Goal: Information Seeking & Learning: Learn about a topic

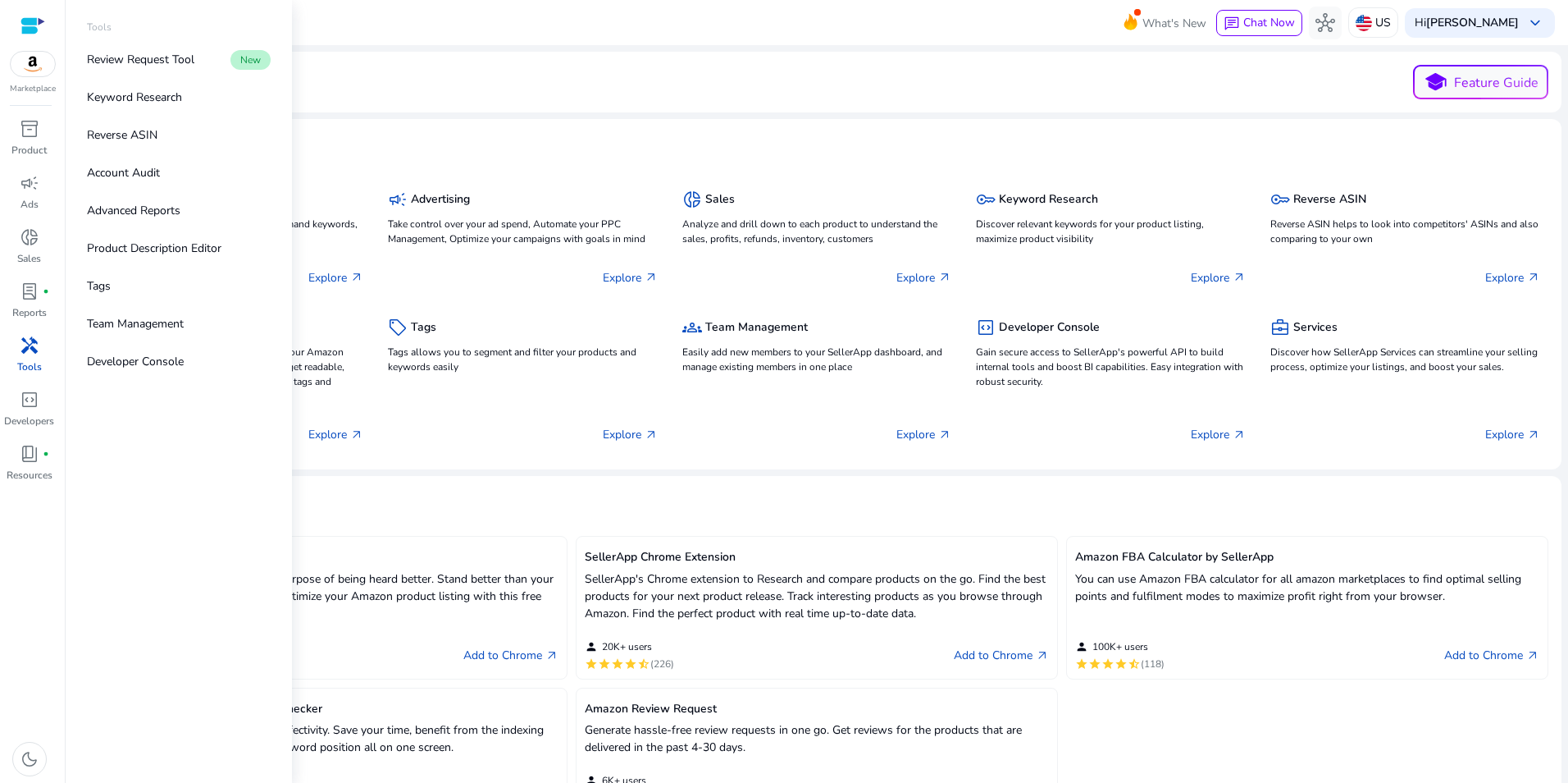
click at [173, 60] on p "Review Request Tool" at bounding box center [141, 60] width 108 height 17
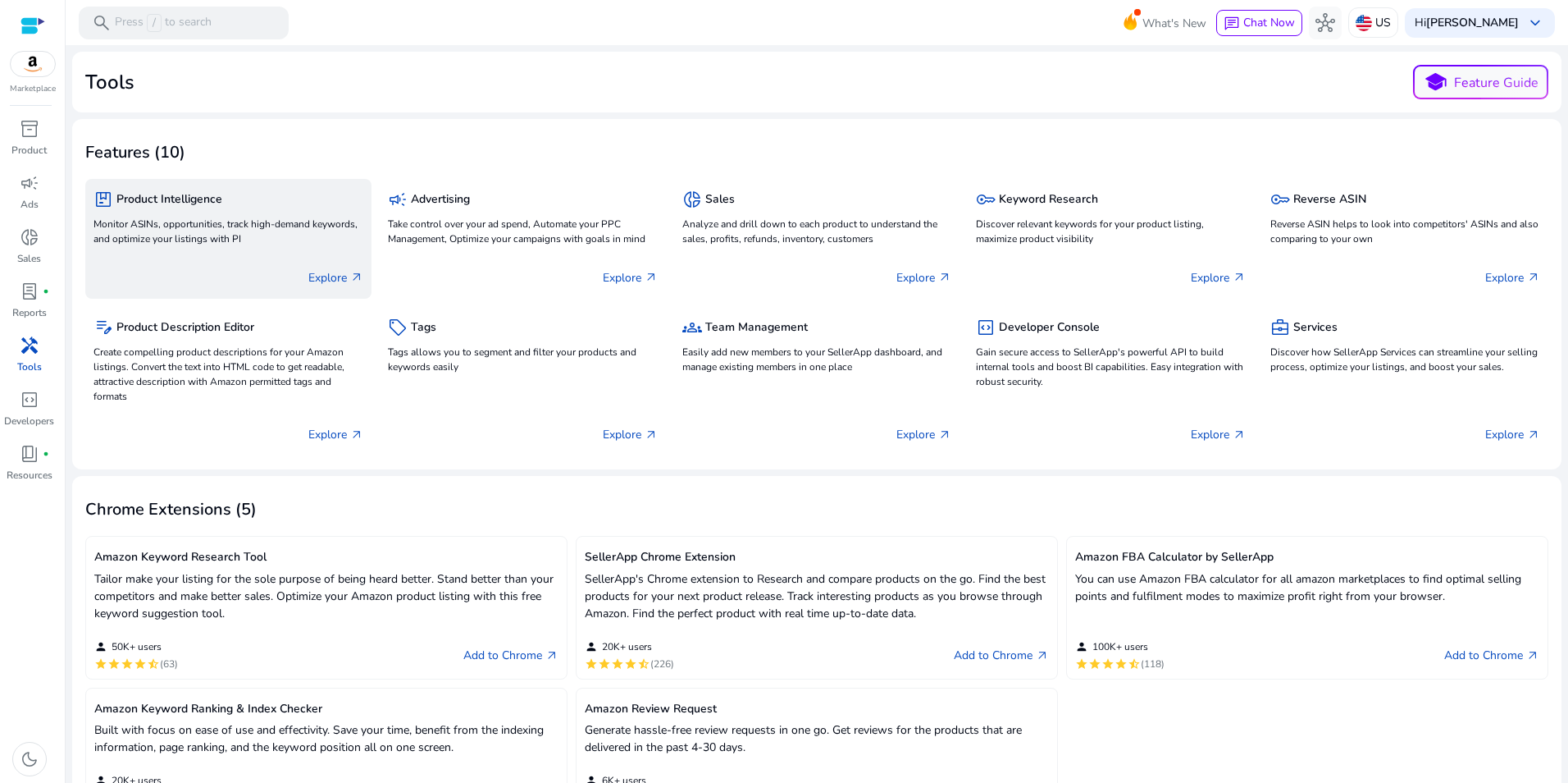
click at [237, 216] on p "Monitor ASINs, opportunities, track high-demand keywords, and optimize your lis…" at bounding box center [228, 230] width 270 height 29
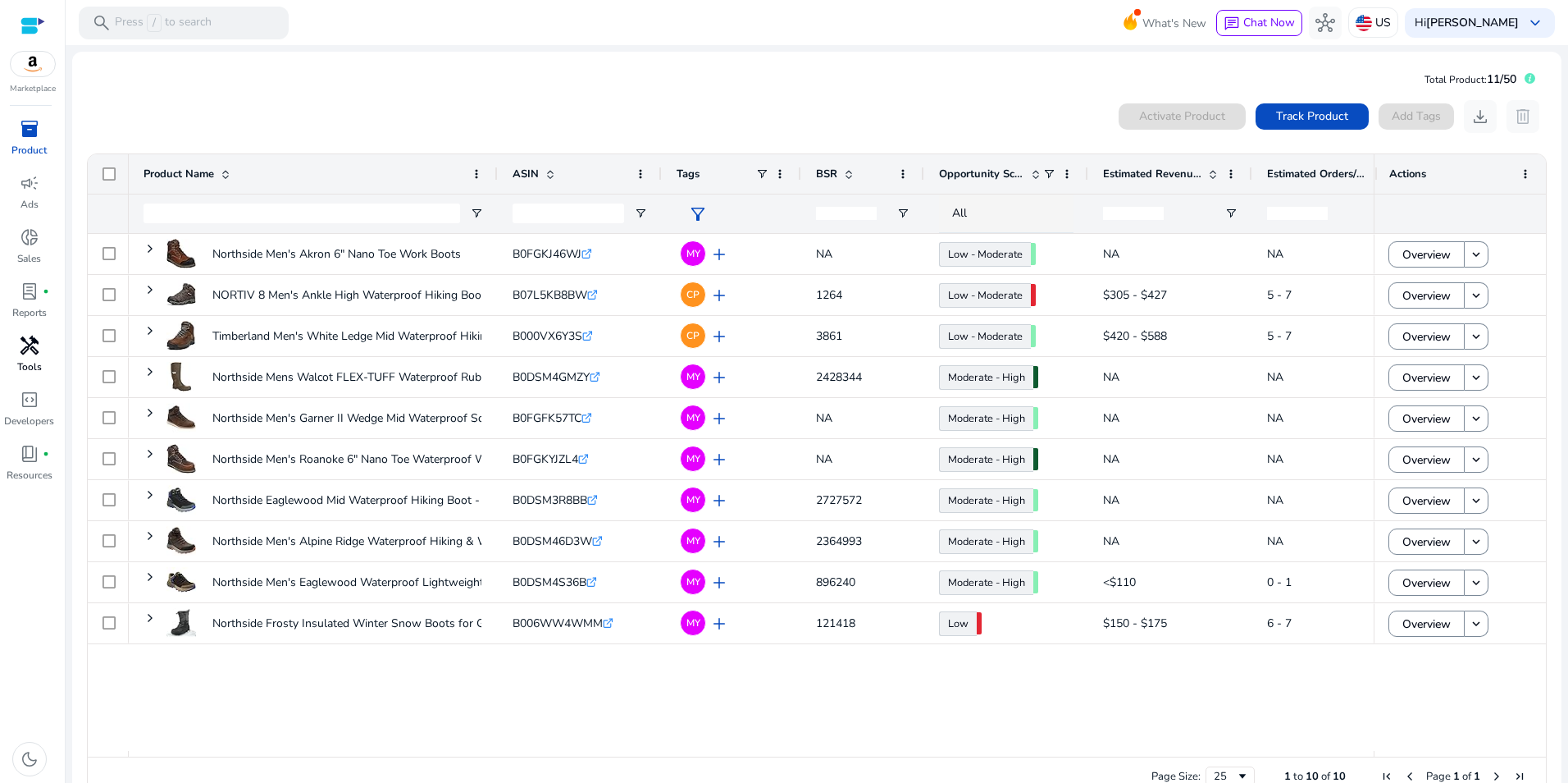
click at [35, 350] on span "handyman" at bounding box center [29, 345] width 20 height 20
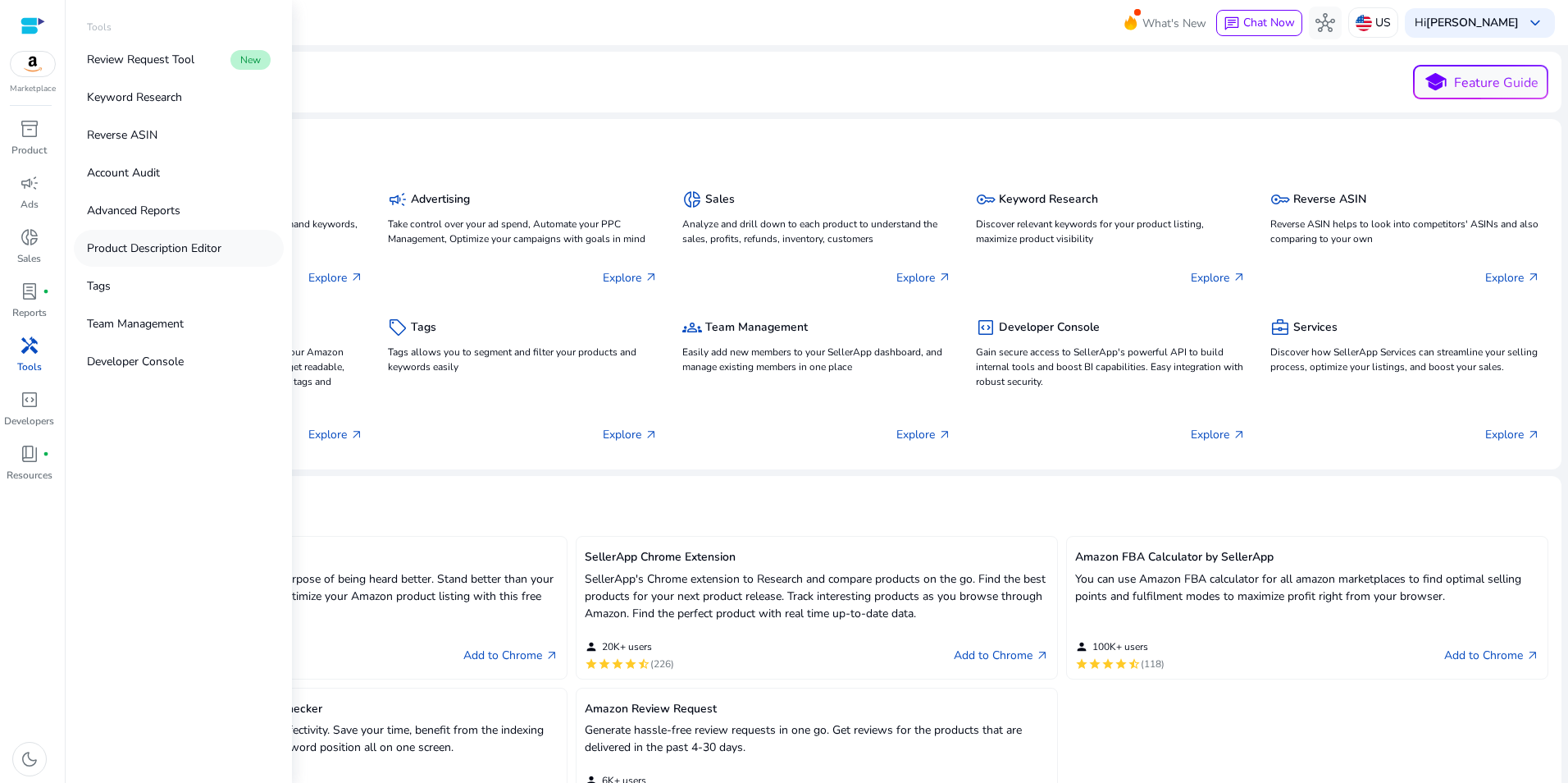
click at [194, 248] on p "Product Description Editor" at bounding box center [154, 248] width 134 height 17
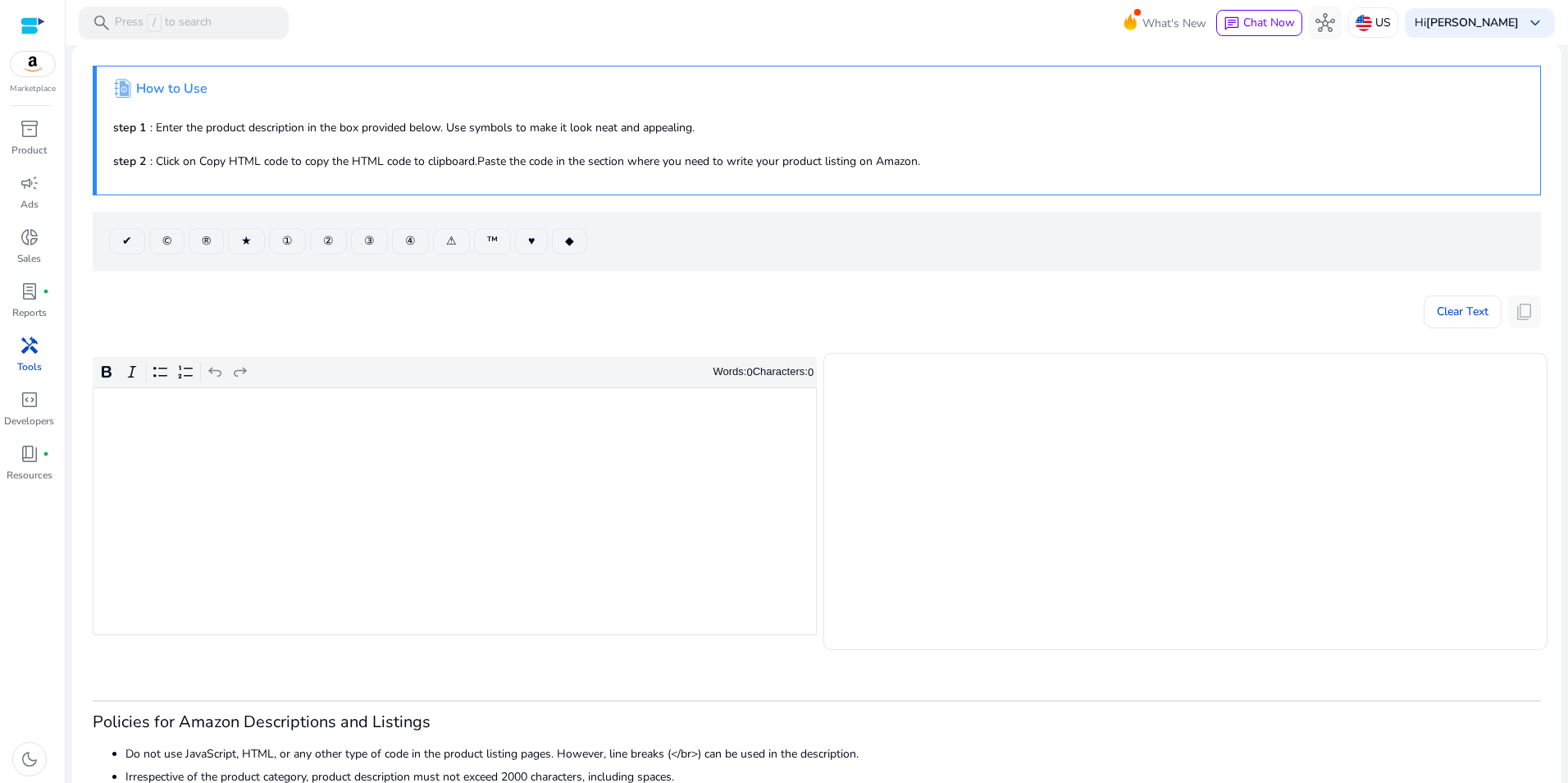
click at [338, 548] on div "Rich Text Editor. Editing area: main. Press Alt+0 for help." at bounding box center [454, 511] width 724 height 247
click at [246, 303] on div "Clear Text content_copy" at bounding box center [817, 307] width 1448 height 41
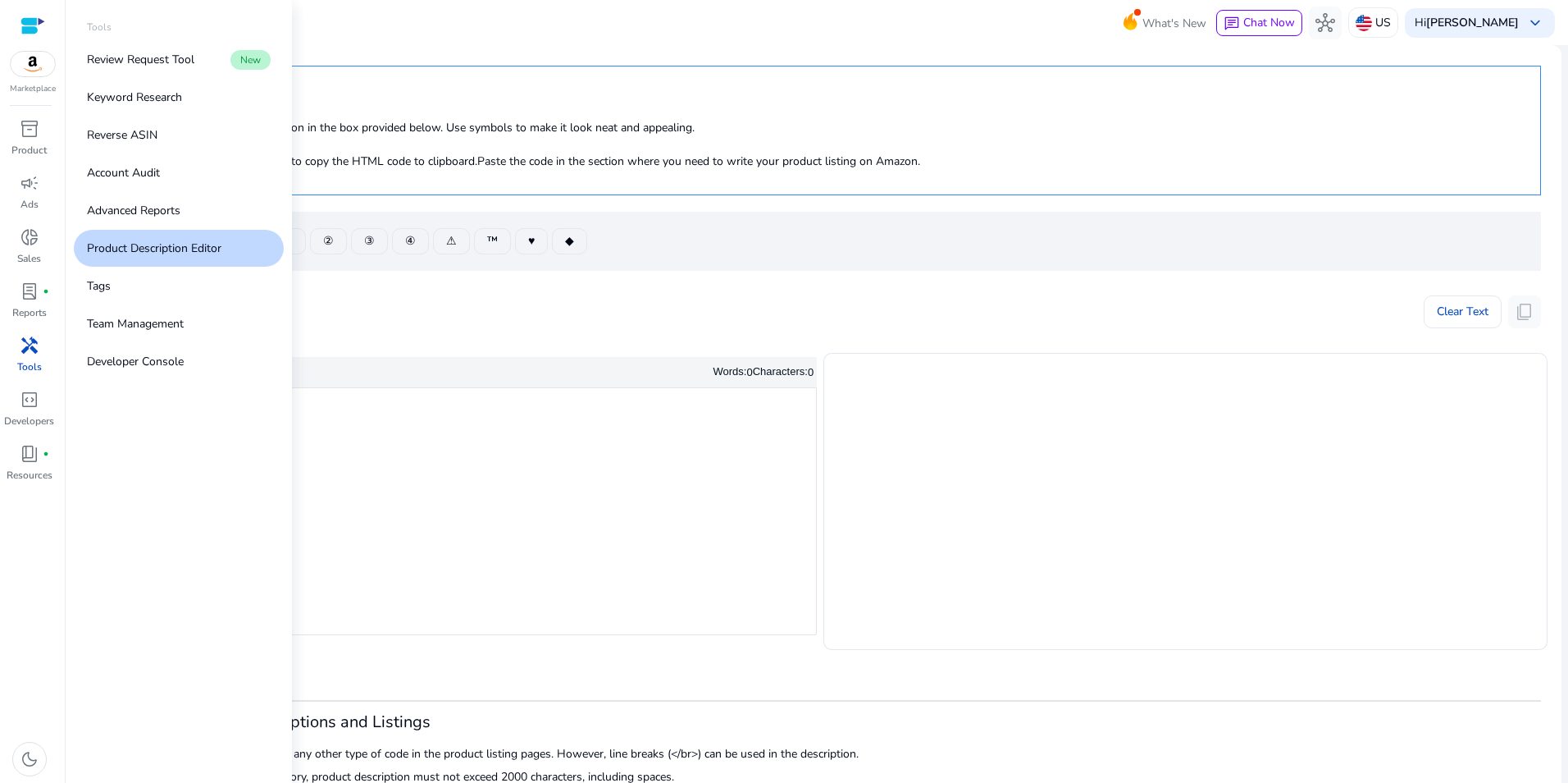
click at [32, 357] on div "handyman" at bounding box center [29, 346] width 46 height 26
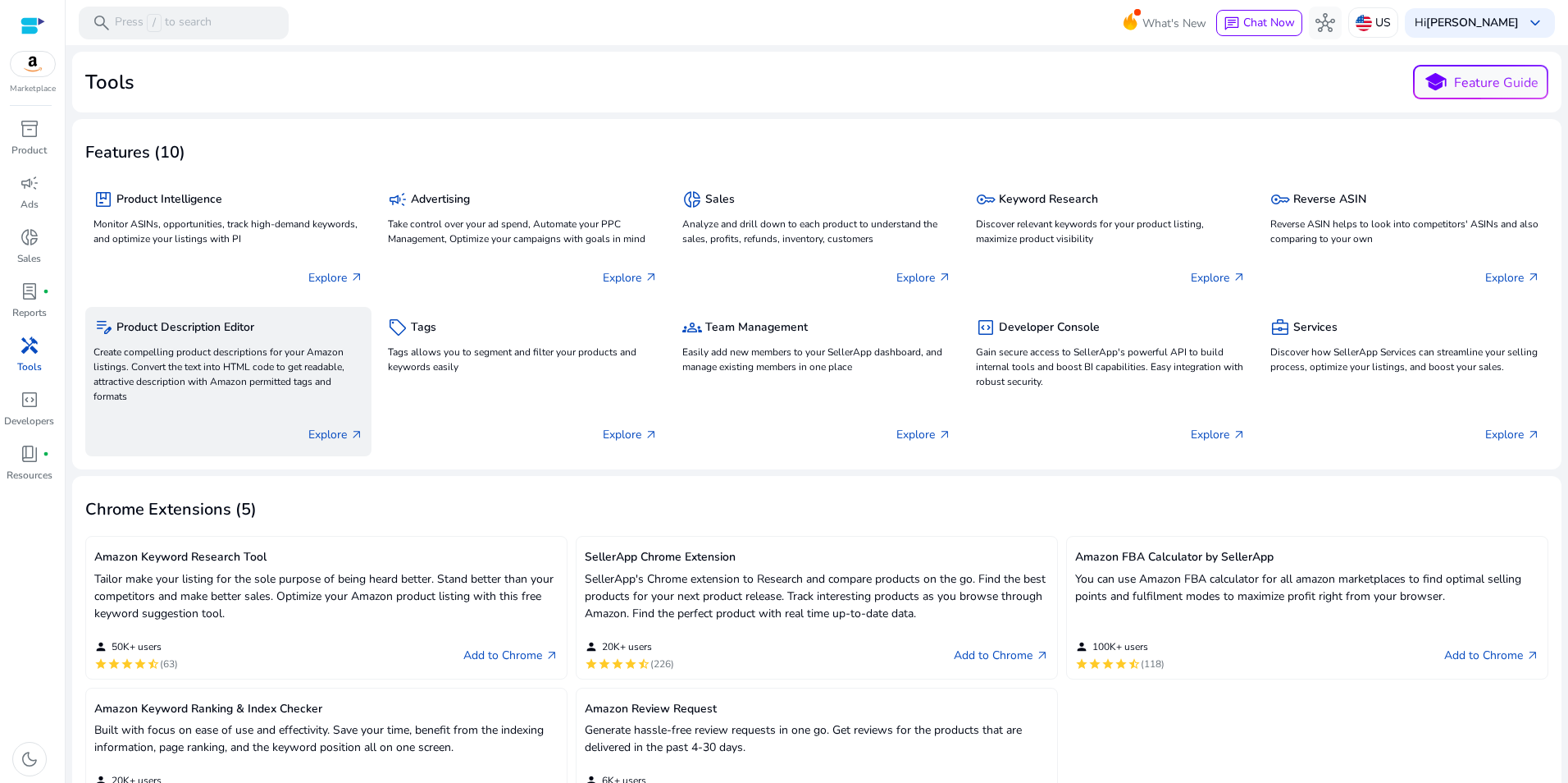
click at [228, 350] on p "Create compelling product descriptions for your Amazon listings. Convert the te…" at bounding box center [228, 374] width 270 height 60
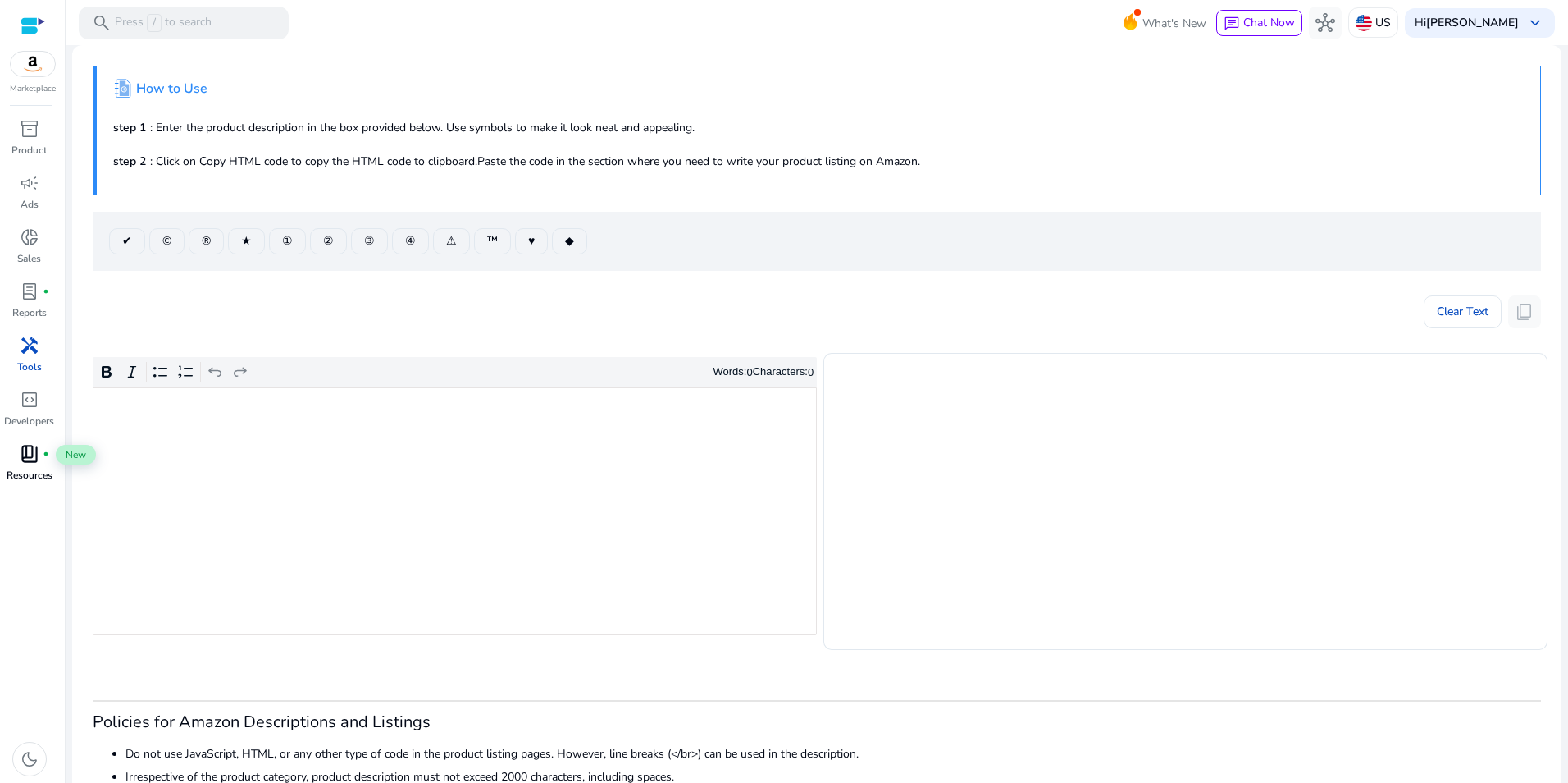
click at [44, 452] on span "fiber_manual_record" at bounding box center [45, 453] width 7 height 7
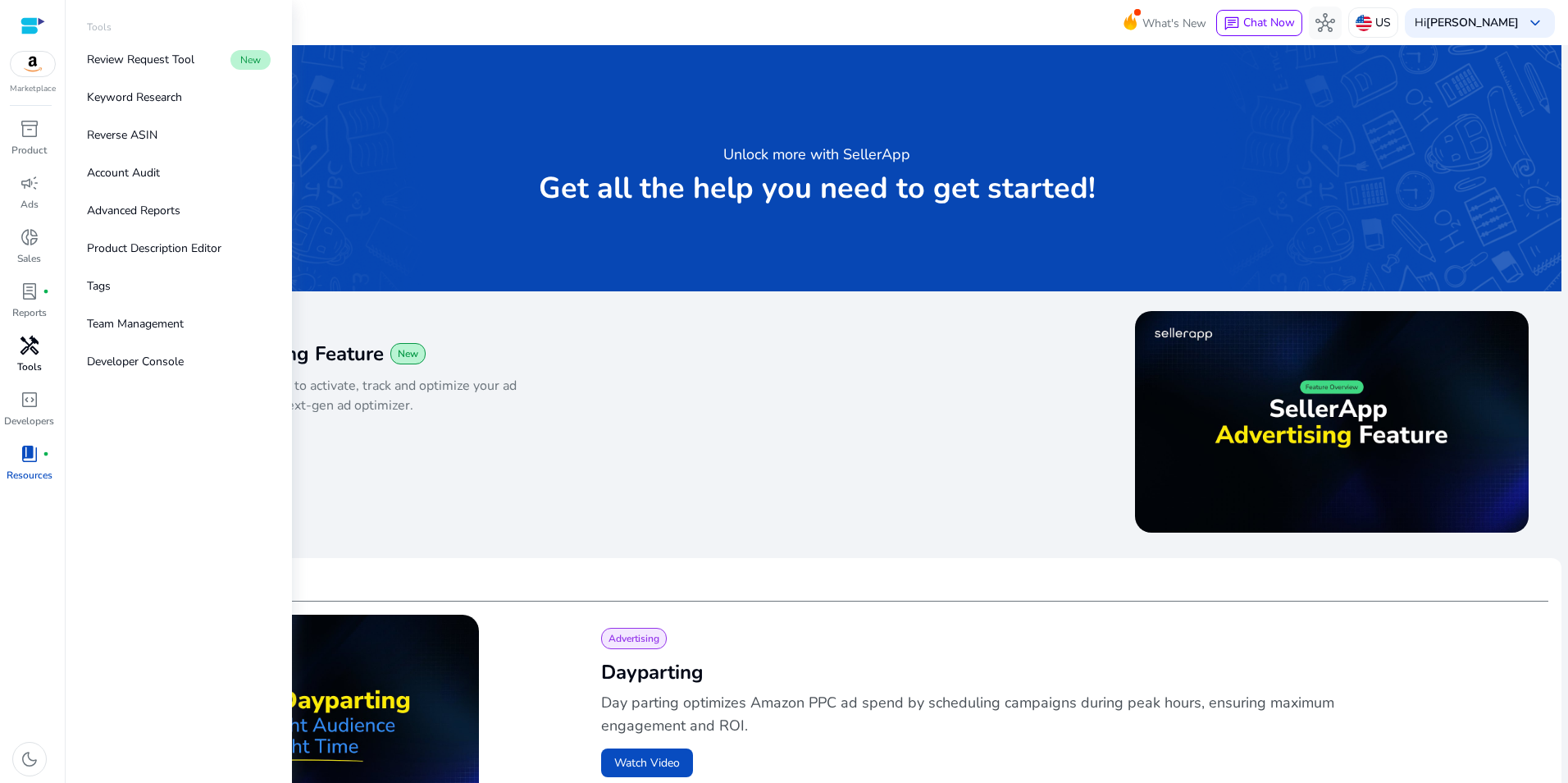
click at [28, 357] on div "handyman" at bounding box center [29, 346] width 46 height 26
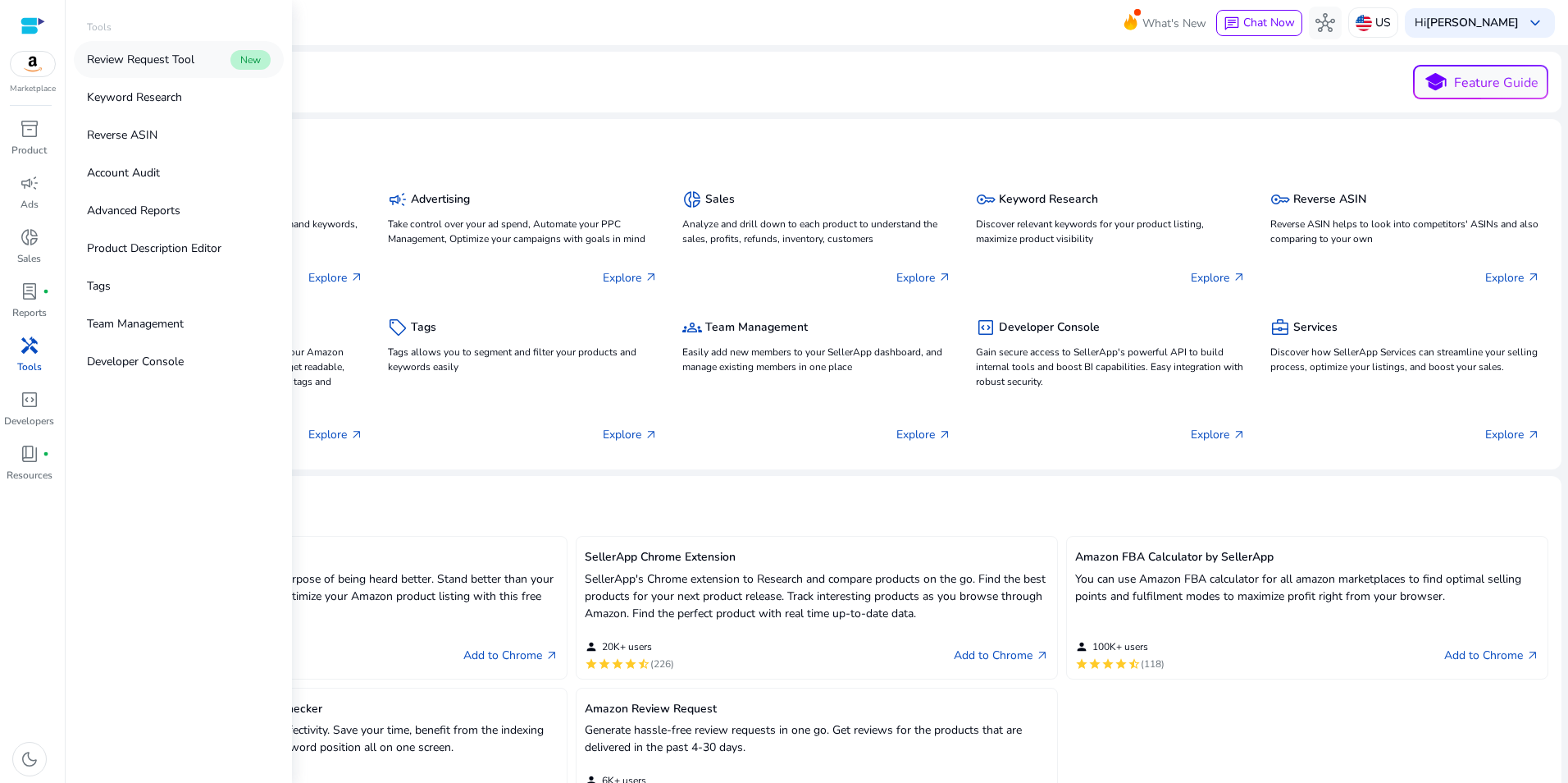
click at [145, 65] on p "Review Request Tool" at bounding box center [141, 60] width 108 height 17
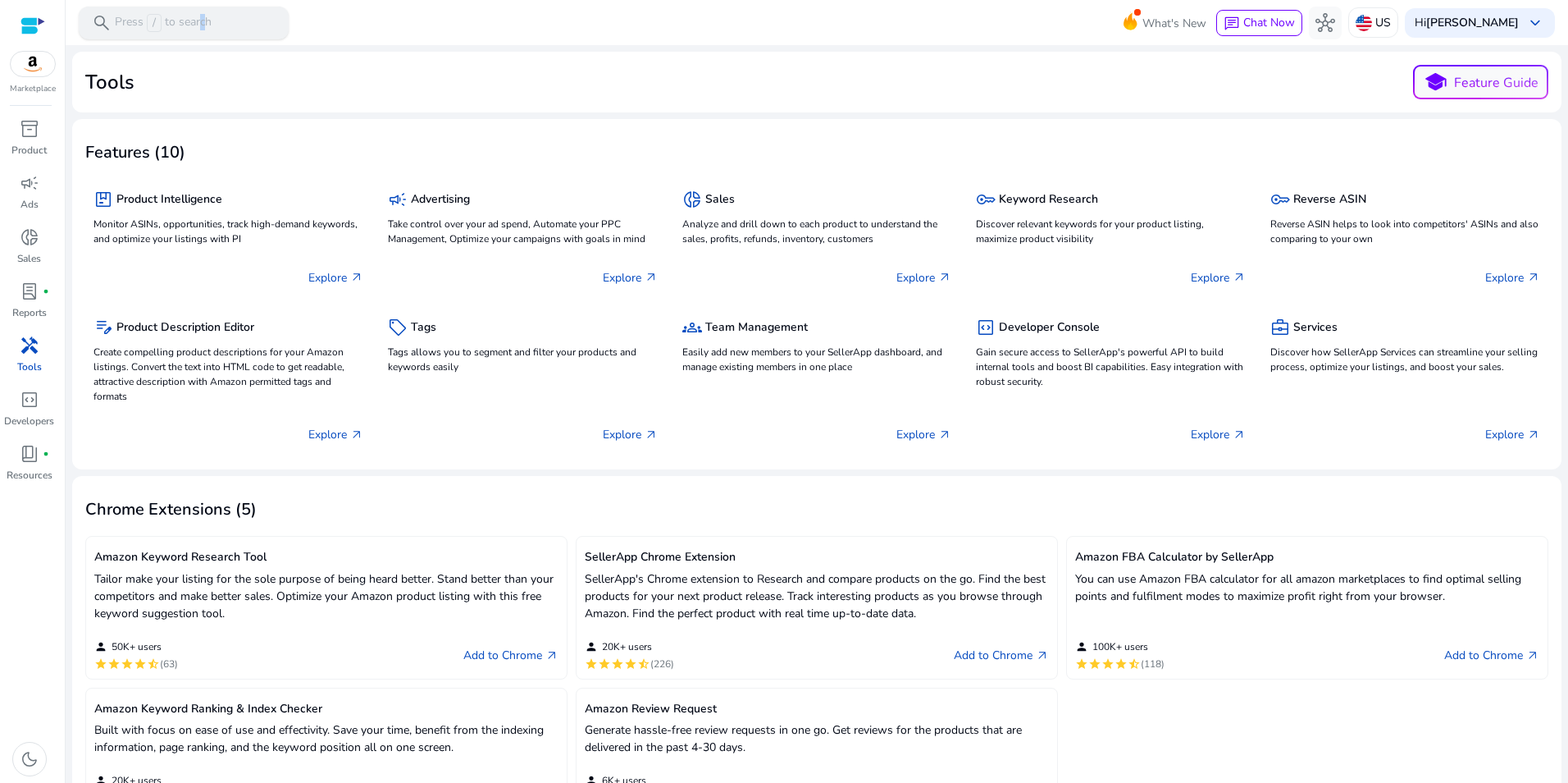
click at [196, 28] on p "Press / to search" at bounding box center [163, 23] width 96 height 18
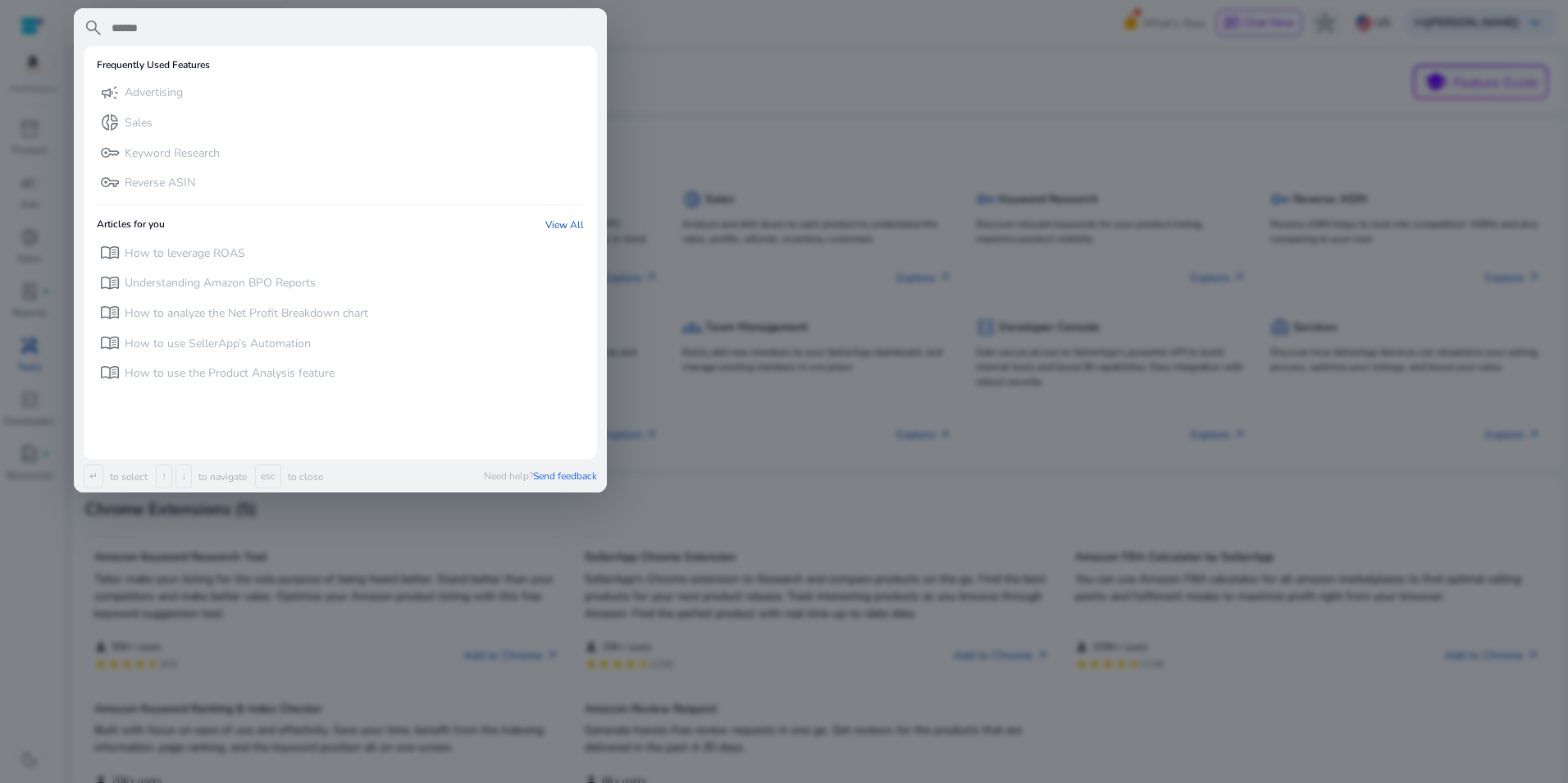
click at [863, 53] on div at bounding box center [784, 391] width 1568 height 783
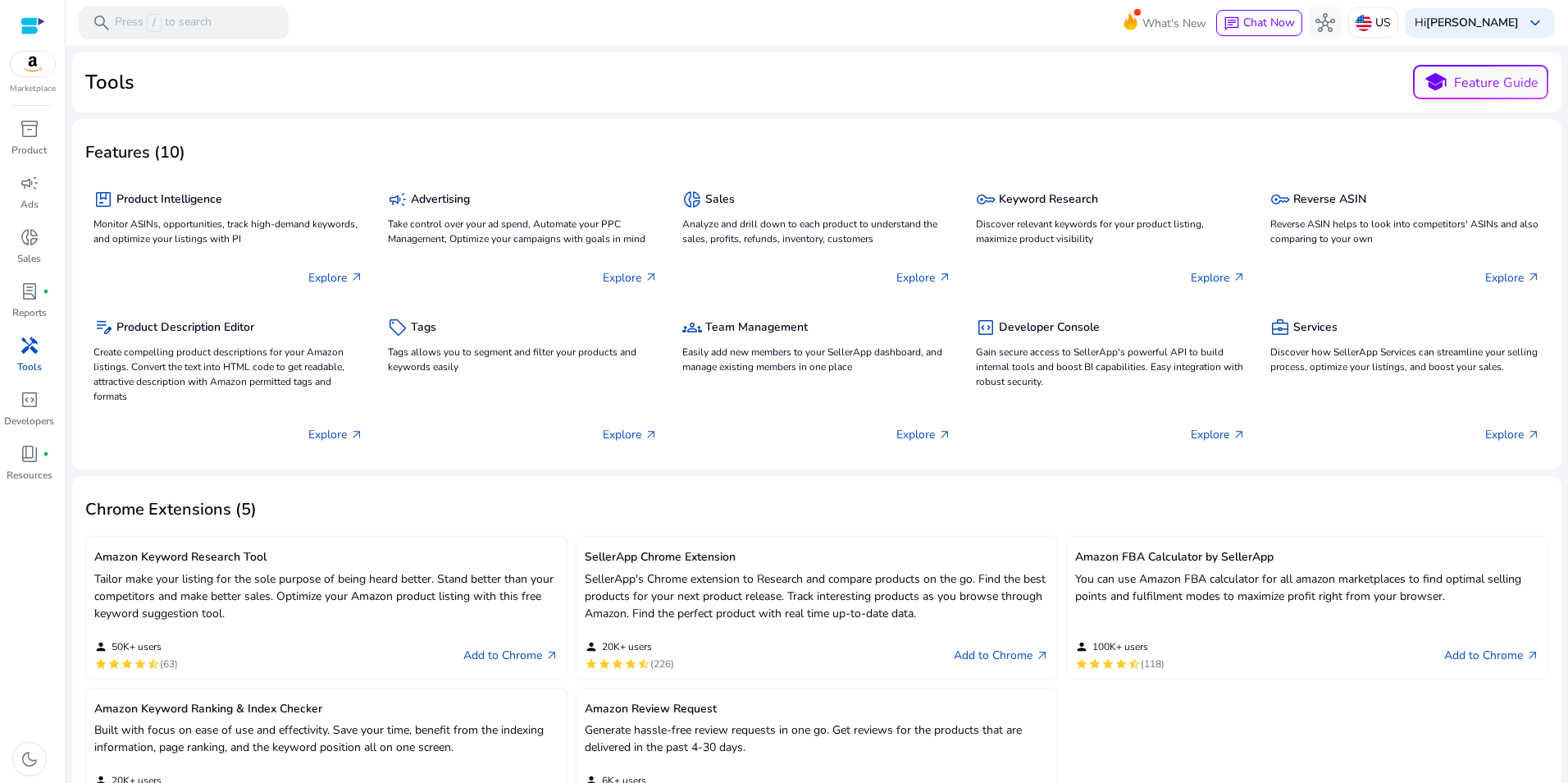
click at [29, 22] on div at bounding box center [33, 26] width 25 height 19
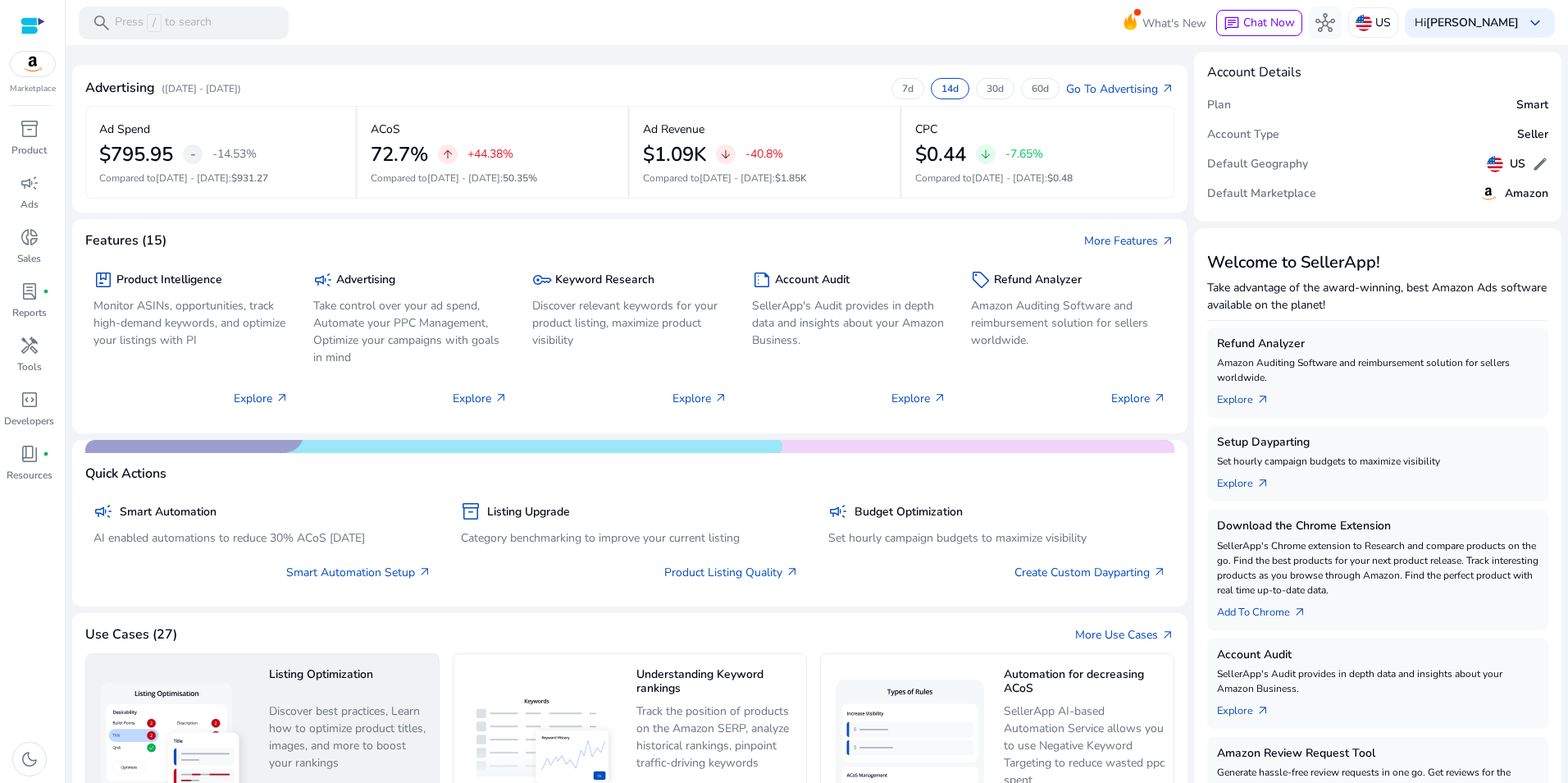
click at [339, 693] on h5 "Listing Optimization" at bounding box center [349, 682] width 161 height 28
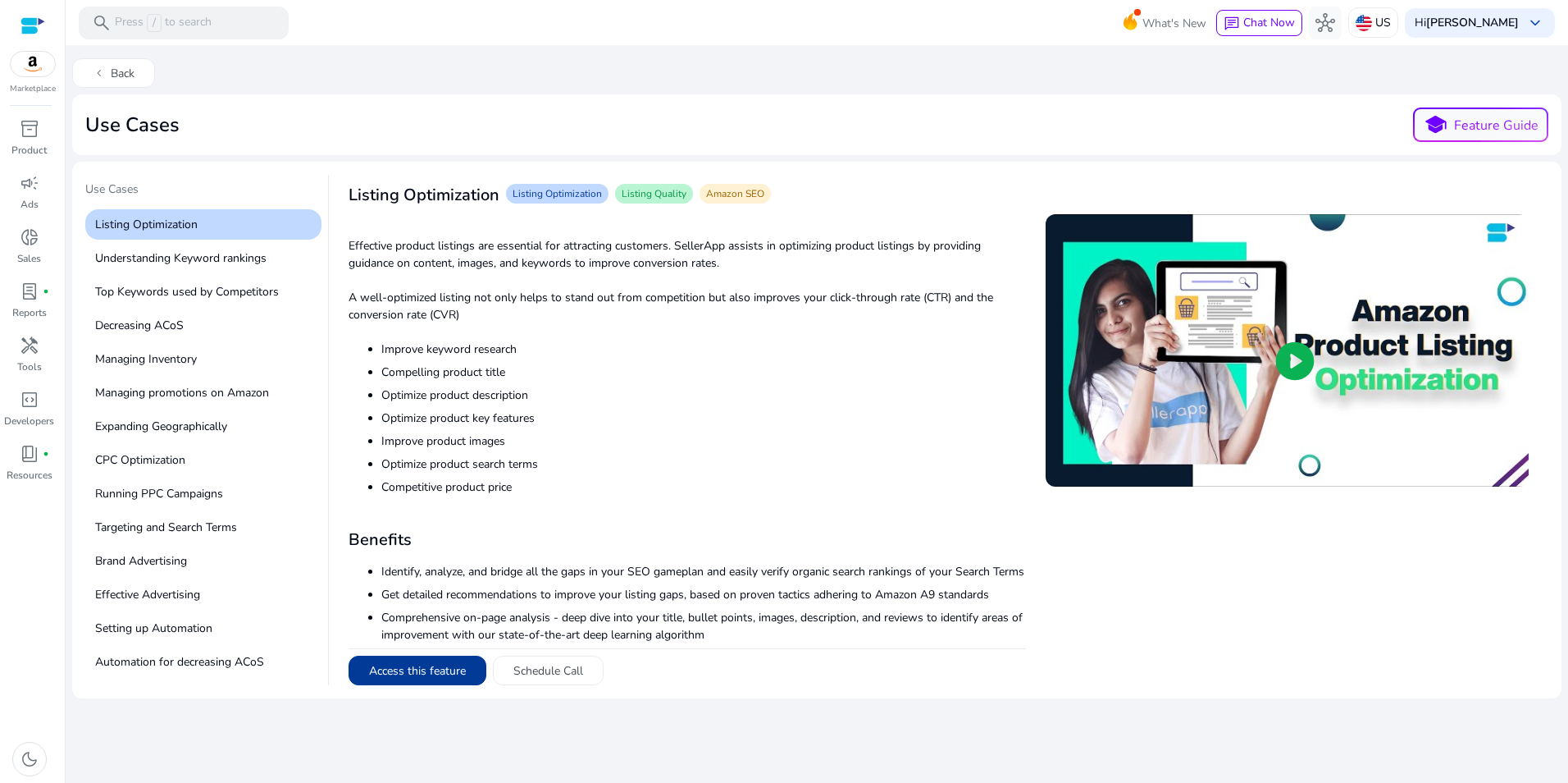
click at [429, 673] on button "Access this feature" at bounding box center [417, 670] width 138 height 29
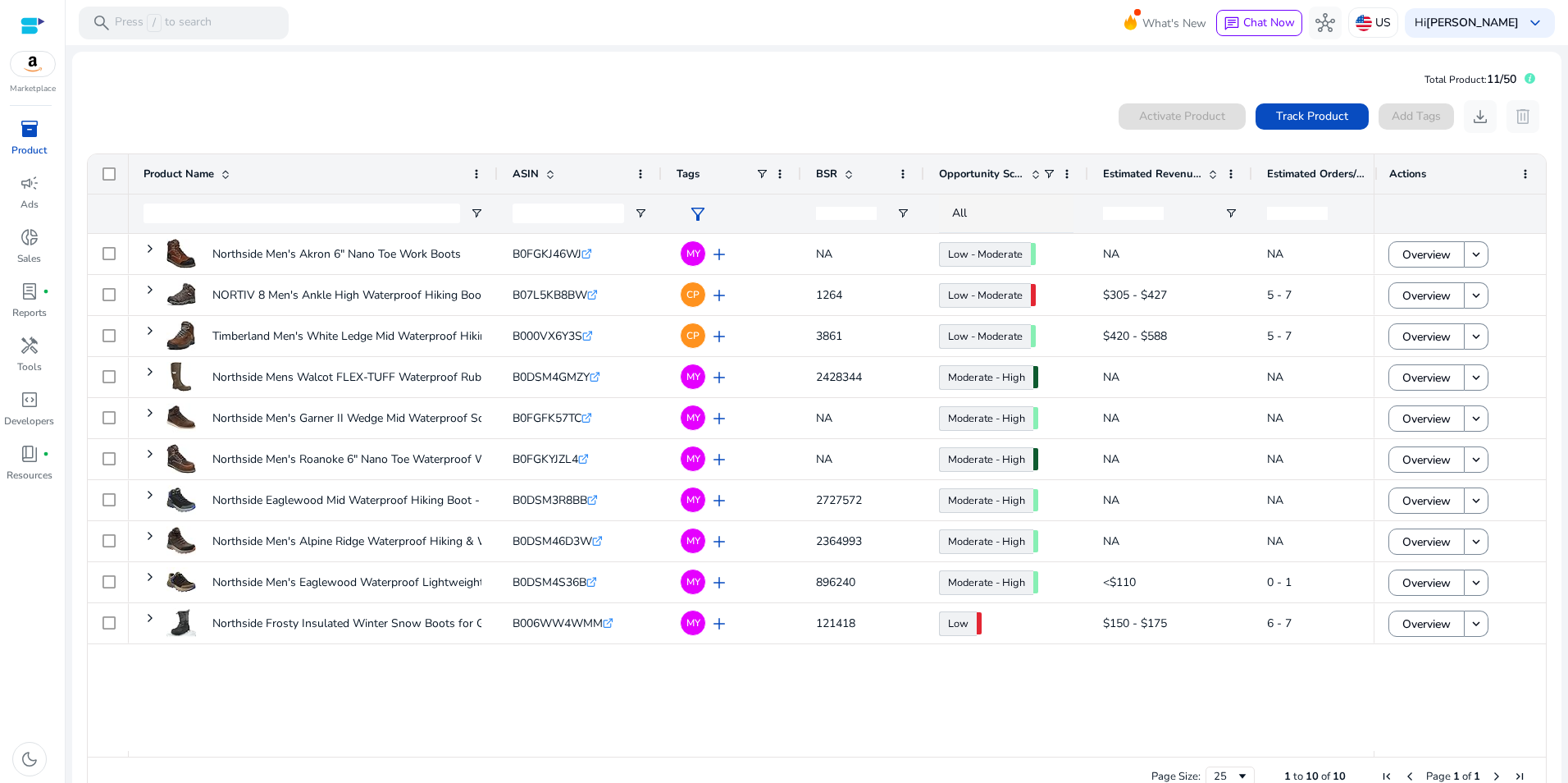
click at [1407, 172] on span "Actions" at bounding box center [1407, 174] width 37 height 15
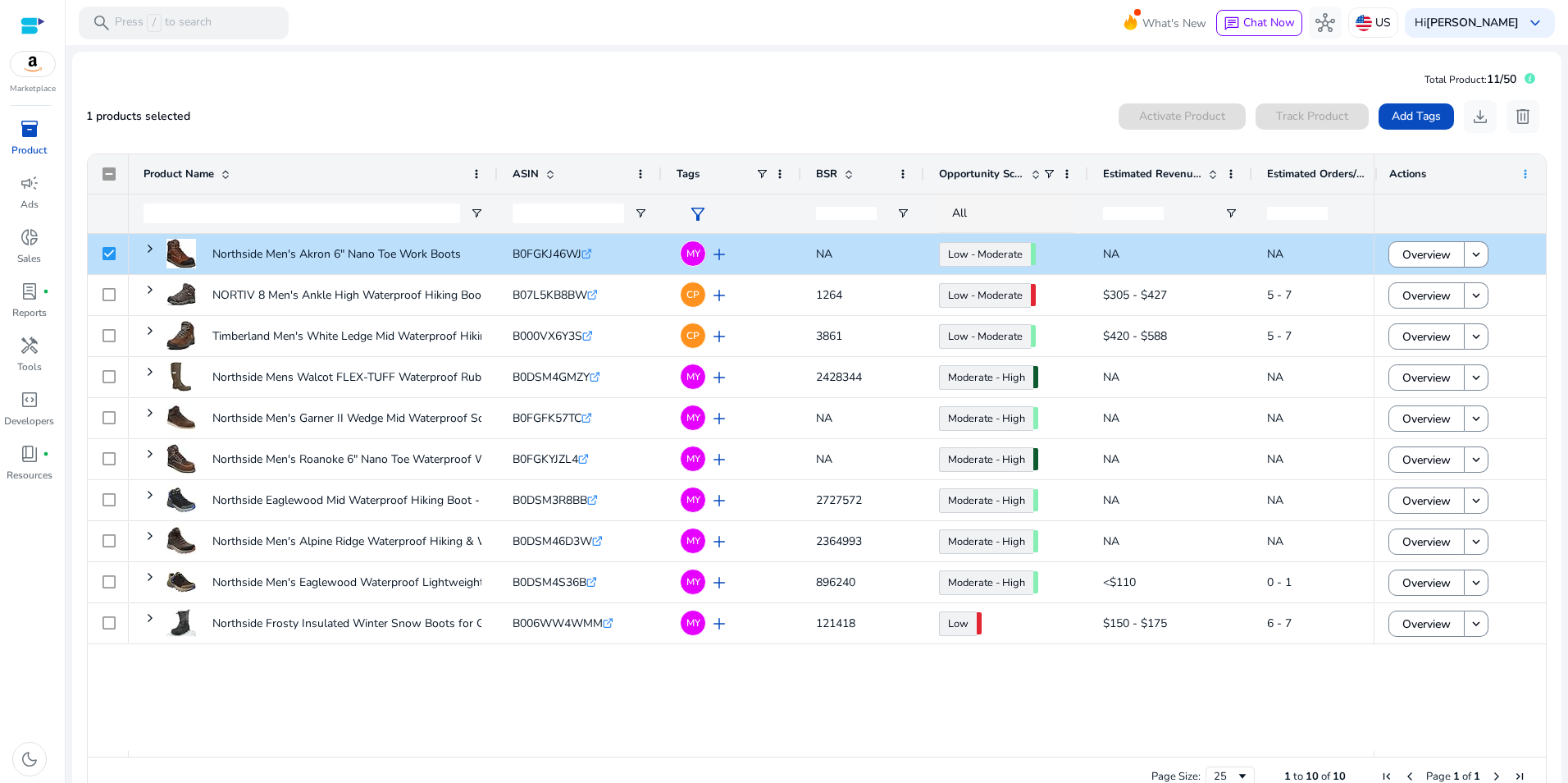
click at [1520, 171] on span at bounding box center [1526, 174] width 13 height 13
click at [809, 78] on mat-card "Total Product: 11/50 1 products selected Activate Product Track Product Add Tag…" at bounding box center [816, 435] width 1489 height 767
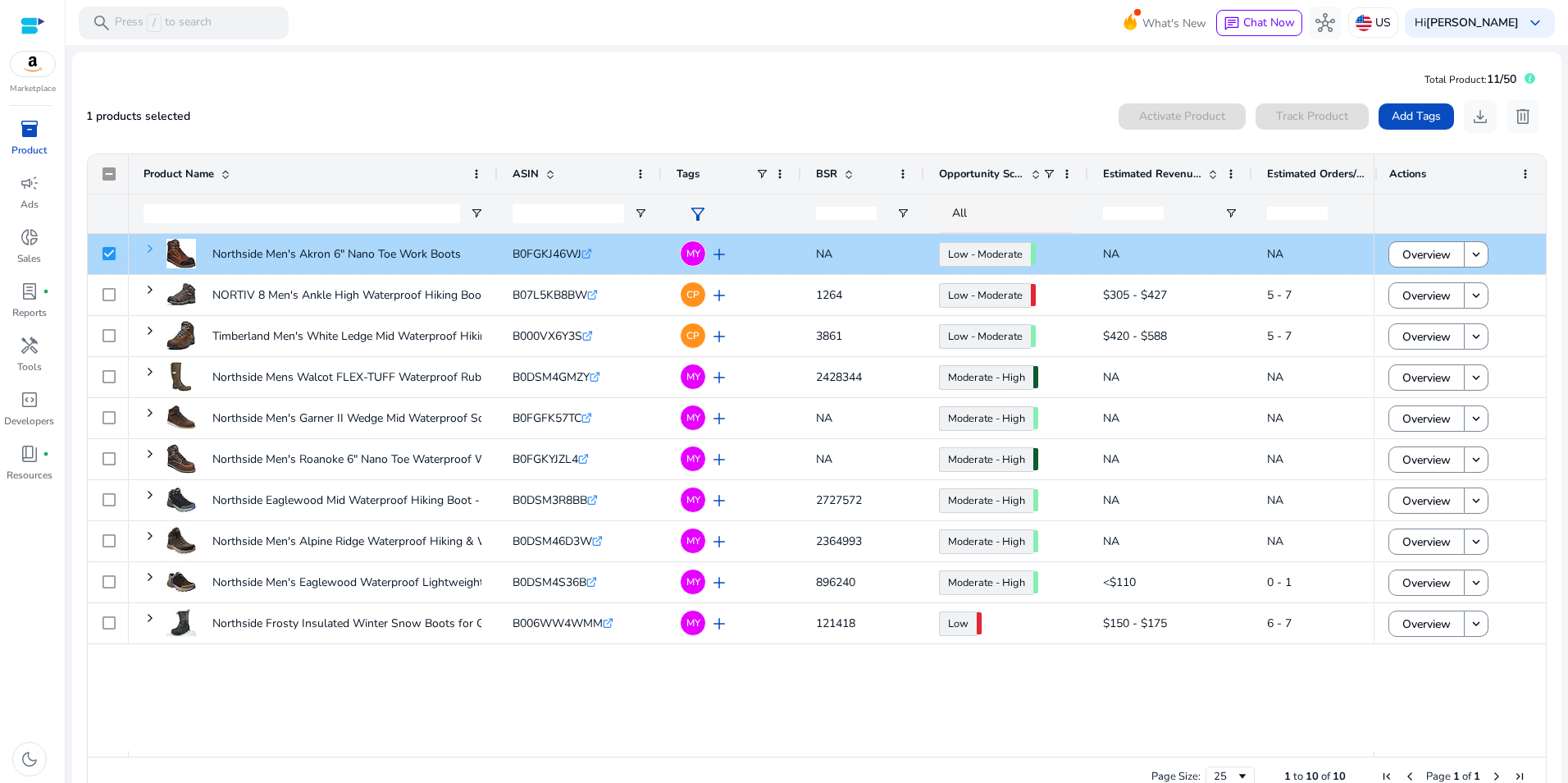
click at [149, 247] on span at bounding box center [150, 248] width 13 height 13
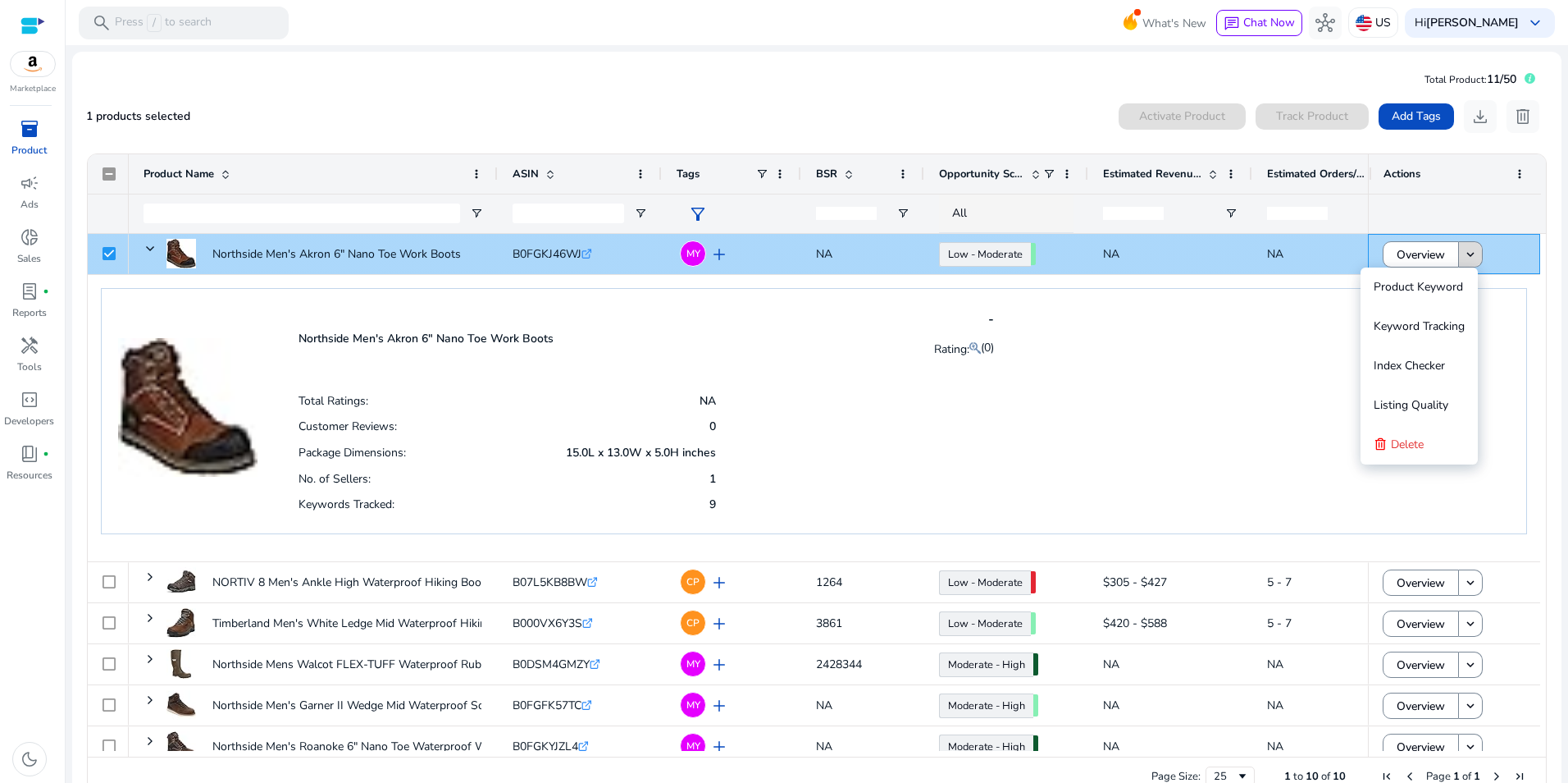
click at [1468, 259] on mat-icon "keyboard_arrow_down" at bounding box center [1471, 254] width 15 height 15
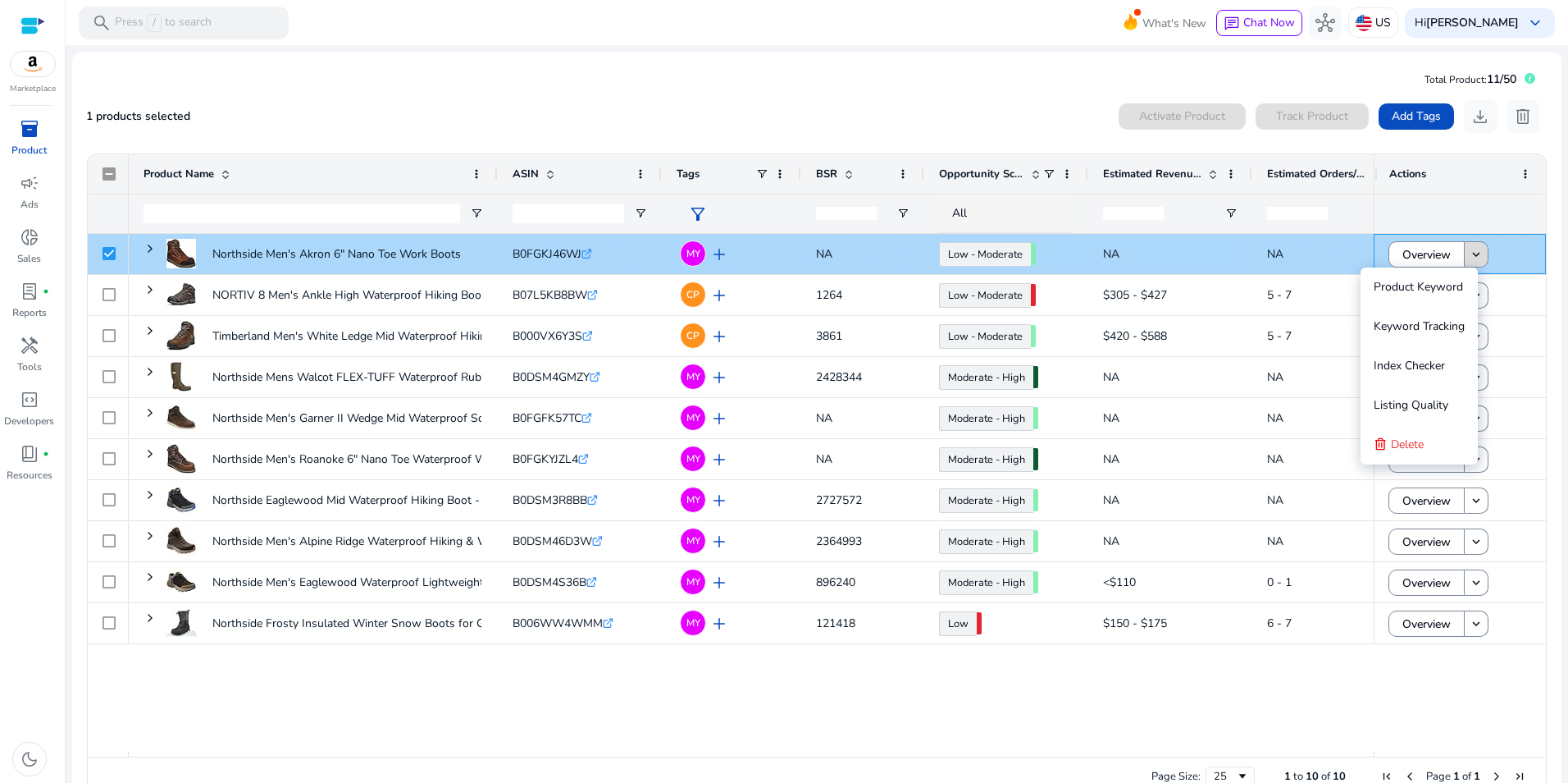
click at [1469, 259] on mat-icon "keyboard_arrow_down" at bounding box center [1476, 254] width 15 height 15
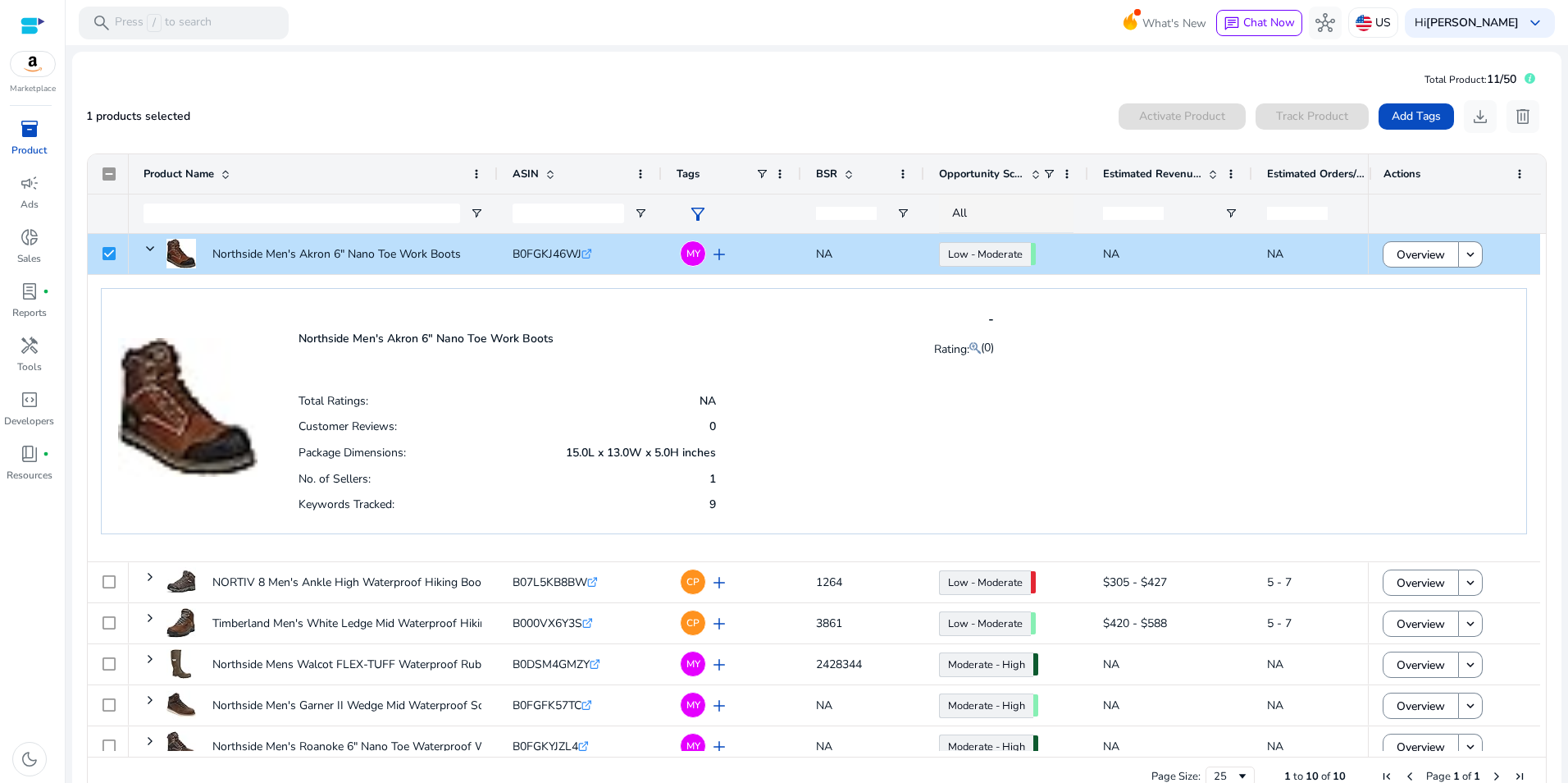
click at [371, 338] on p "Northside Men's Akron 6" Nano Toe Work Boots" at bounding box center [426, 338] width 255 height 16
click at [251, 337] on img at bounding box center [188, 391] width 140 height 172
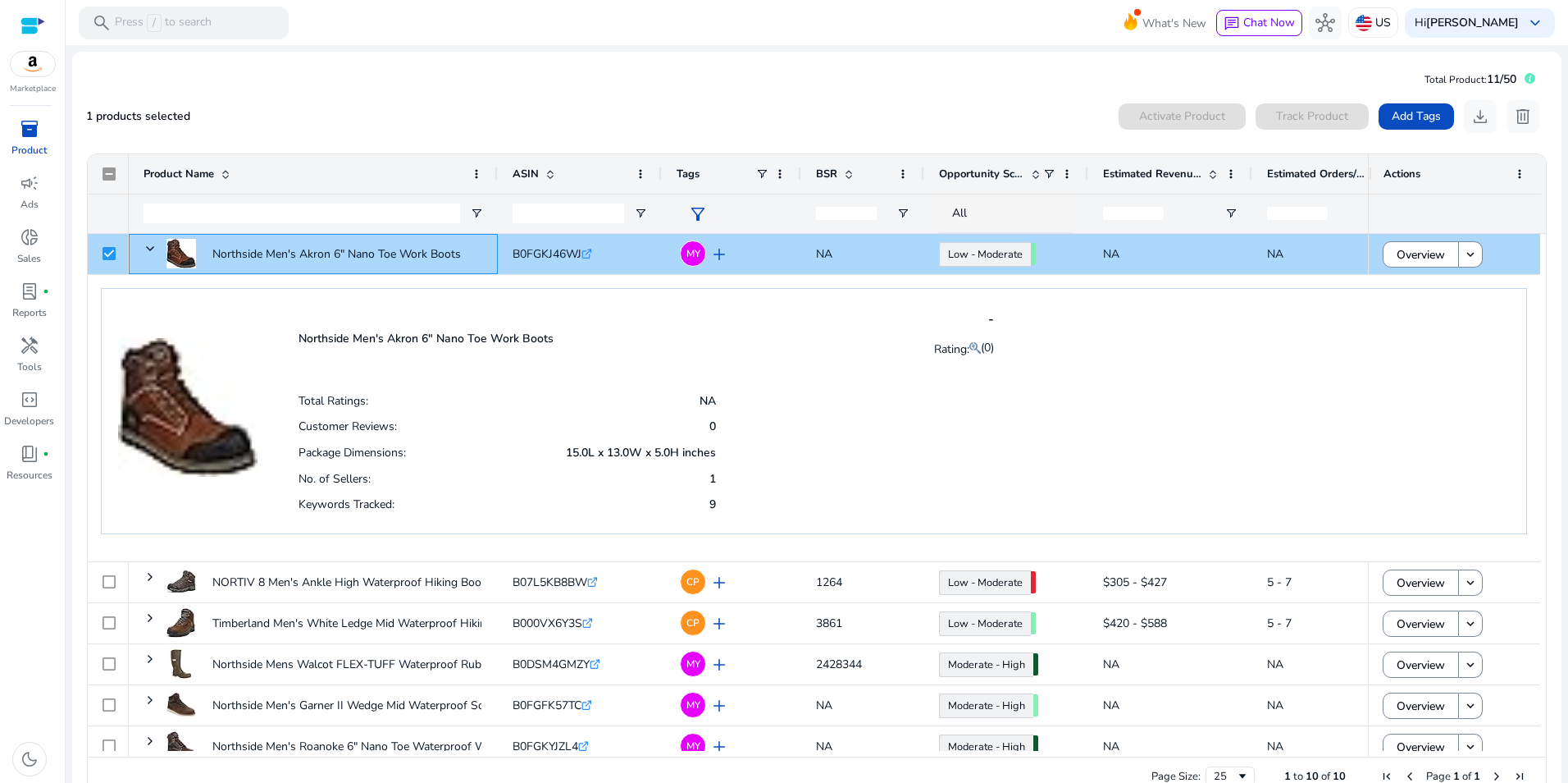
click at [147, 245] on span at bounding box center [150, 248] width 13 height 13
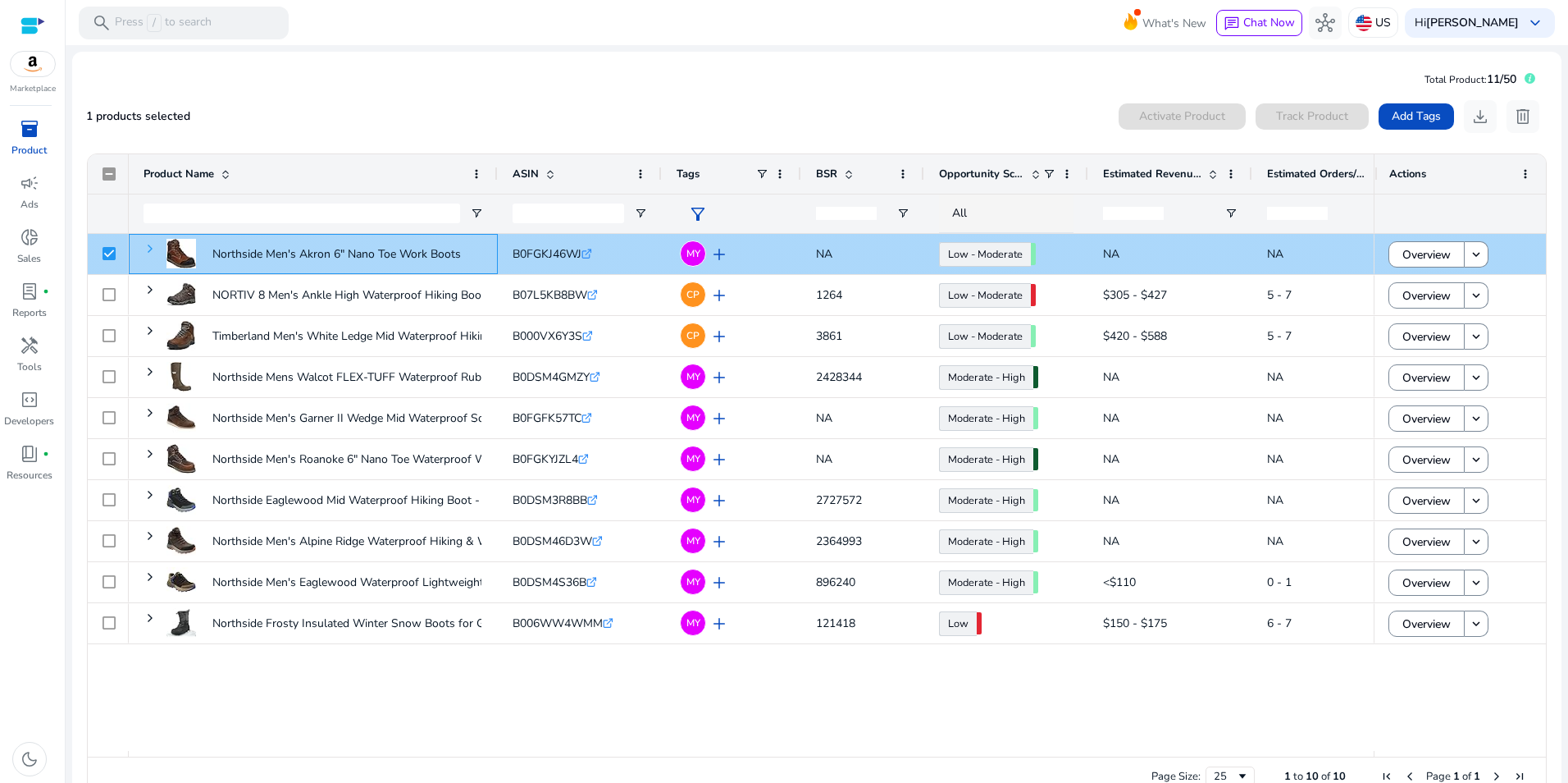
click at [146, 246] on span at bounding box center [150, 248] width 13 height 13
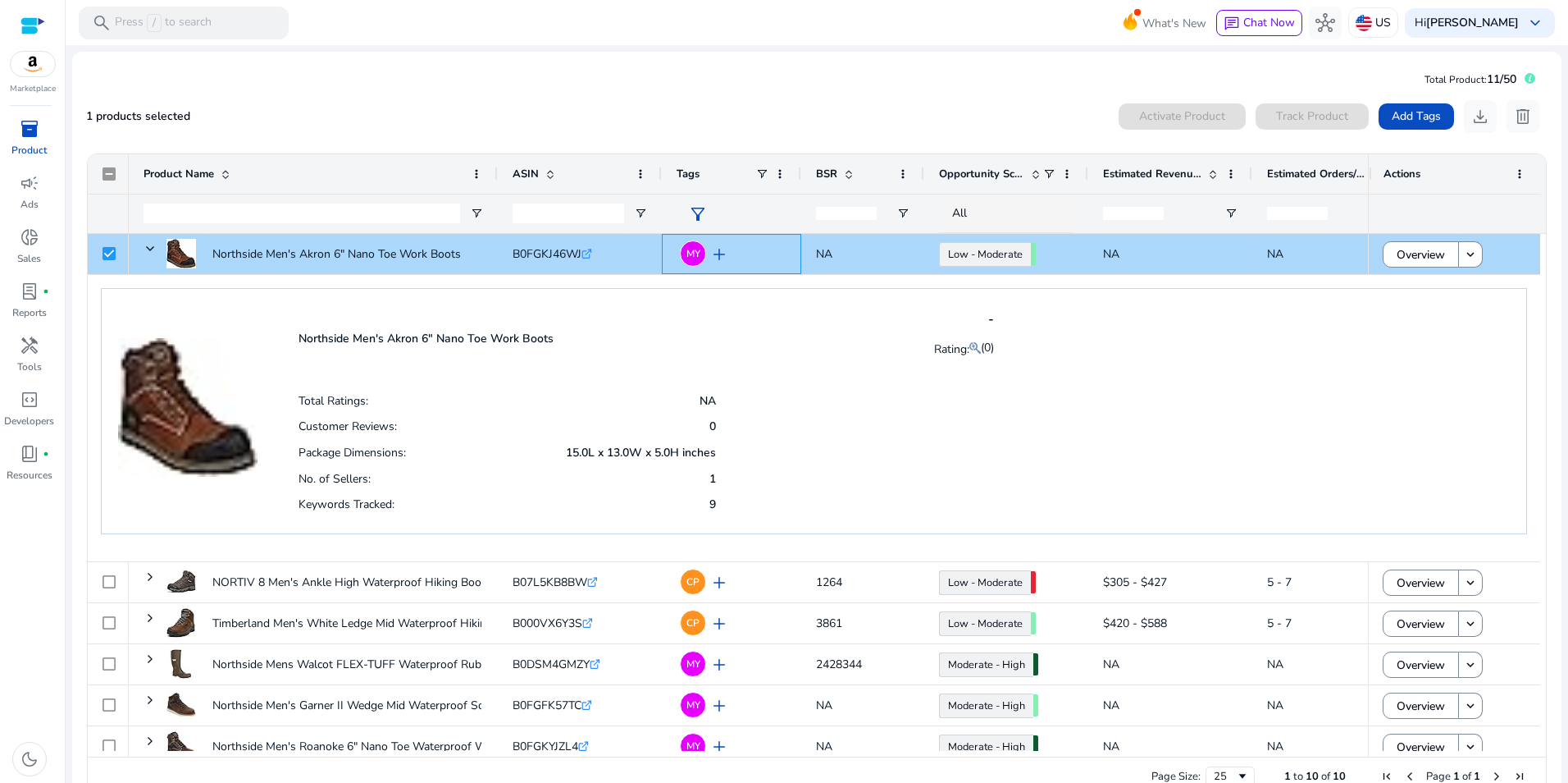
click at [719, 256] on span "add" at bounding box center [718, 254] width 20 height 20
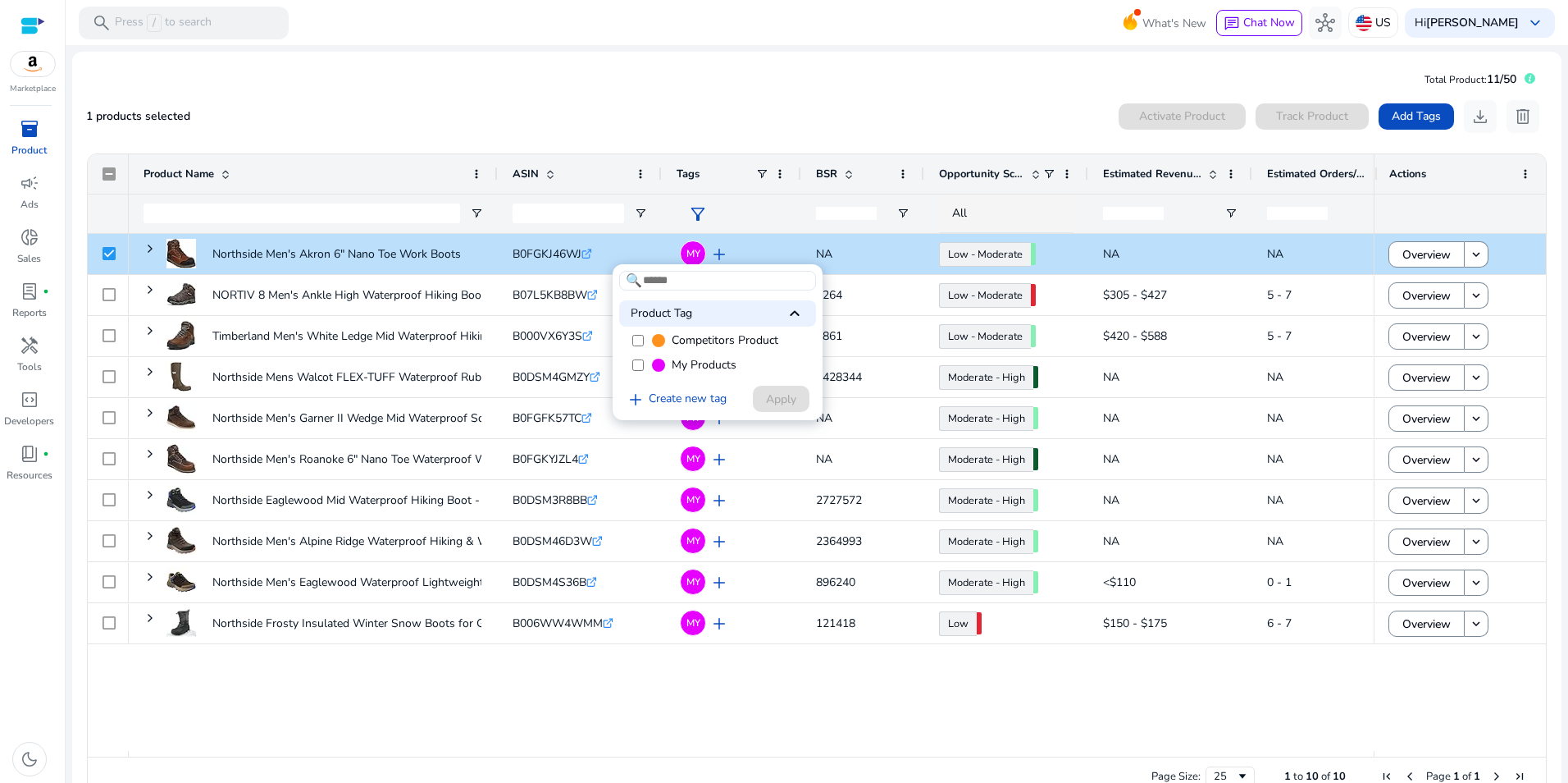
click at [719, 256] on div at bounding box center [784, 391] width 1568 height 783
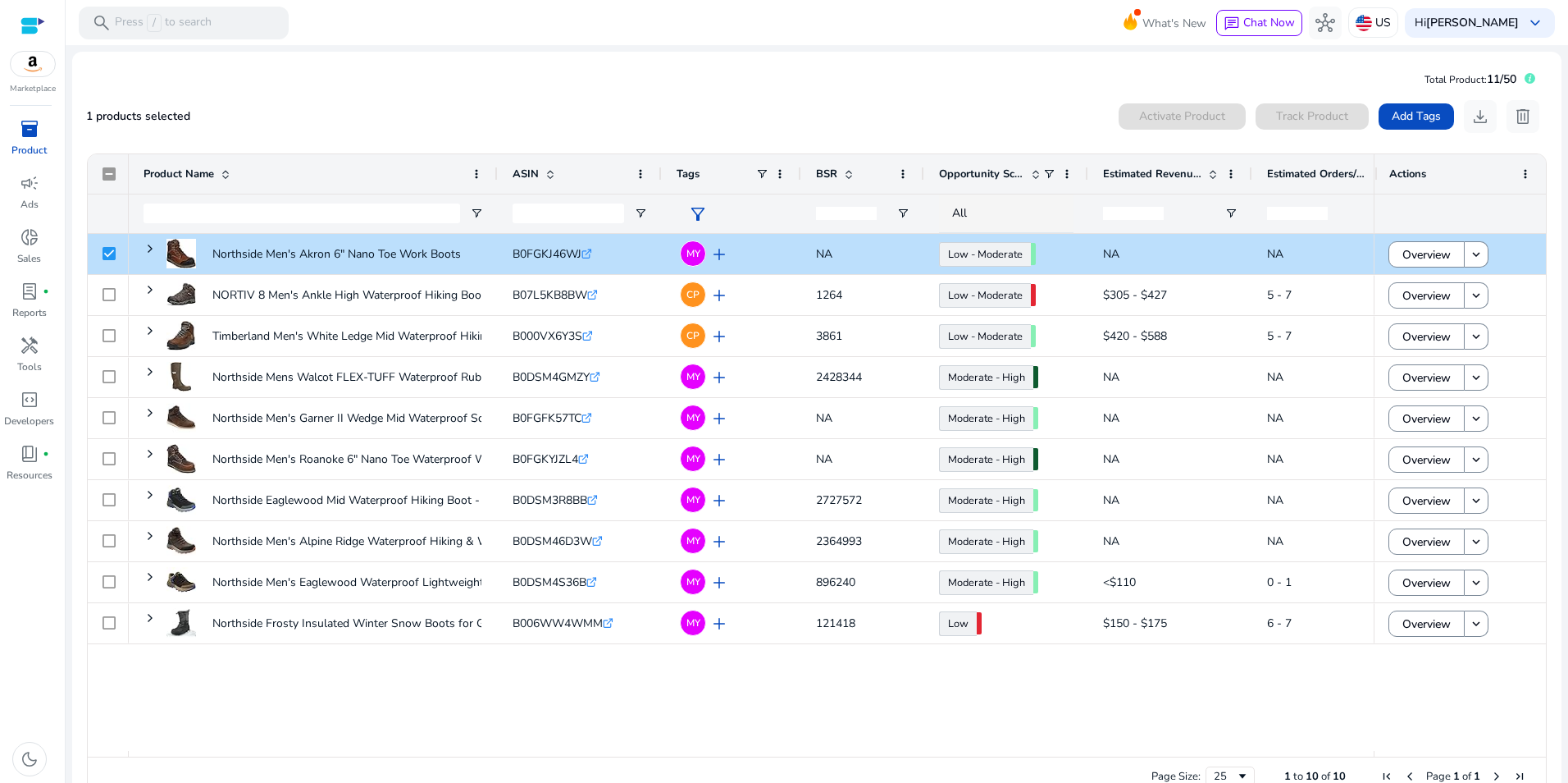
click at [671, 91] on mat-card "Total Product: 11/50 1 products selected Activate Product Track Product Add Tag…" at bounding box center [816, 435] width 1489 height 767
click at [1530, 24] on span "keyboard_arrow_down" at bounding box center [1535, 23] width 20 height 20
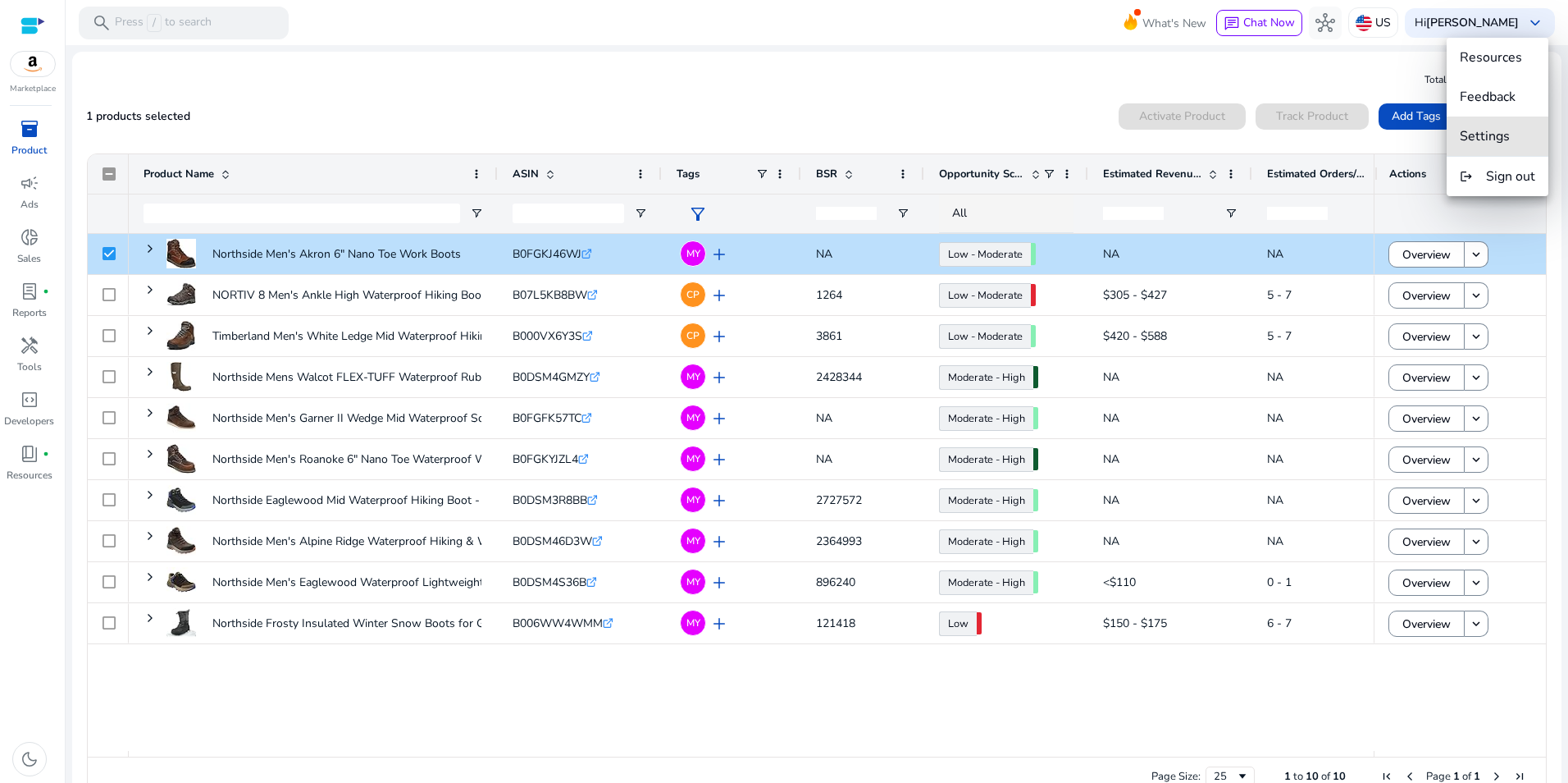
click at [1509, 127] on button "Settings" at bounding box center [1497, 136] width 102 height 40
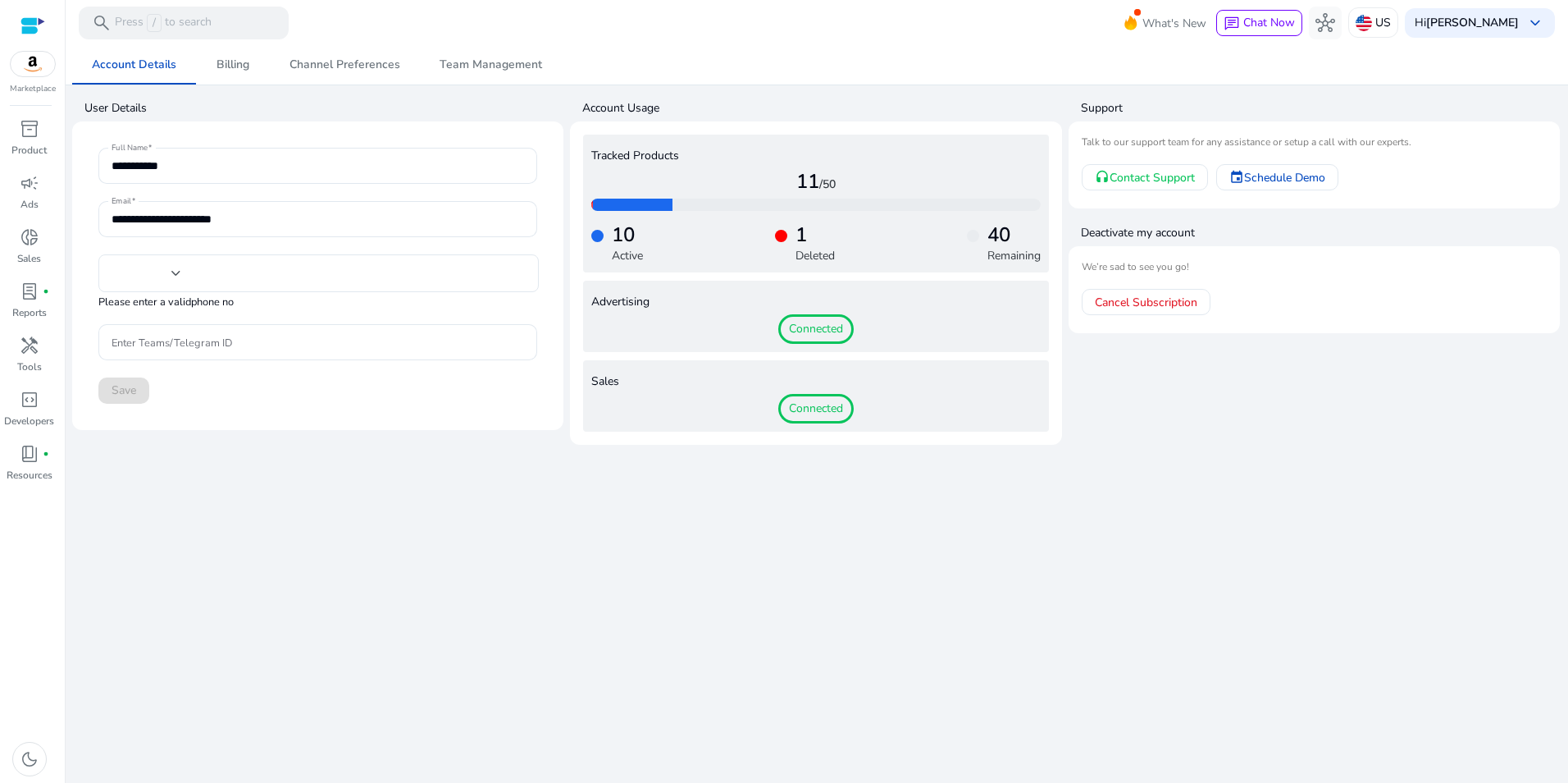
type input "**"
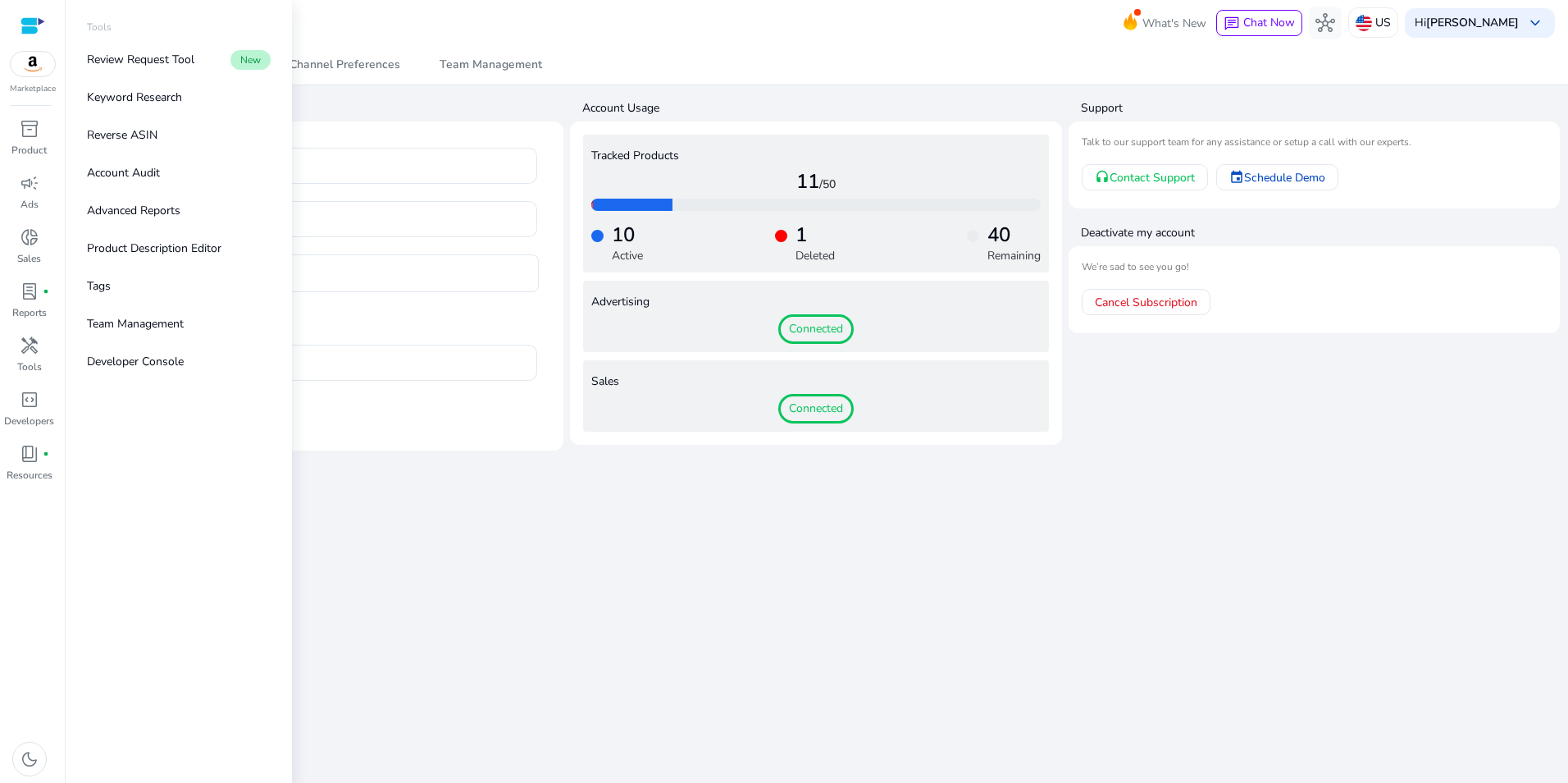
click at [29, 346] on span "handyman" at bounding box center [29, 345] width 20 height 20
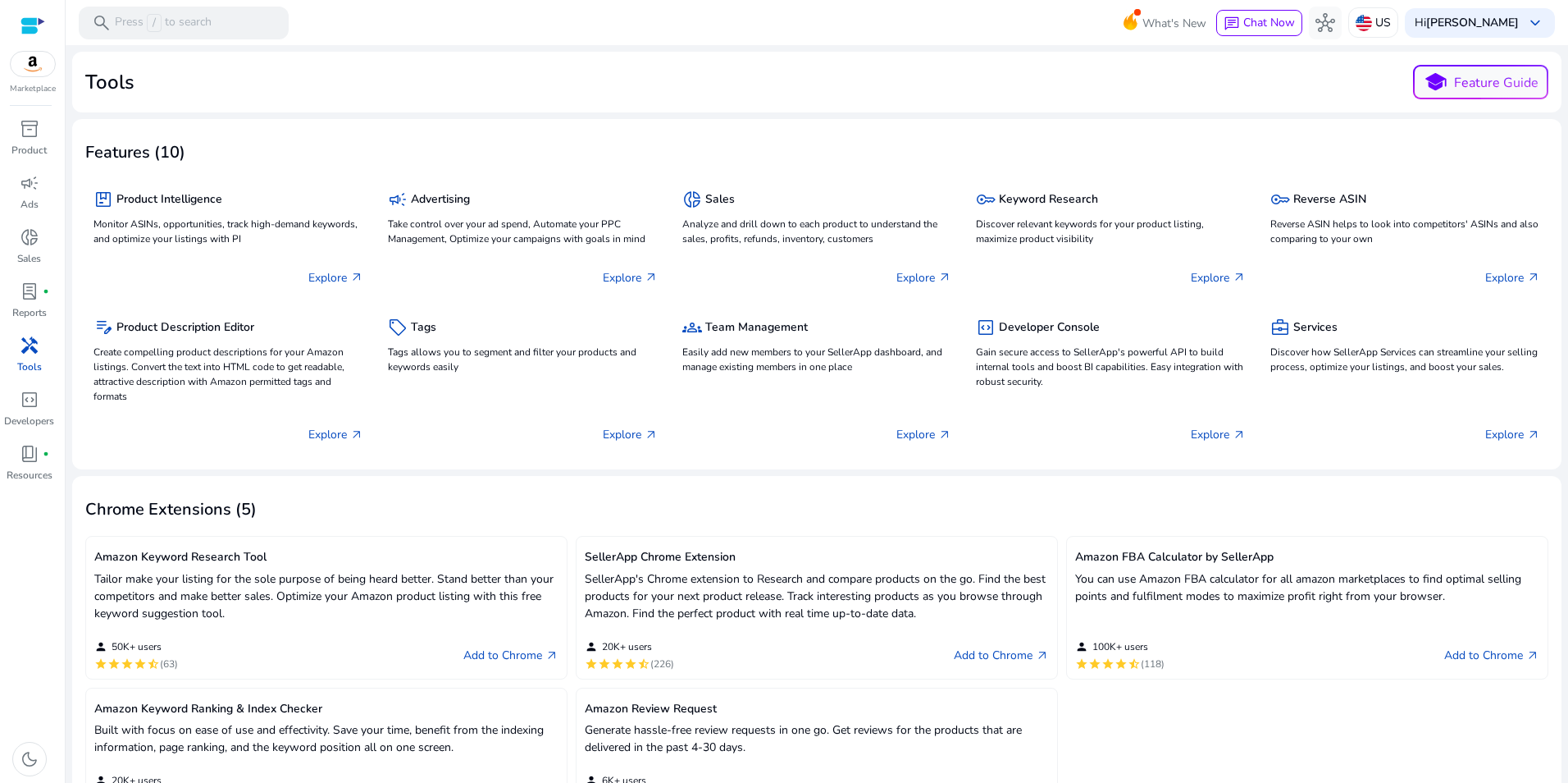
click at [42, 31] on div at bounding box center [33, 26] width 25 height 19
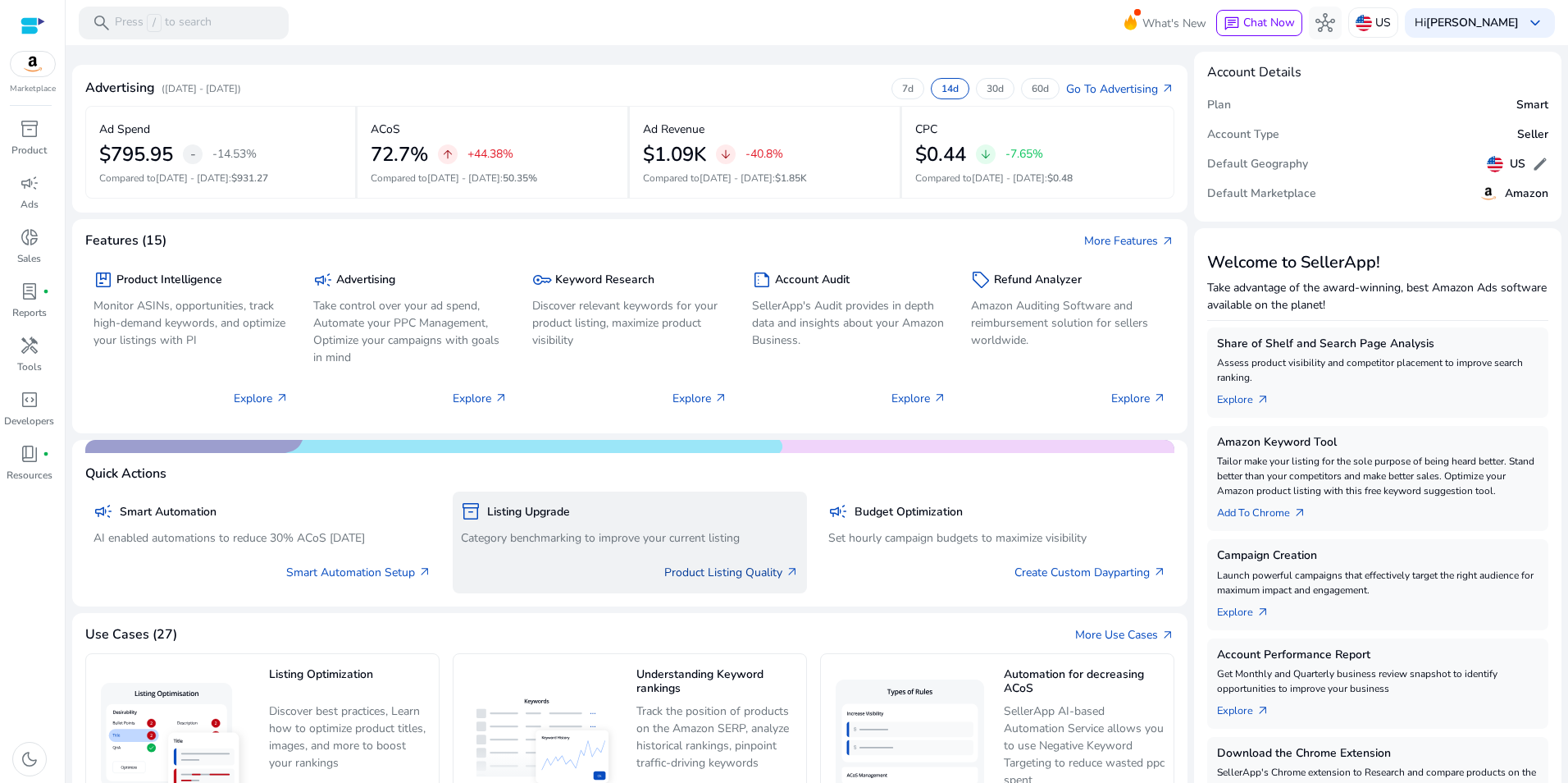
click at [723, 573] on link "Product Listing Quality arrow_outward" at bounding box center [732, 572] width 134 height 17
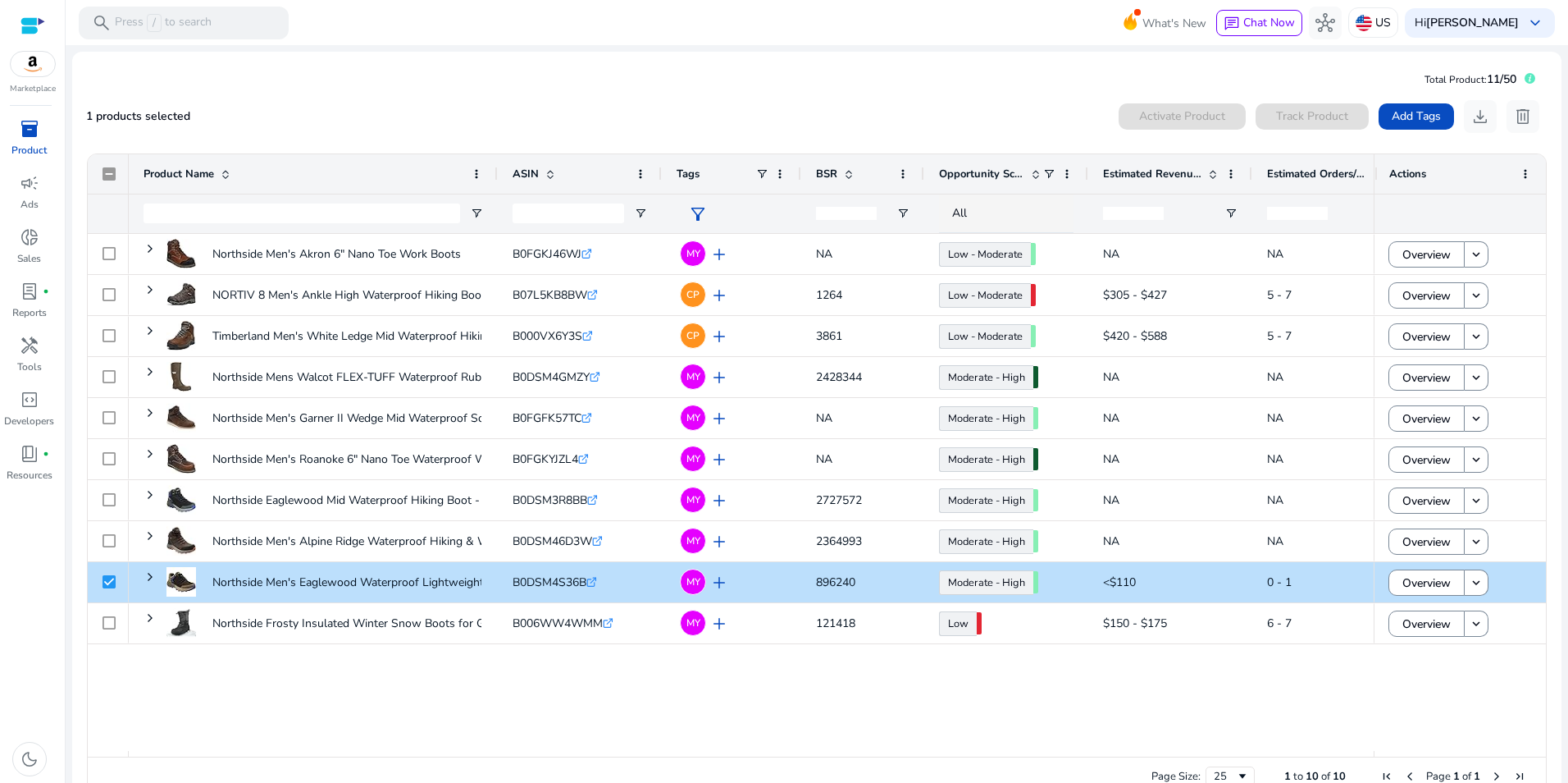
click at [1406, 172] on span "Actions" at bounding box center [1407, 174] width 37 height 15
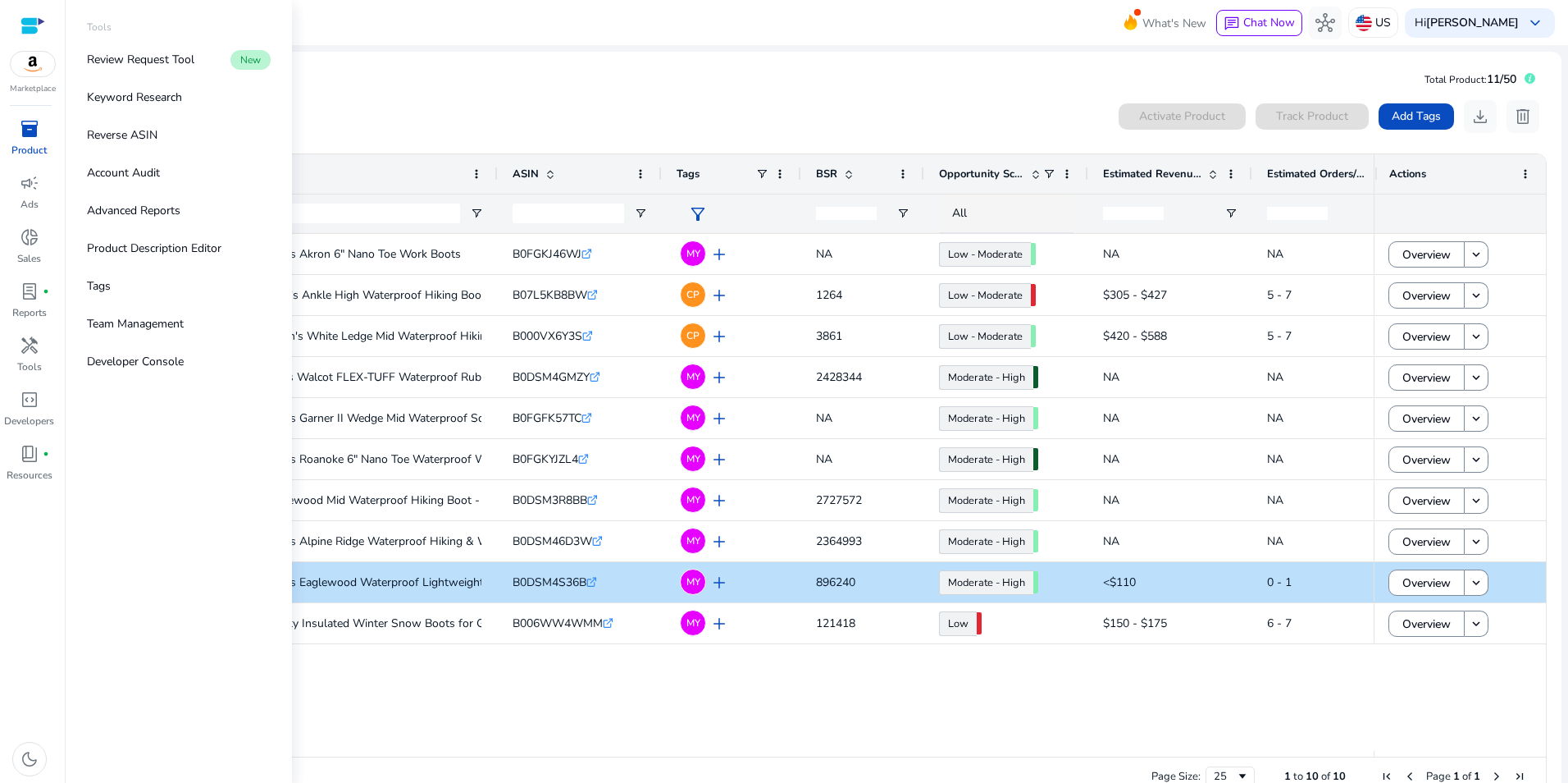
click at [30, 341] on span "handyman" at bounding box center [29, 345] width 20 height 20
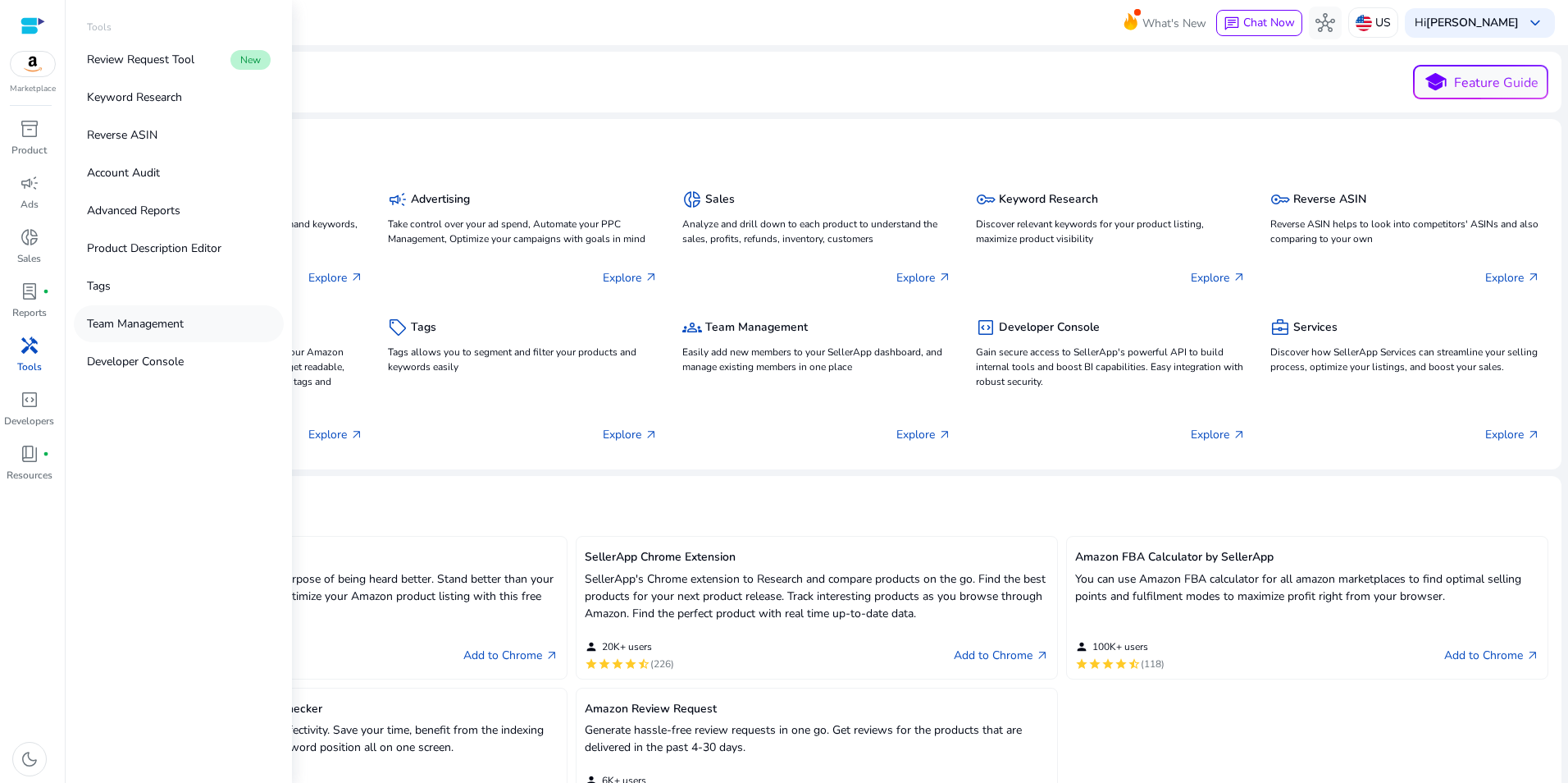
click at [121, 324] on p "Team Management" at bounding box center [135, 324] width 96 height 17
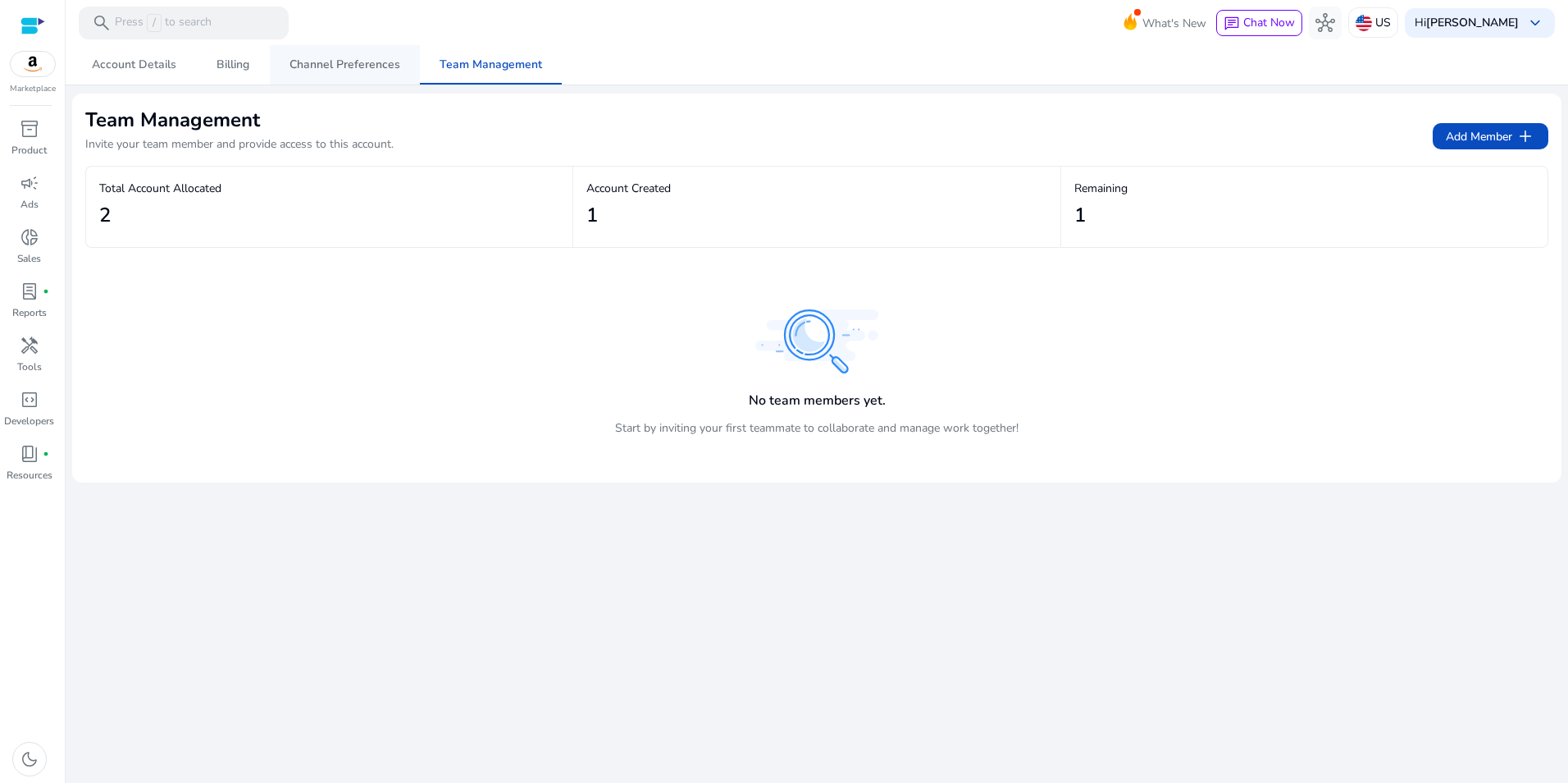
click at [332, 60] on span "Channel Preferences" at bounding box center [345, 65] width 110 height 11
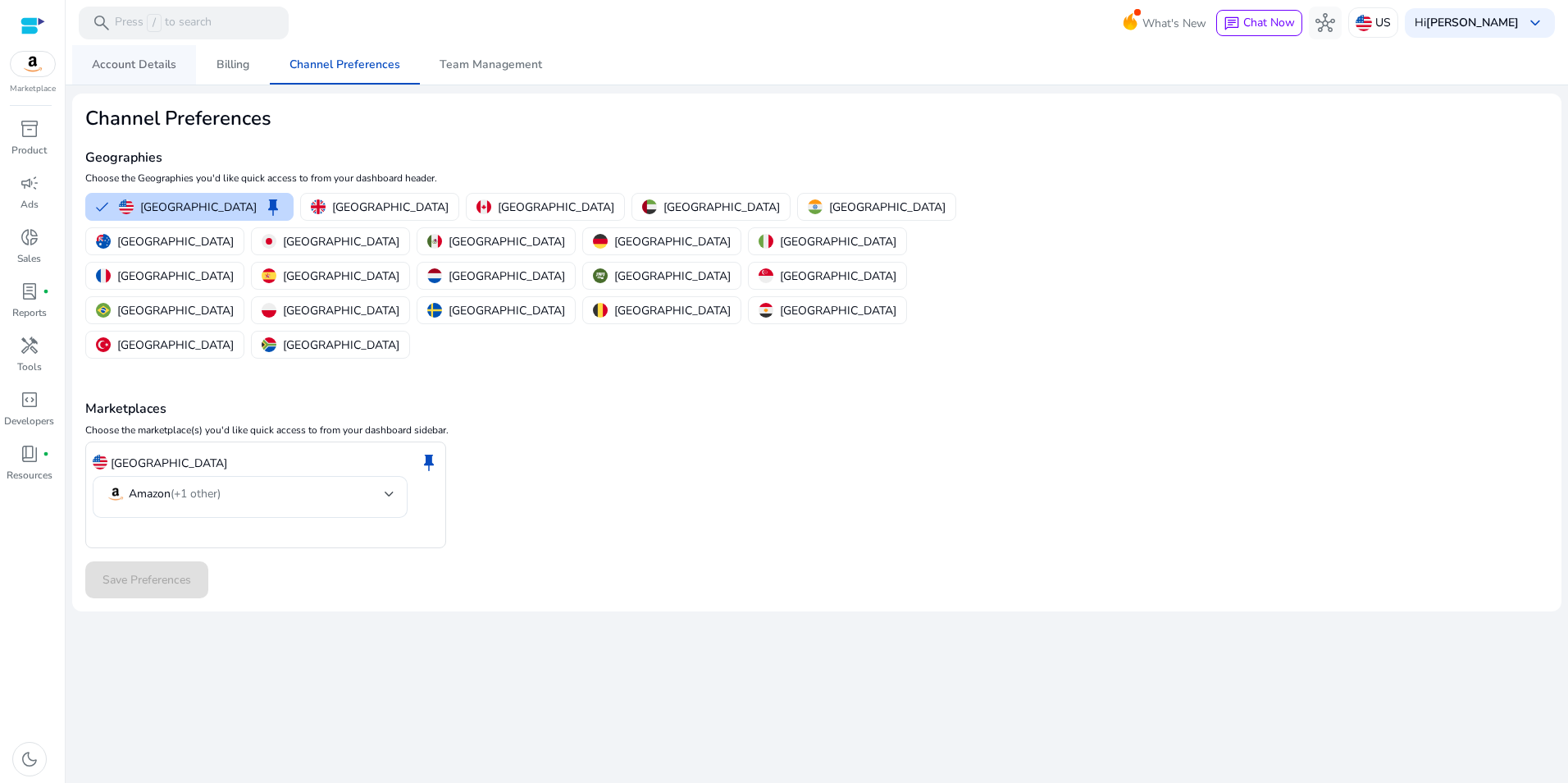
click at [116, 60] on span "Account Details" at bounding box center [133, 65] width 84 height 11
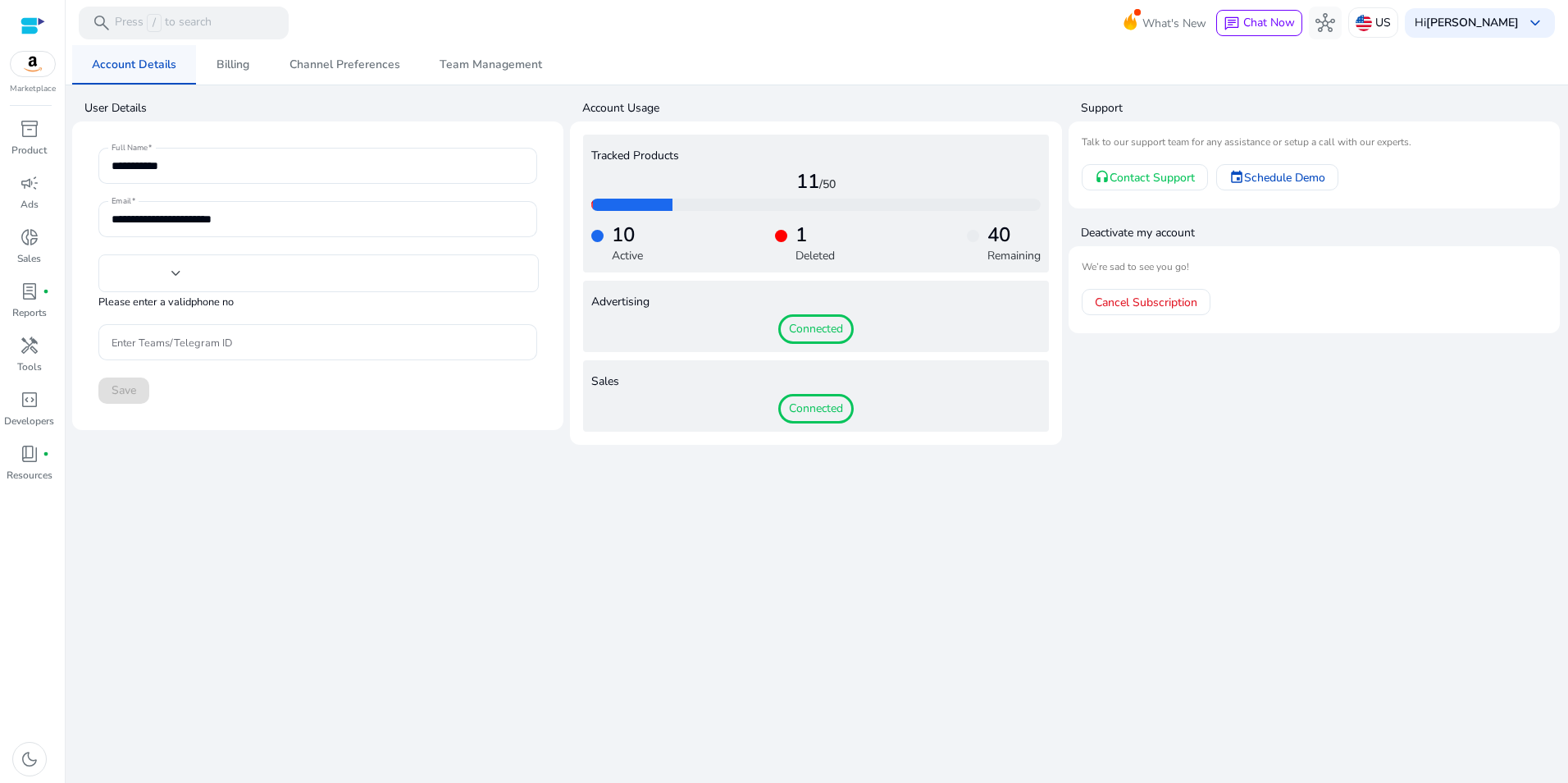
type input "**"
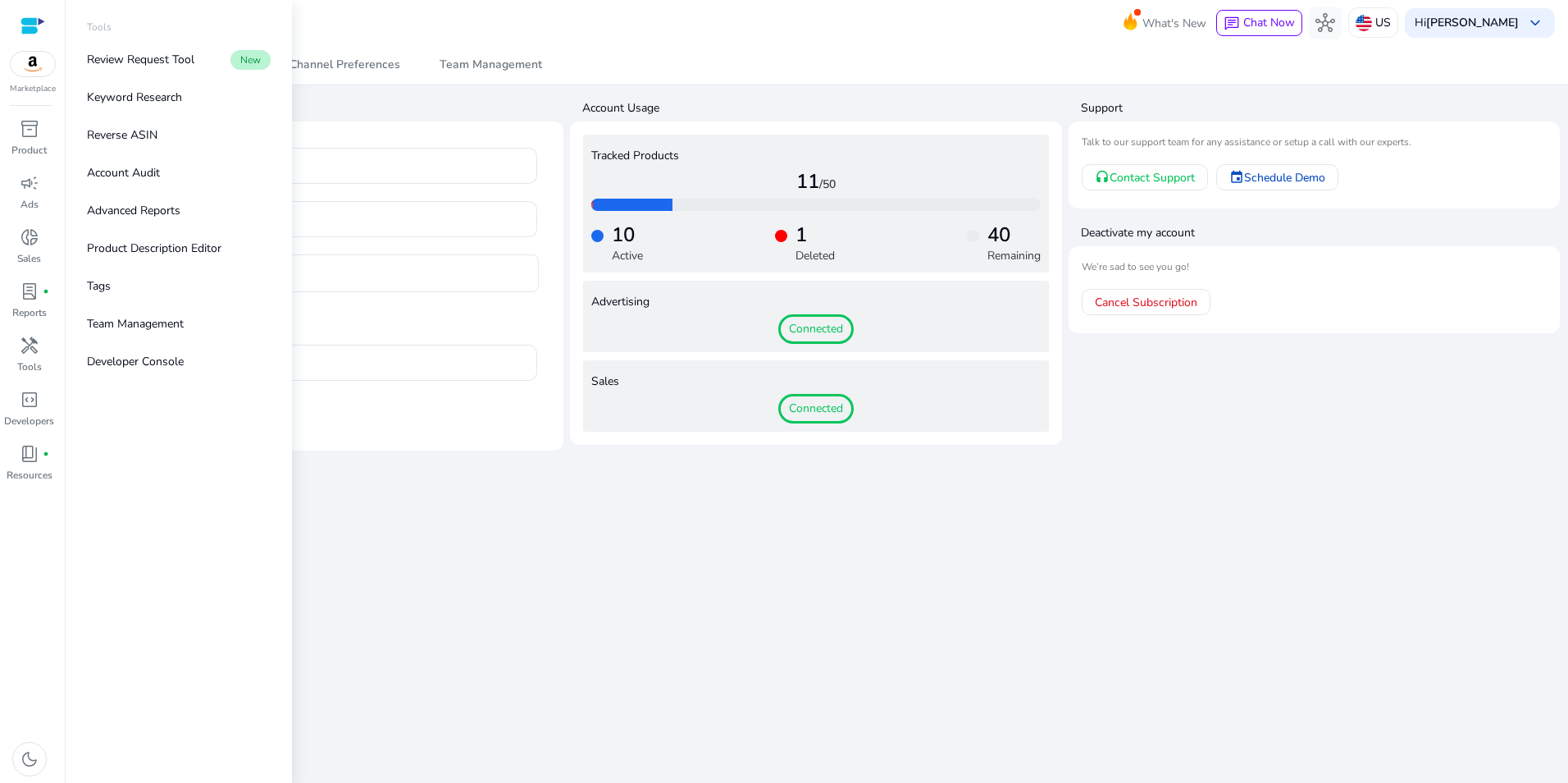
click at [25, 343] on span "handyman" at bounding box center [29, 345] width 20 height 20
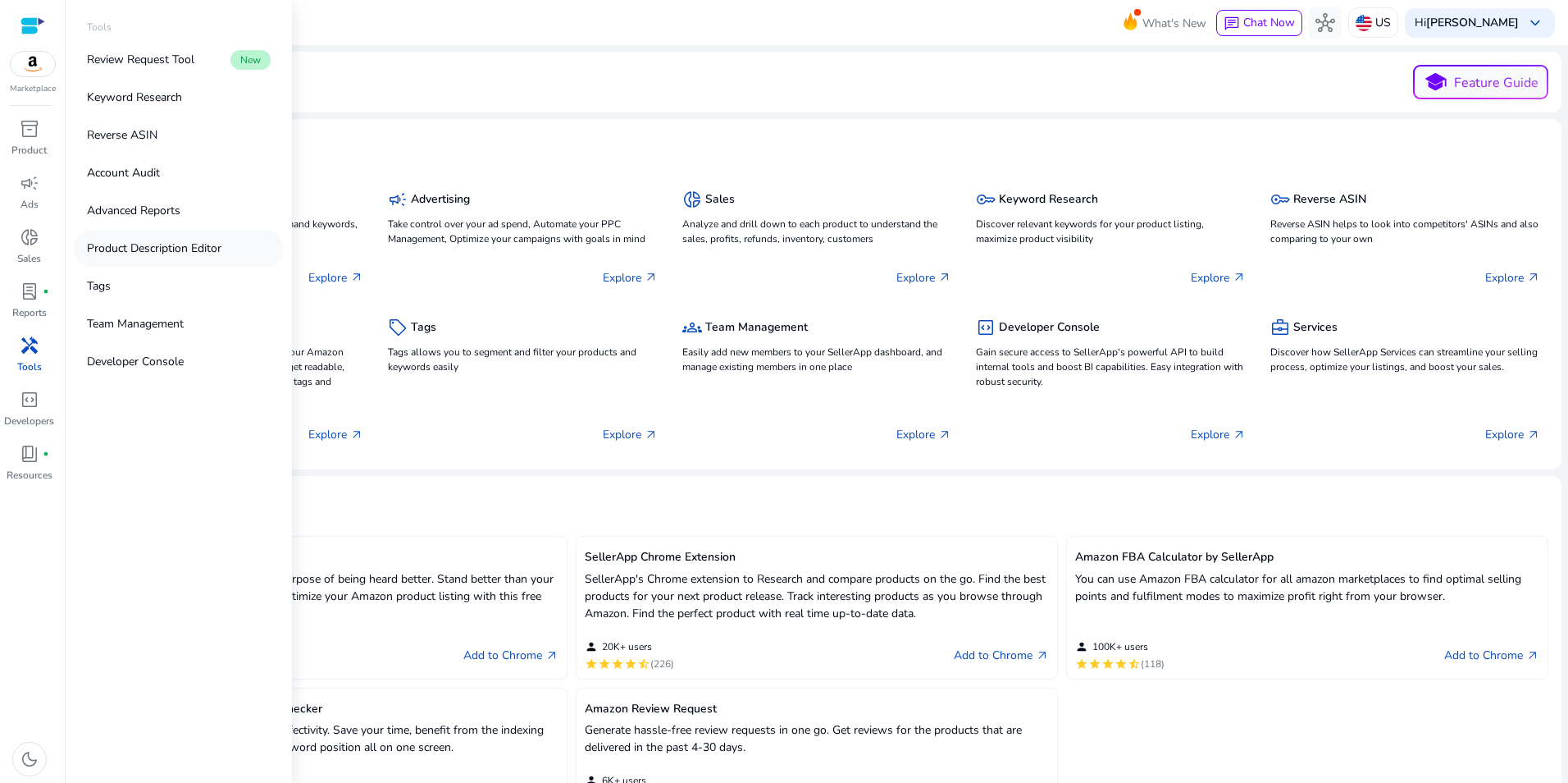
click at [150, 253] on p "Product Description Editor" at bounding box center [154, 248] width 134 height 17
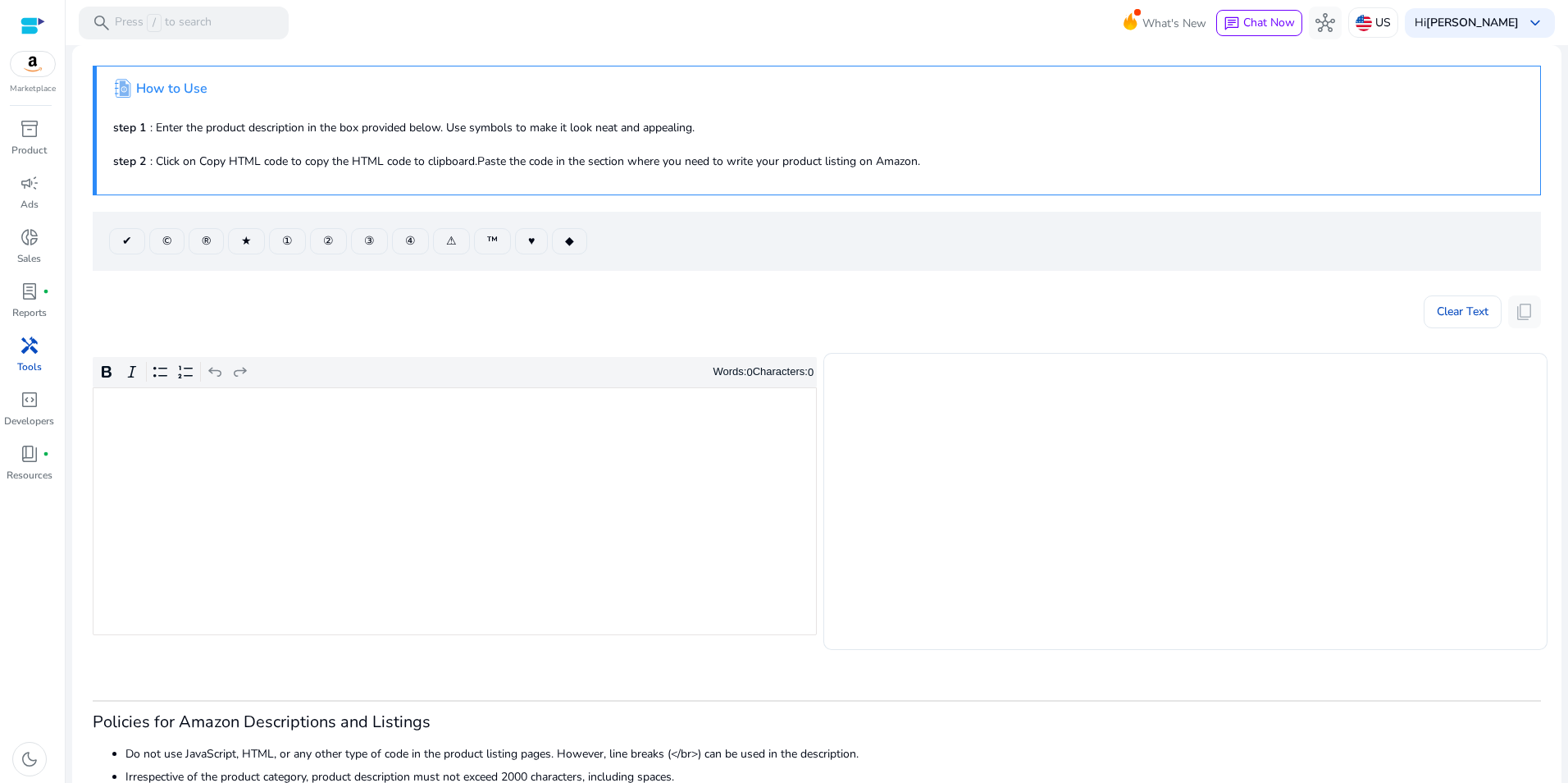
click at [130, 278] on mat-card ".st1{fill:#2c8af8}.st2{fill:#fcfeff} How to Use step 1 : Enter the product desc…" at bounding box center [816, 455] width 1489 height 820
click at [154, 466] on div "Rich Text Editor. Editing area: main. Press Alt+0 for help." at bounding box center [454, 511] width 724 height 247
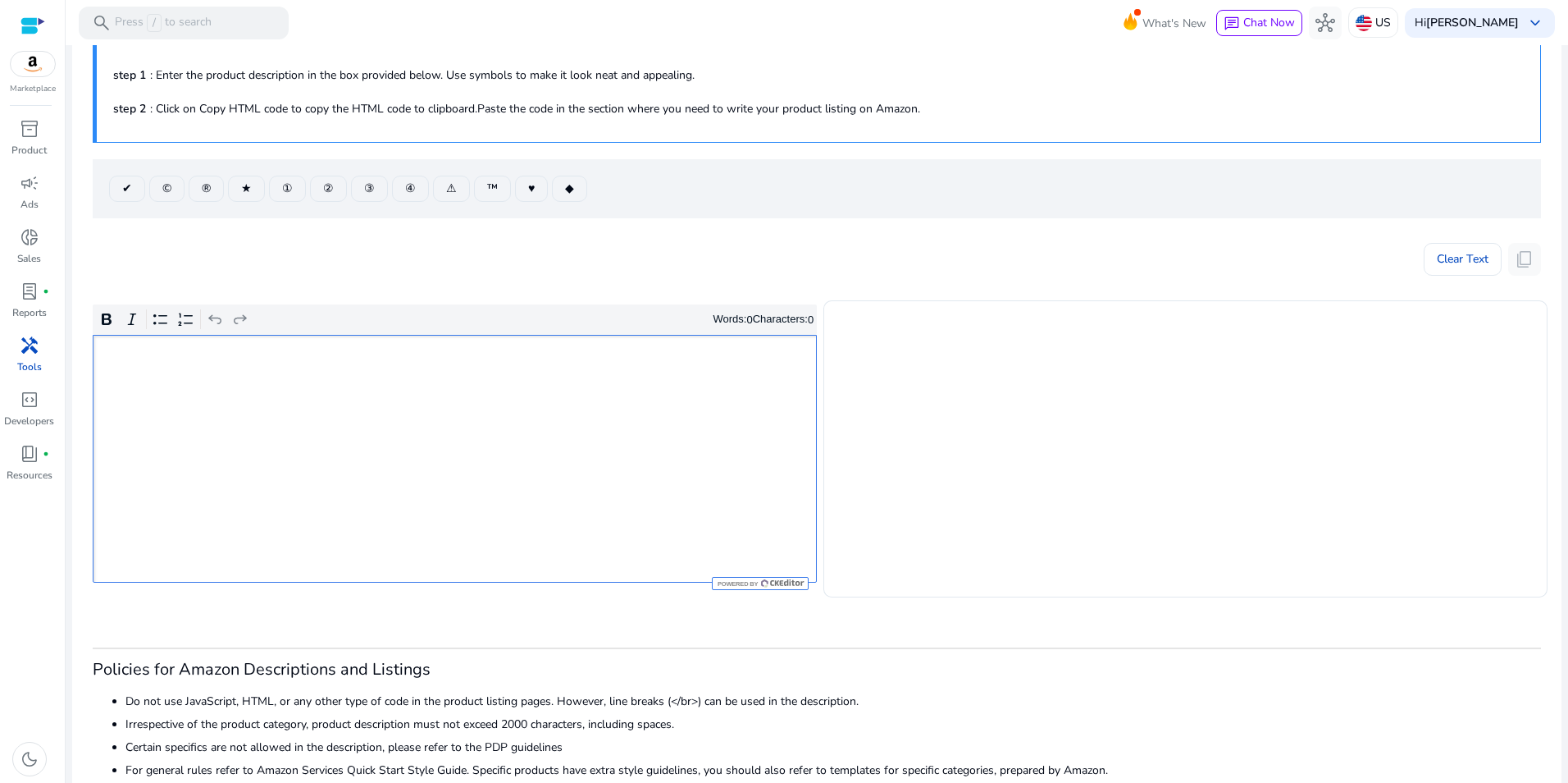
scroll to position [82, 0]
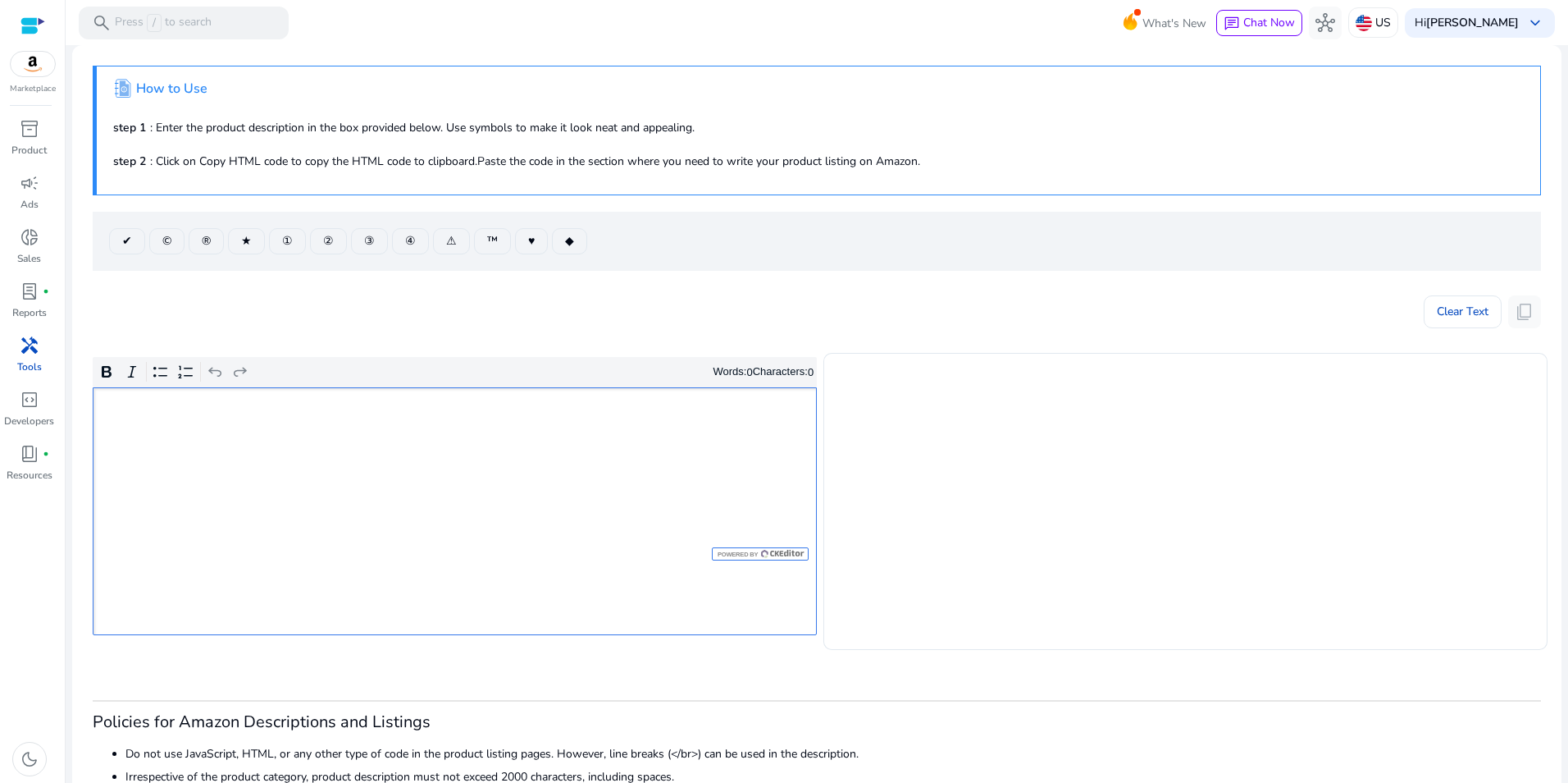
scroll to position [82, 0]
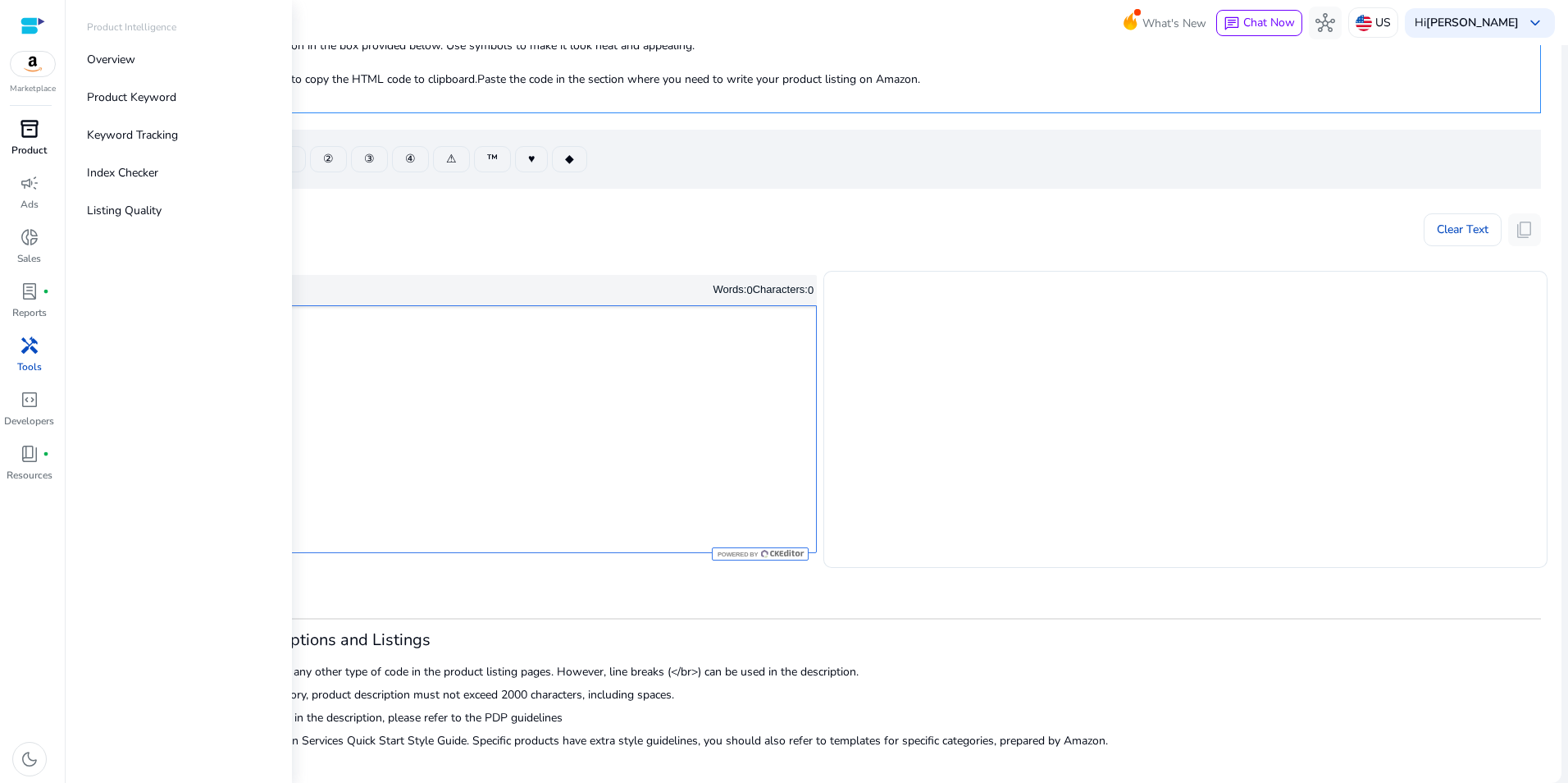
click at [41, 121] on div "inventory_2" at bounding box center [29, 128] width 46 height 26
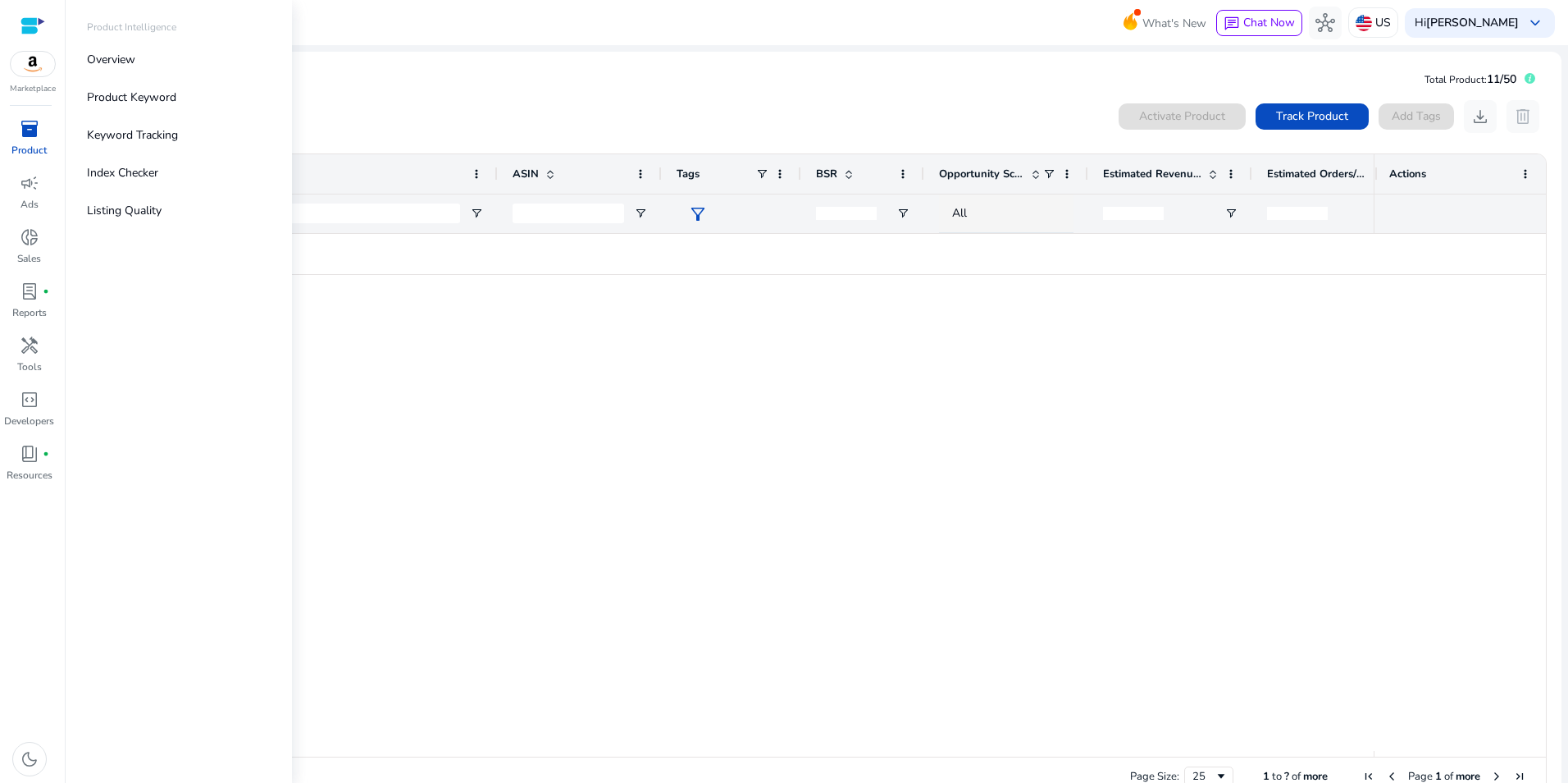
click at [28, 141] on div "inventory_2" at bounding box center [29, 128] width 46 height 26
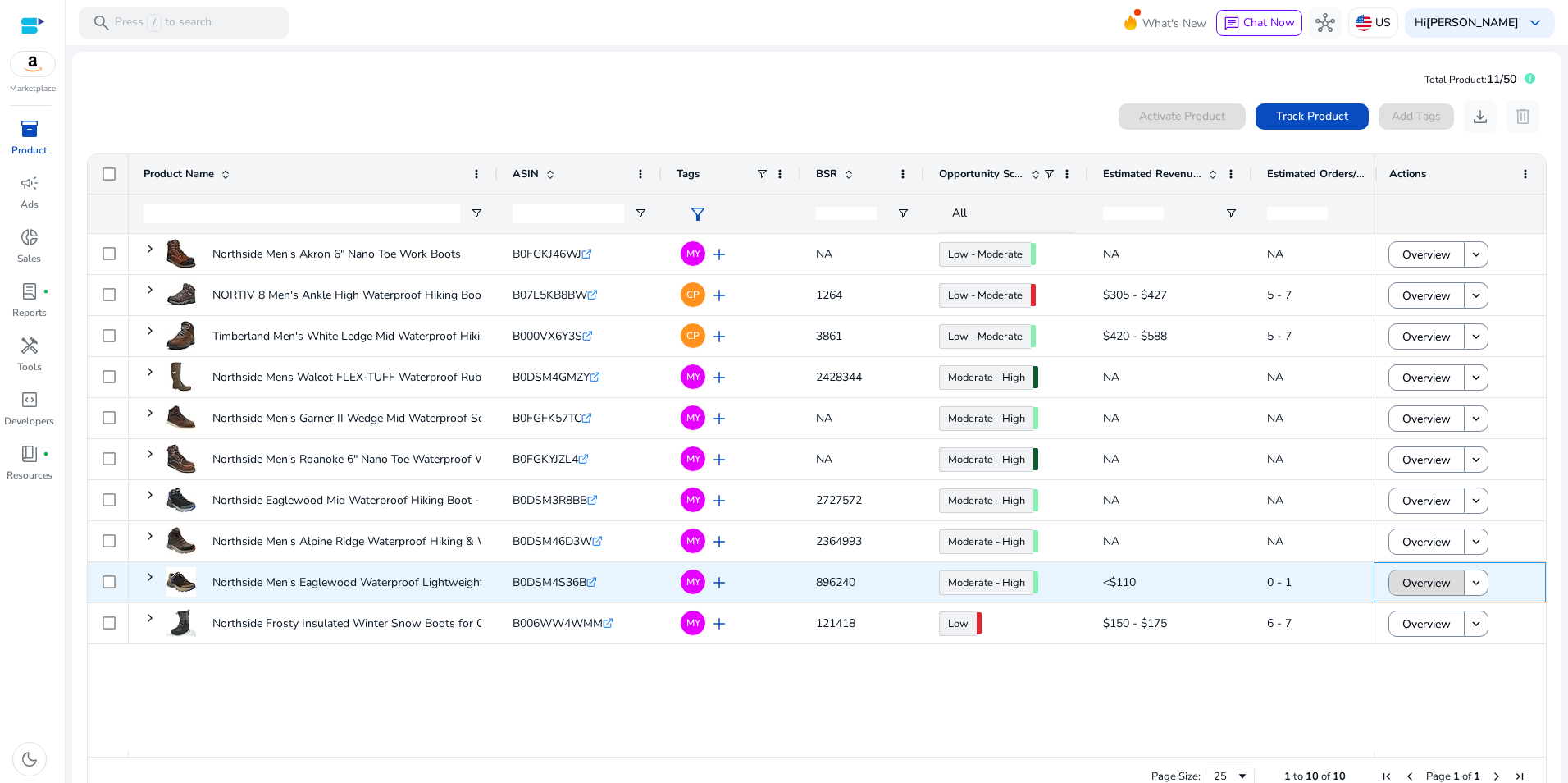
click at [1422, 586] on span "Overview" at bounding box center [1425, 583] width 48 height 34
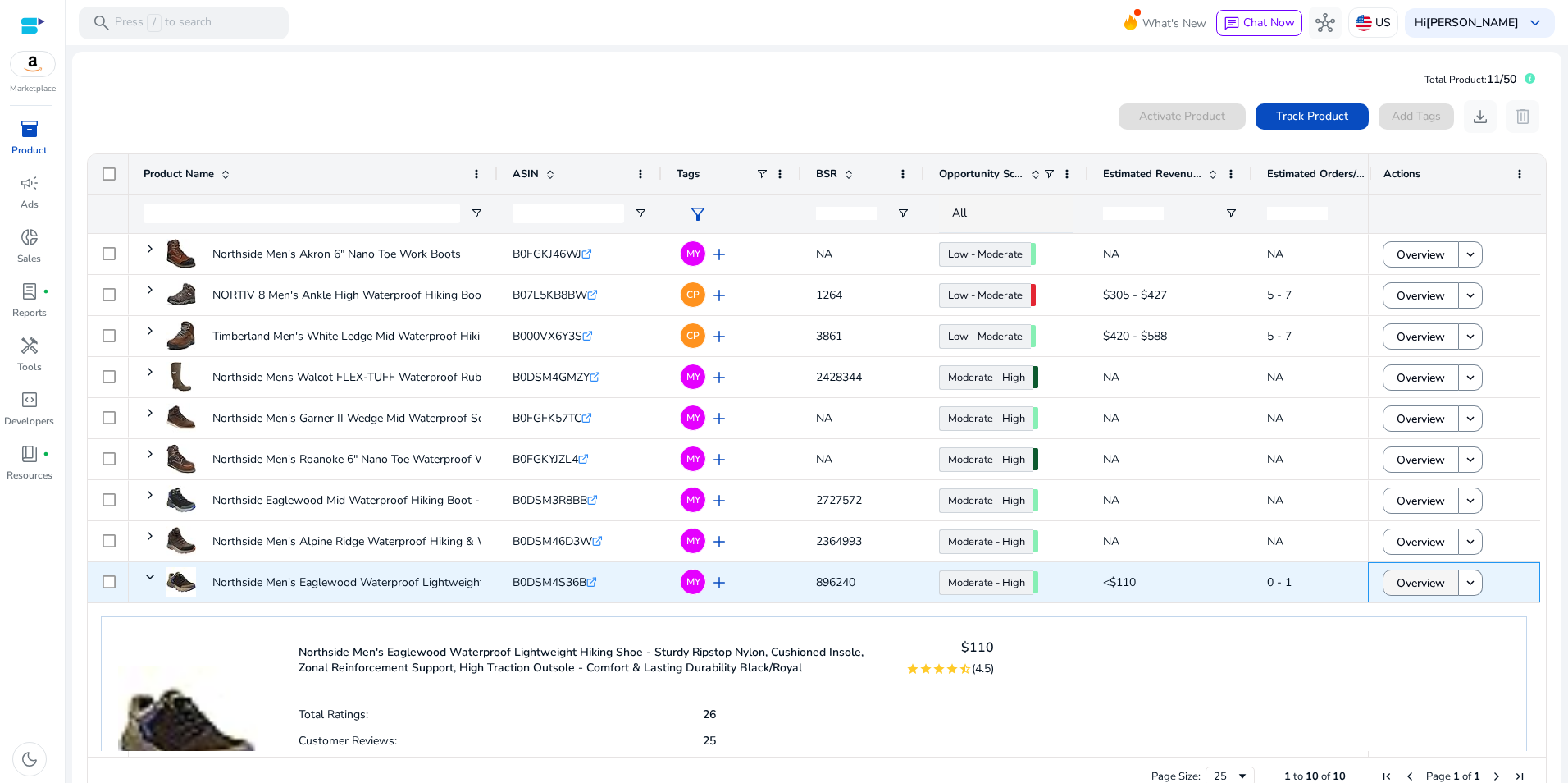
click at [1422, 586] on span "Overview" at bounding box center [1420, 583] width 48 height 34
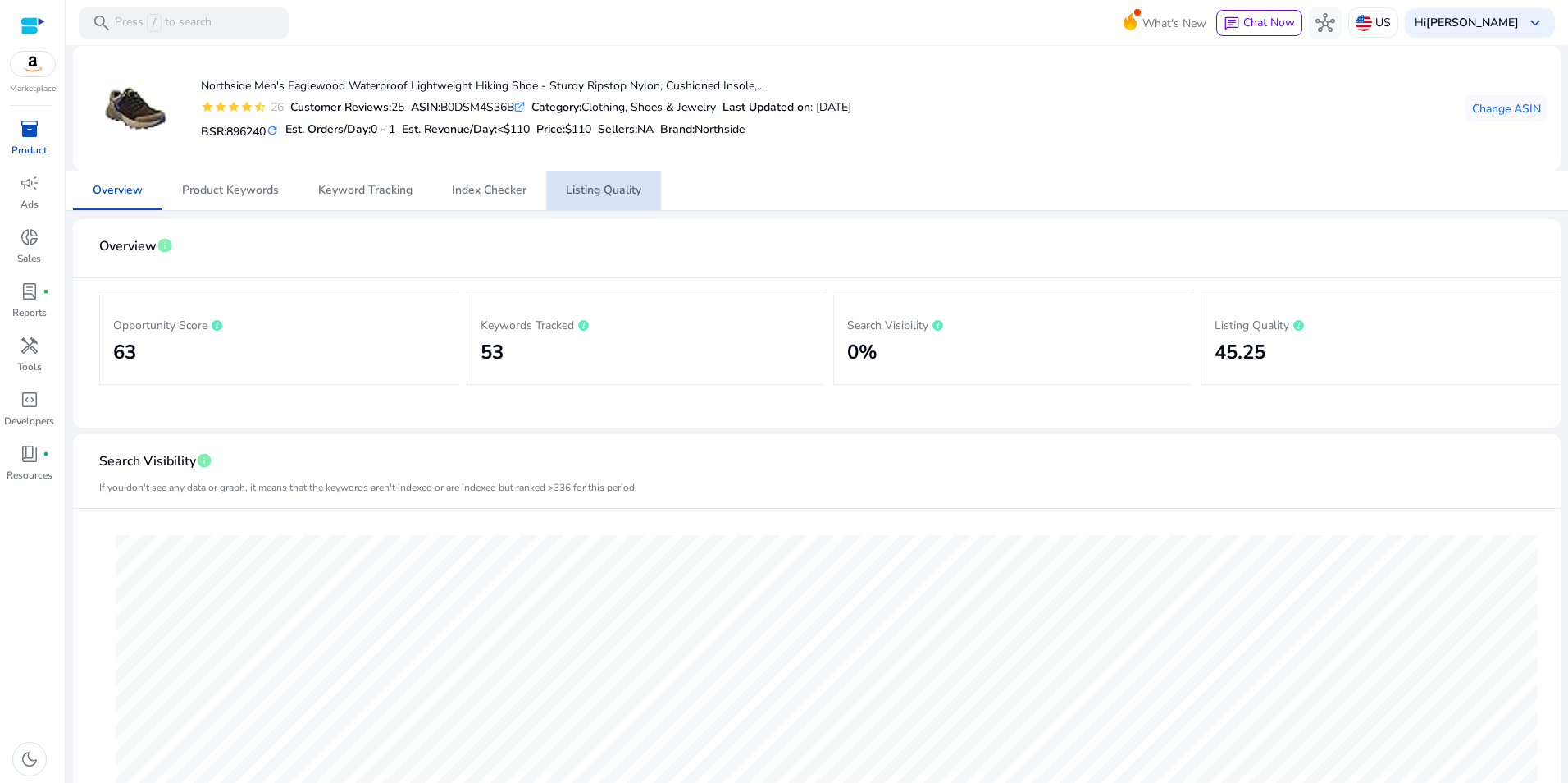
click at [627, 187] on span "Listing Quality" at bounding box center [603, 190] width 76 height 11
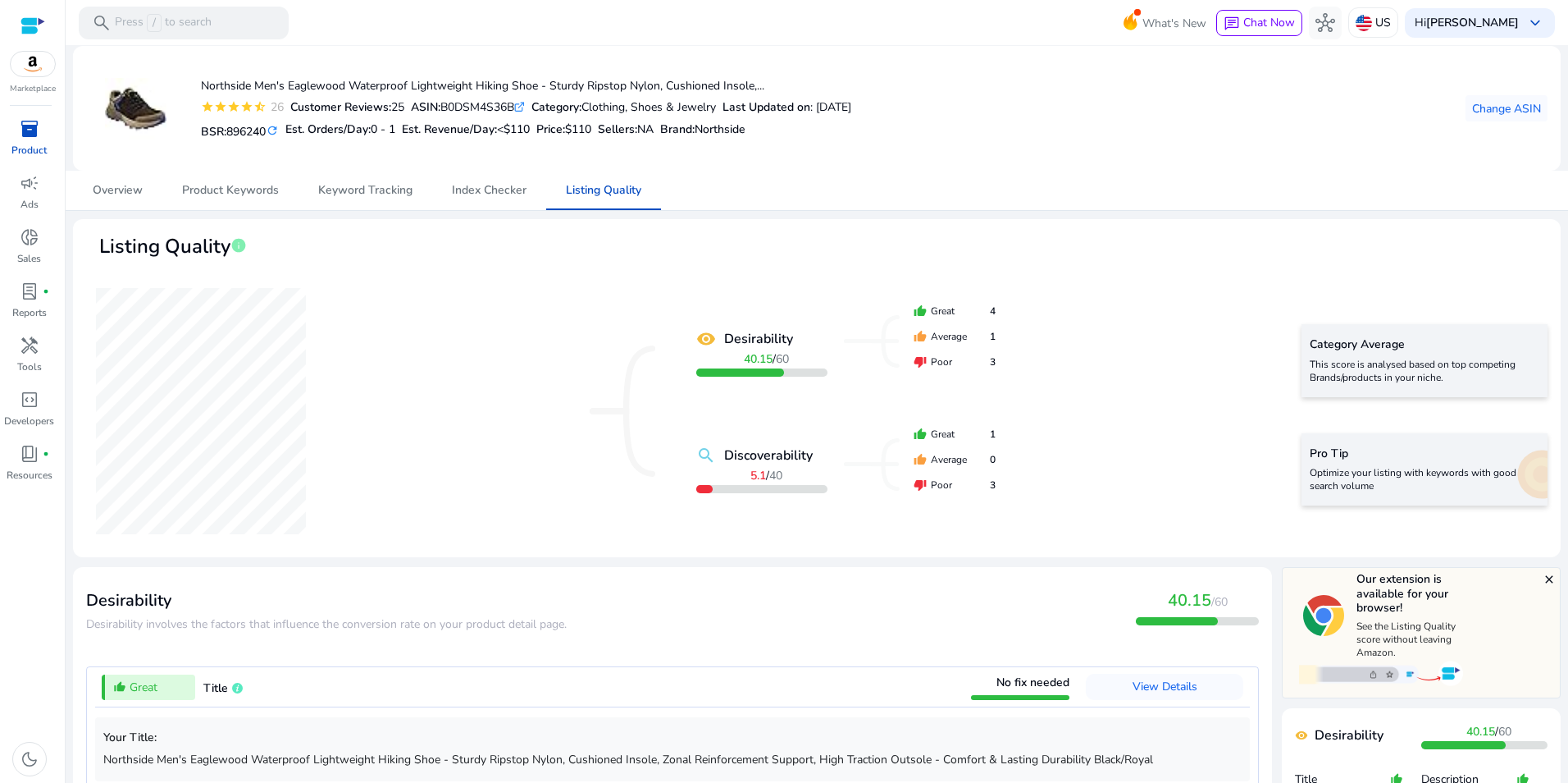
click at [985, 157] on div "Northside Men's Eaglewood Waterproof Lightweight Hiking Shoe - Sturdy Ripstop N…" at bounding box center [817, 109] width 1461 height 98
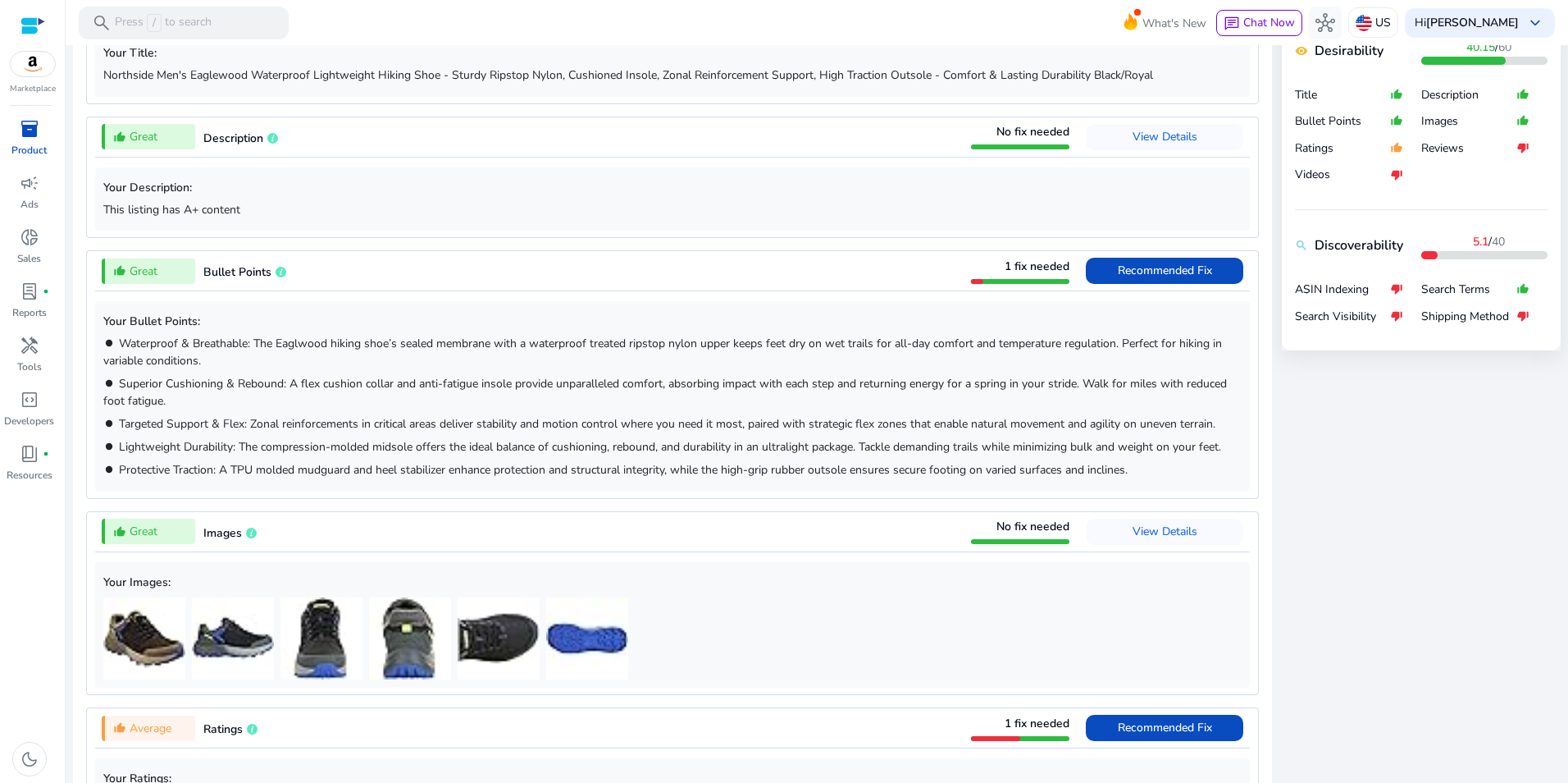
scroll to position [1289, 0]
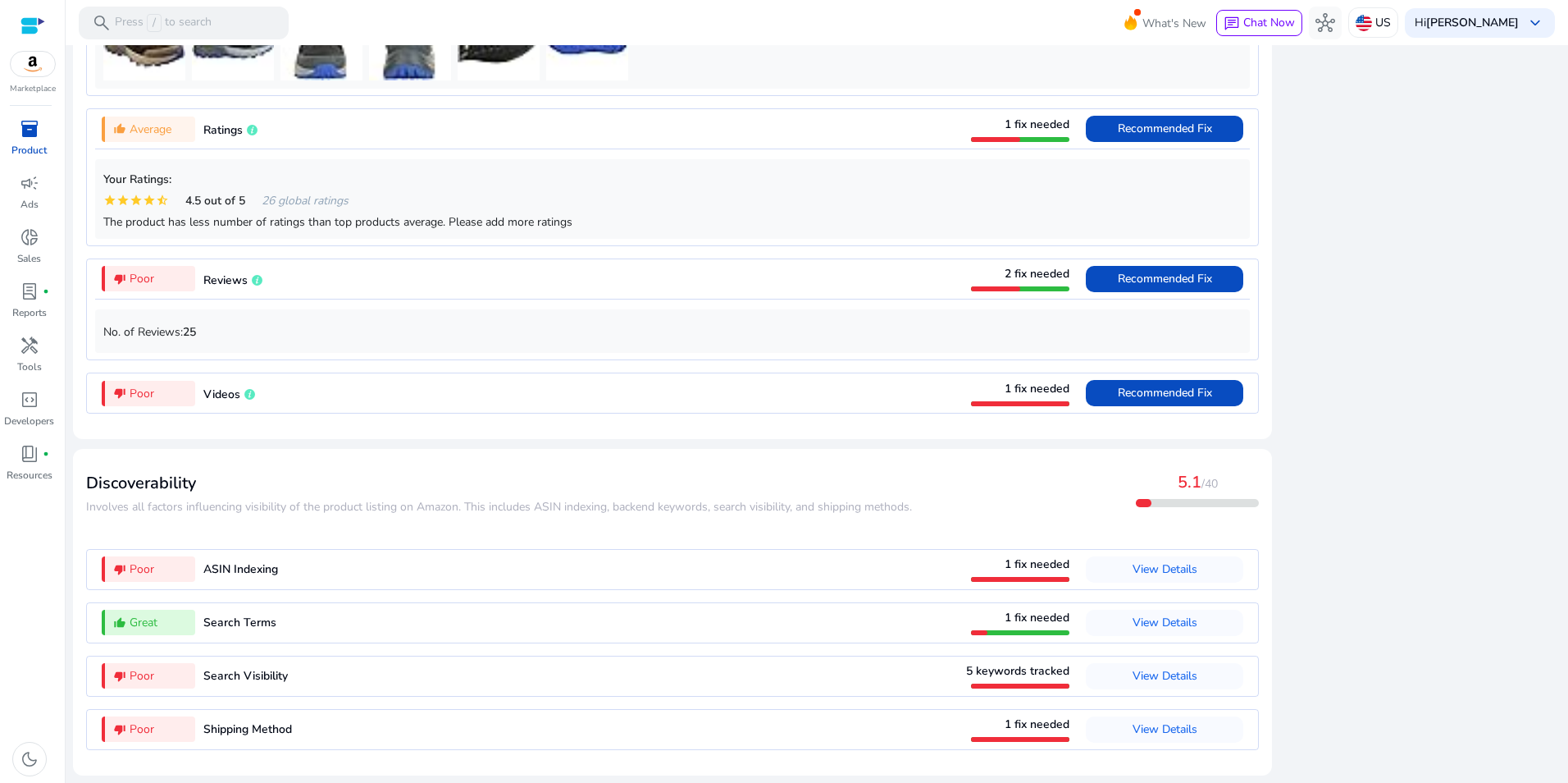
click at [158, 670] on div "thumb_down_alt Poor" at bounding box center [148, 675] width 93 height 26
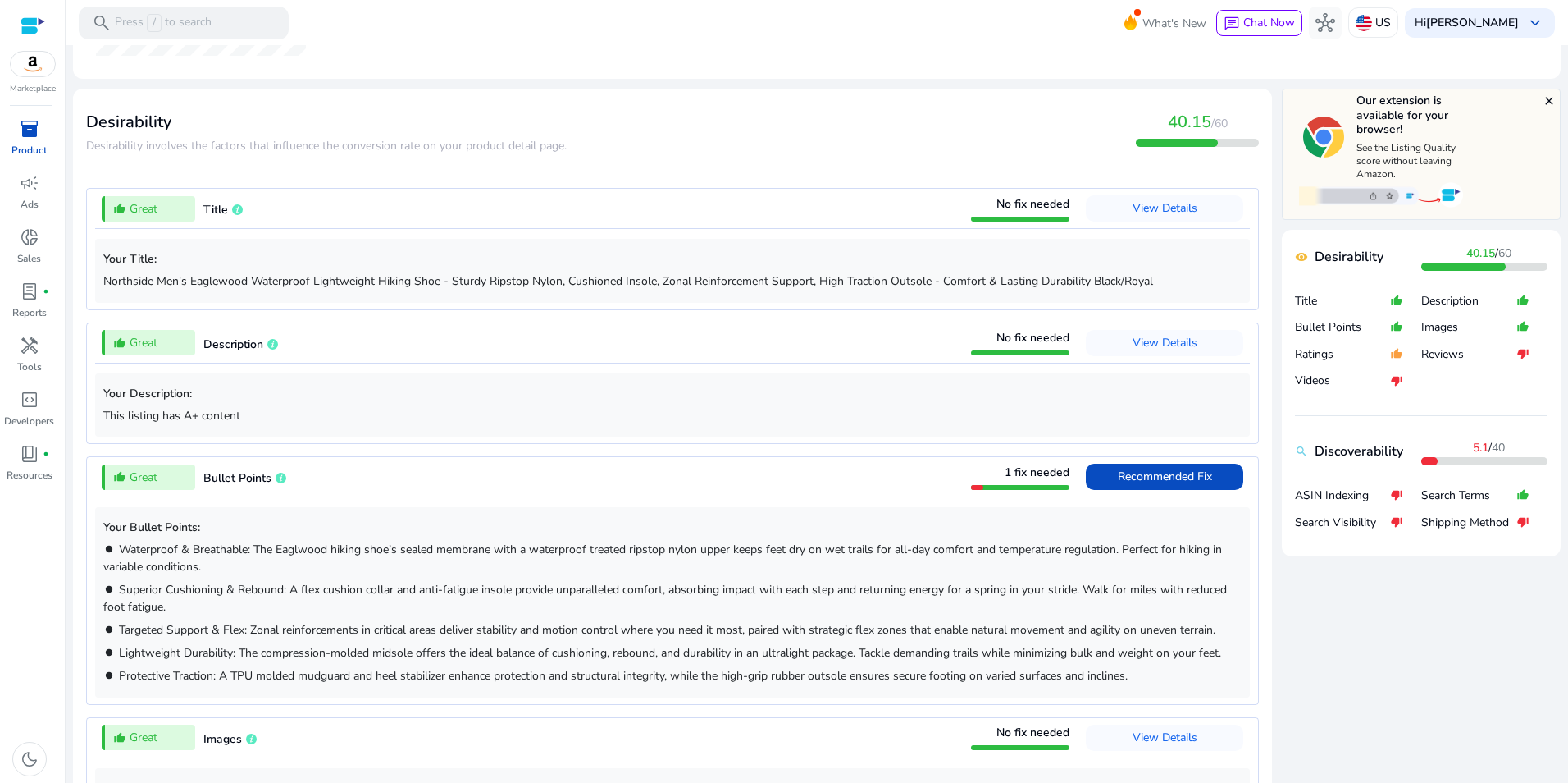
scroll to position [445, 0]
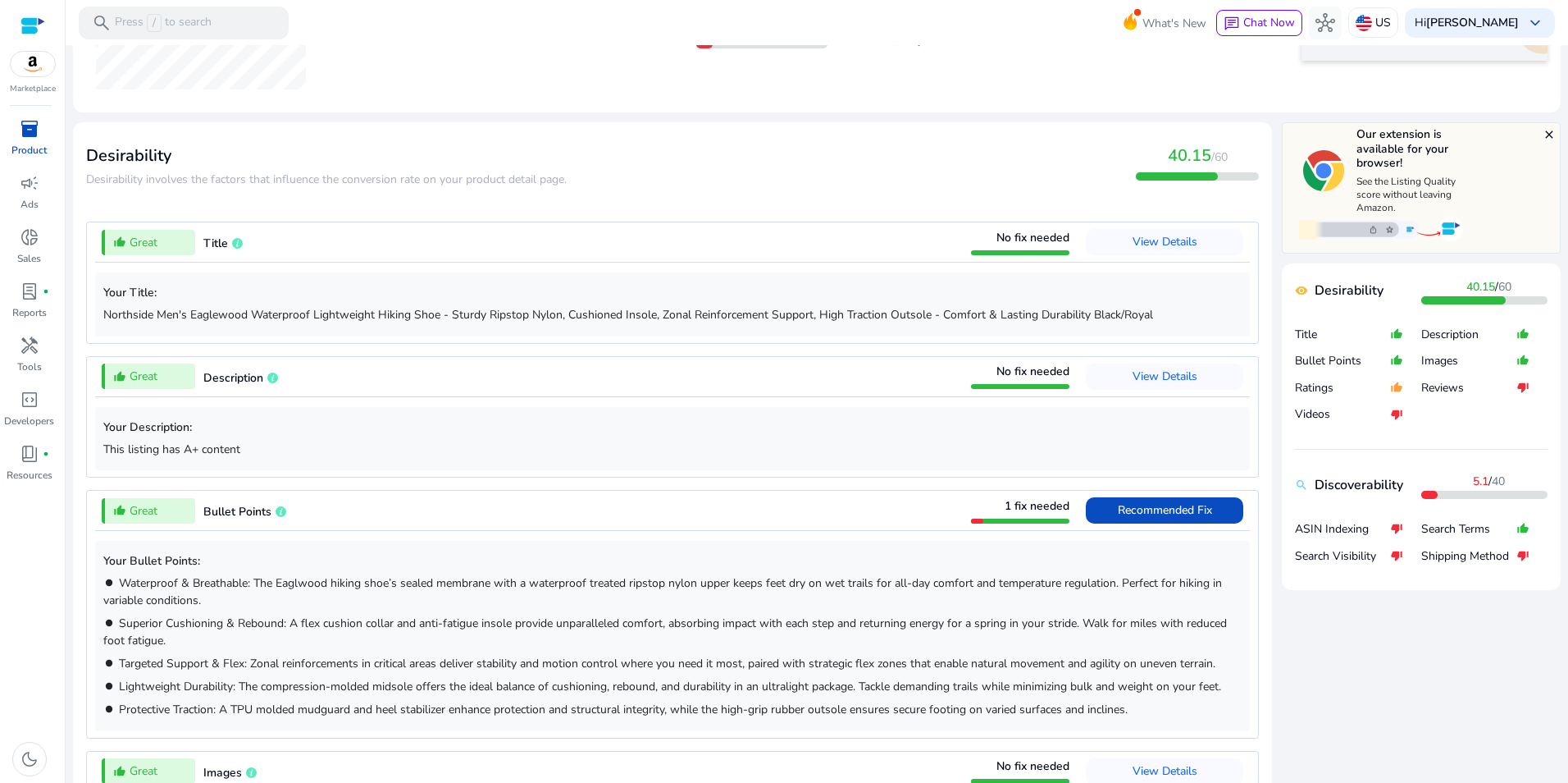
click at [1353, 559] on p "Search Visibility" at bounding box center [1342, 555] width 95 height 16
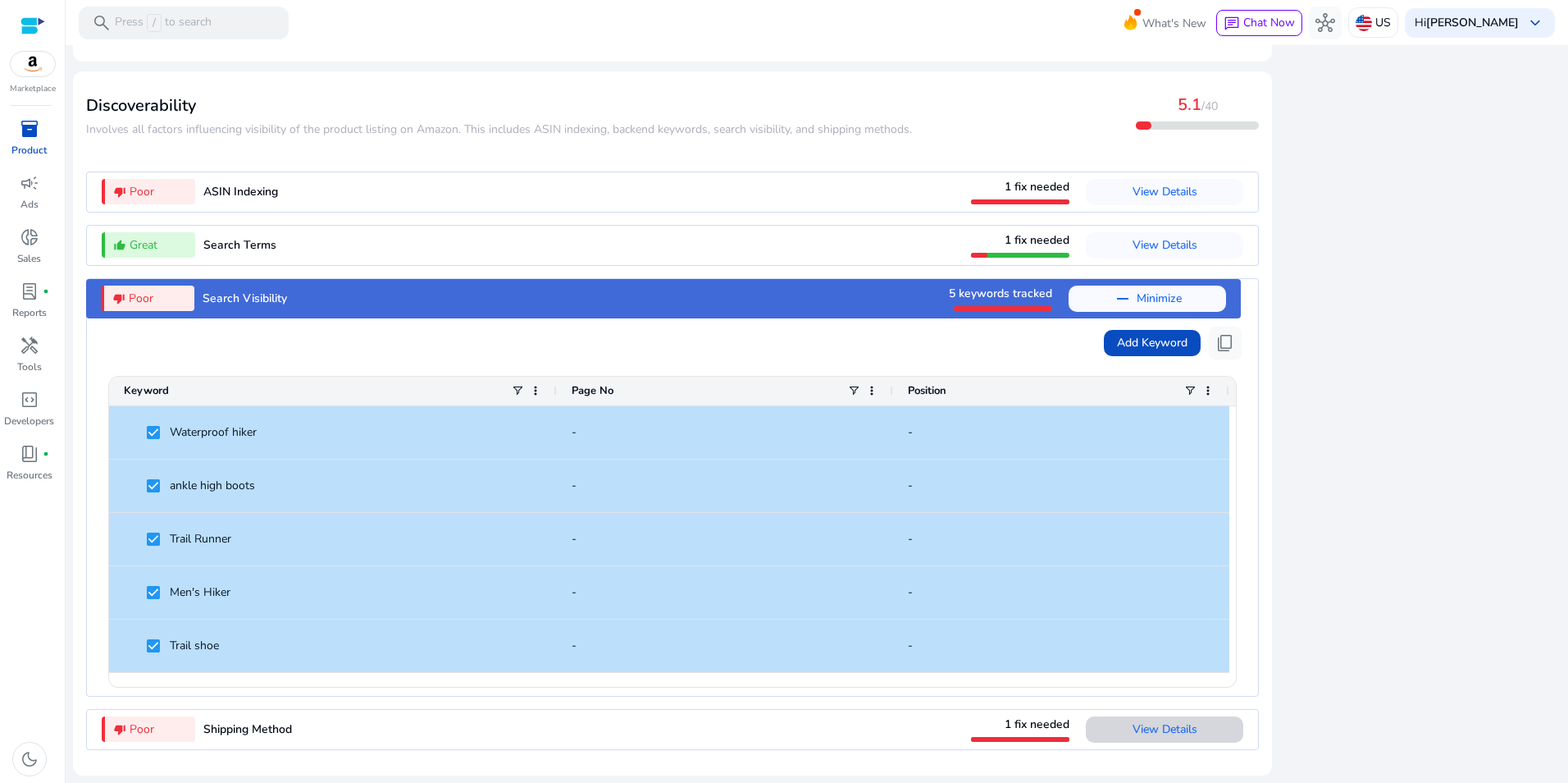
click at [1157, 723] on span "View Details" at bounding box center [1165, 729] width 65 height 16
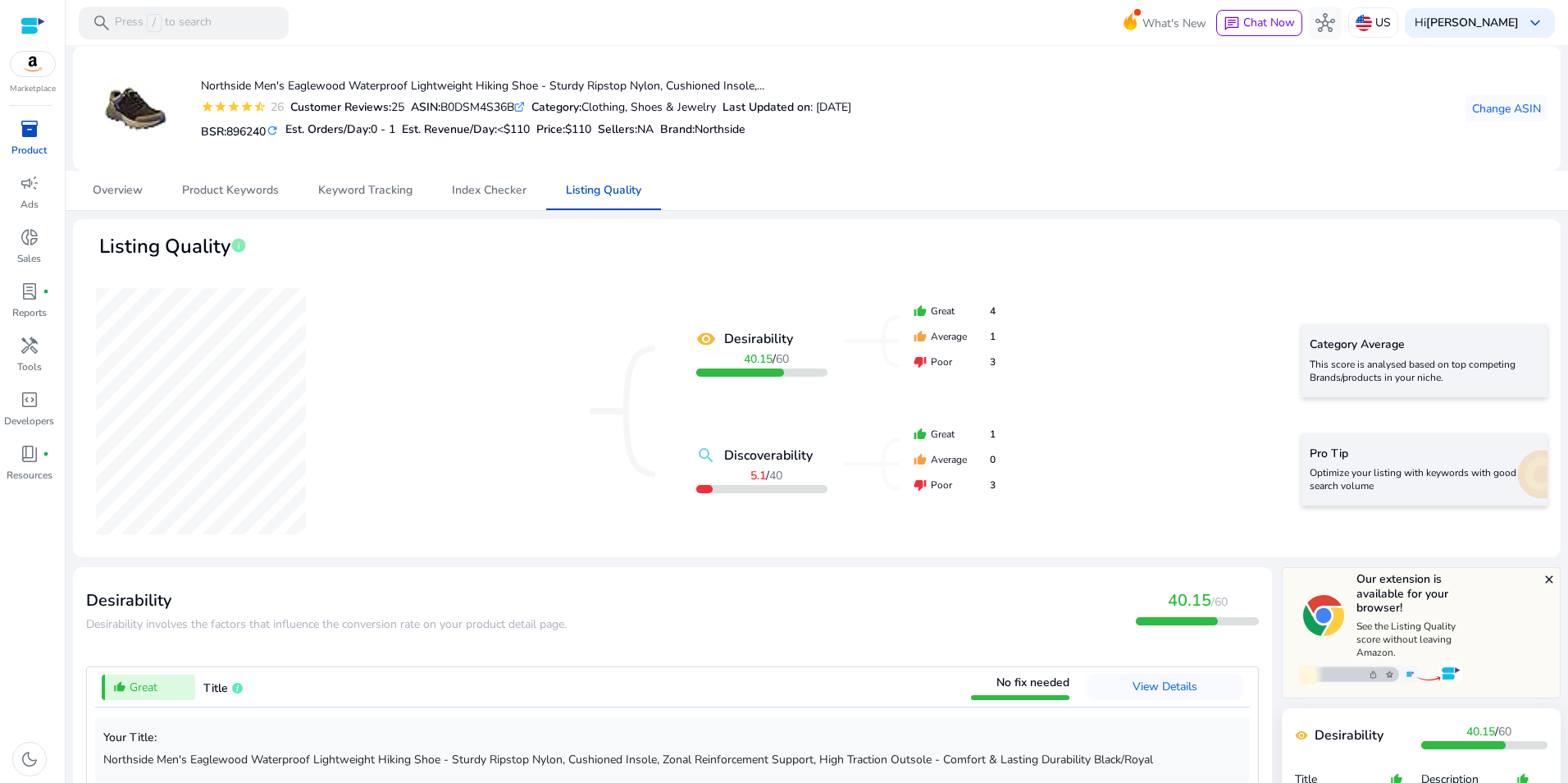
scroll to position [1371, 0]
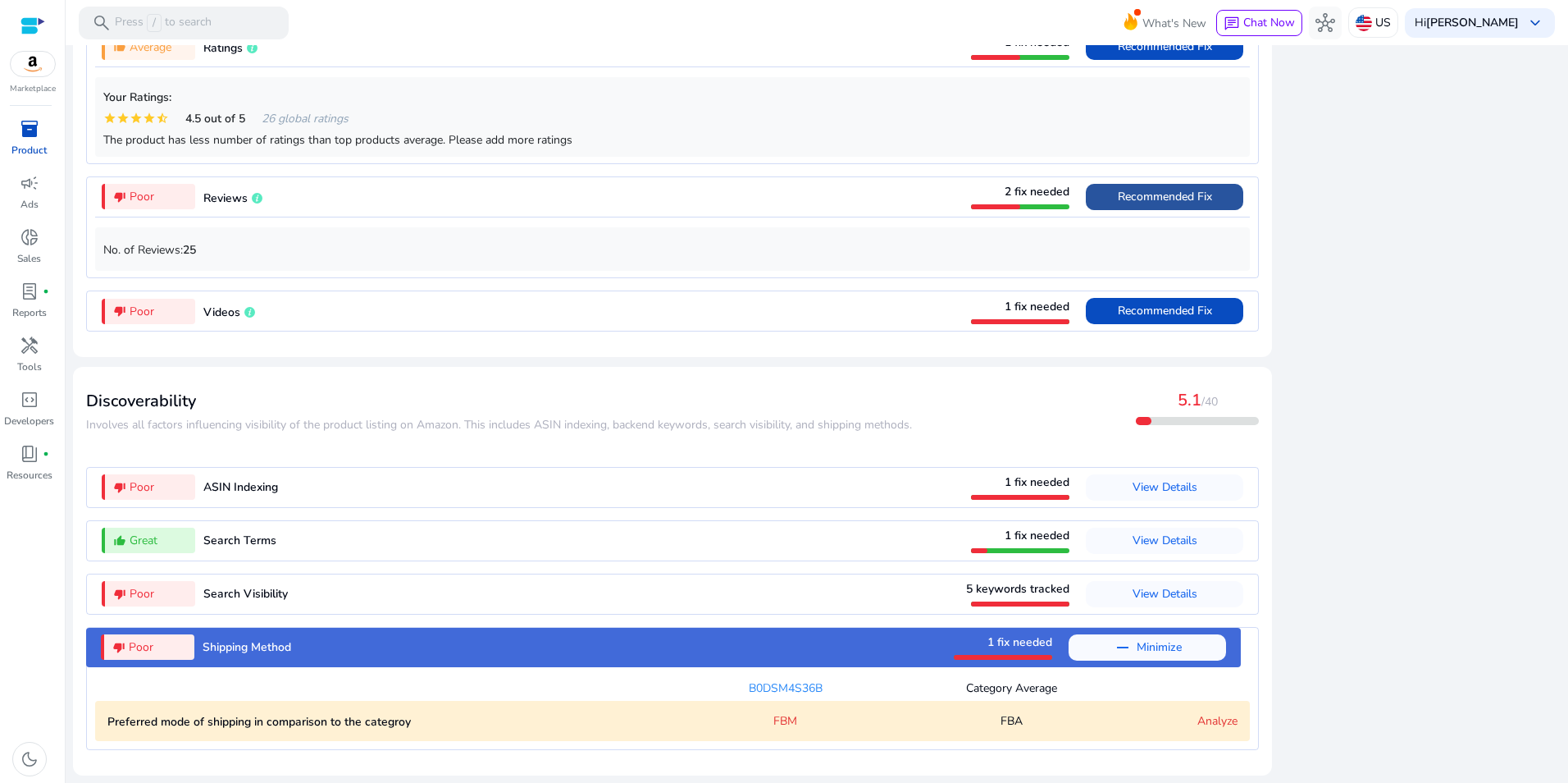
click at [1152, 186] on span "Recommended Fix" at bounding box center [1165, 197] width 94 height 26
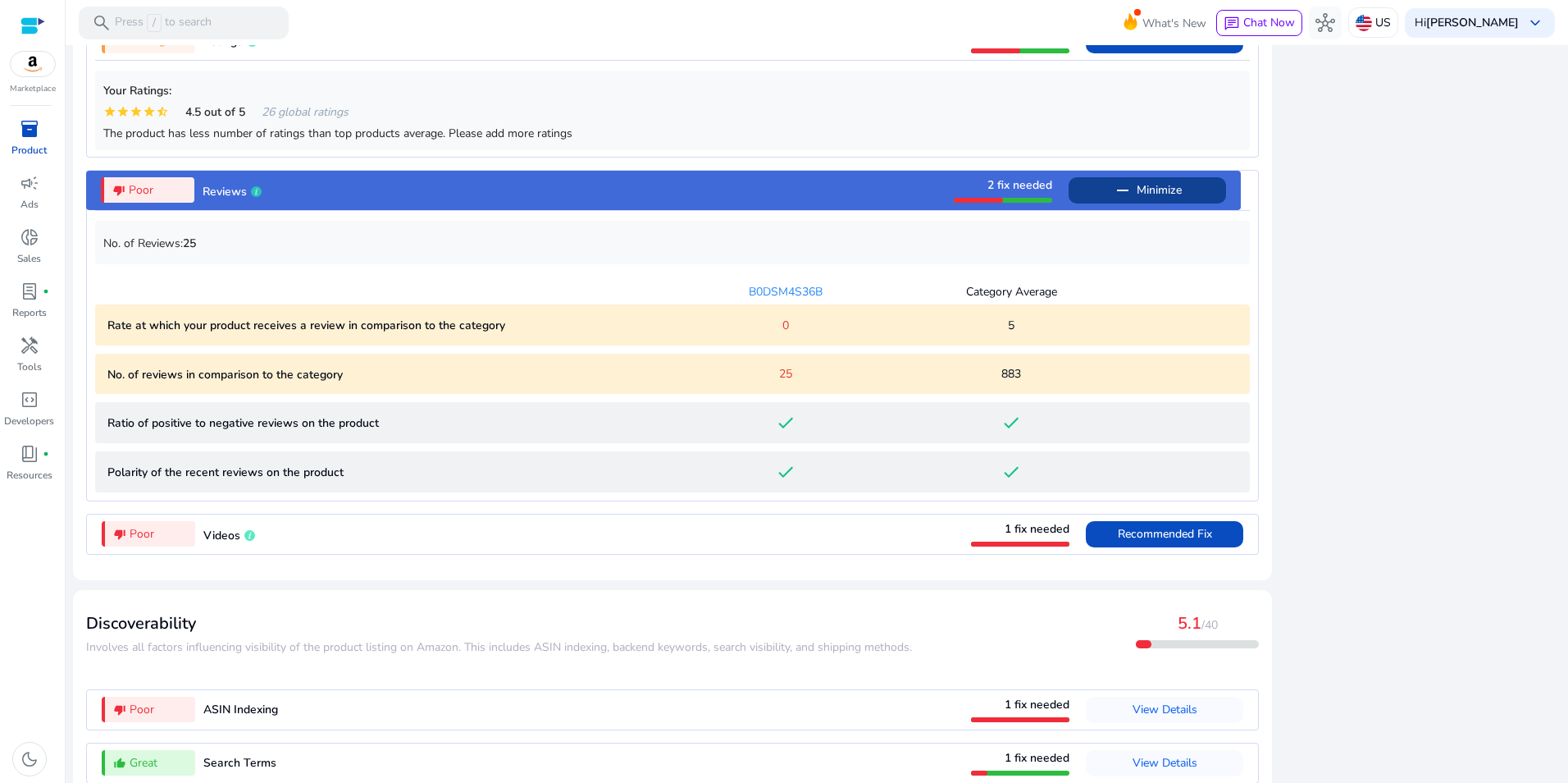
scroll to position [1519, 0]
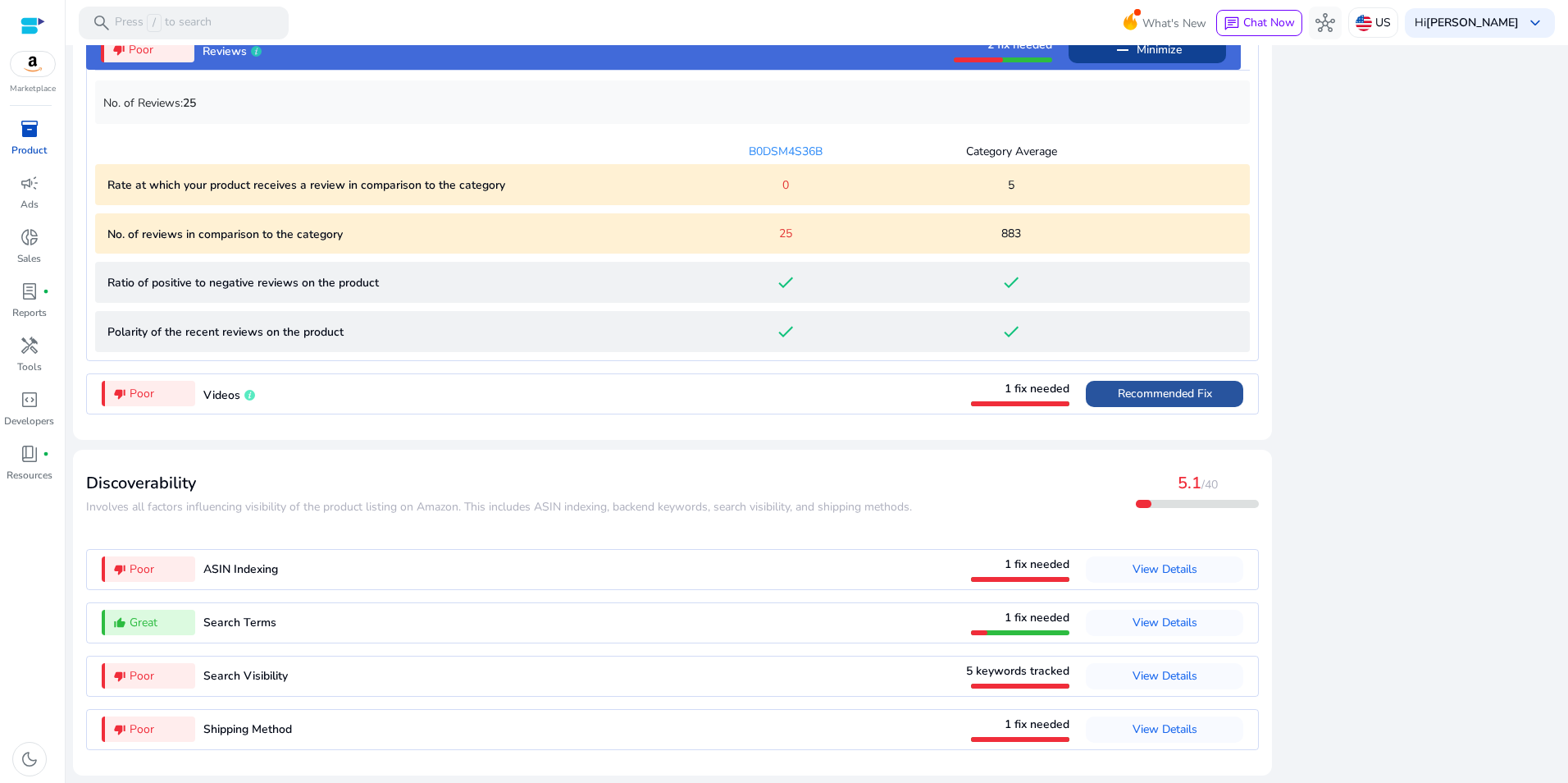
click at [1222, 393] on span at bounding box center [1164, 394] width 158 height 40
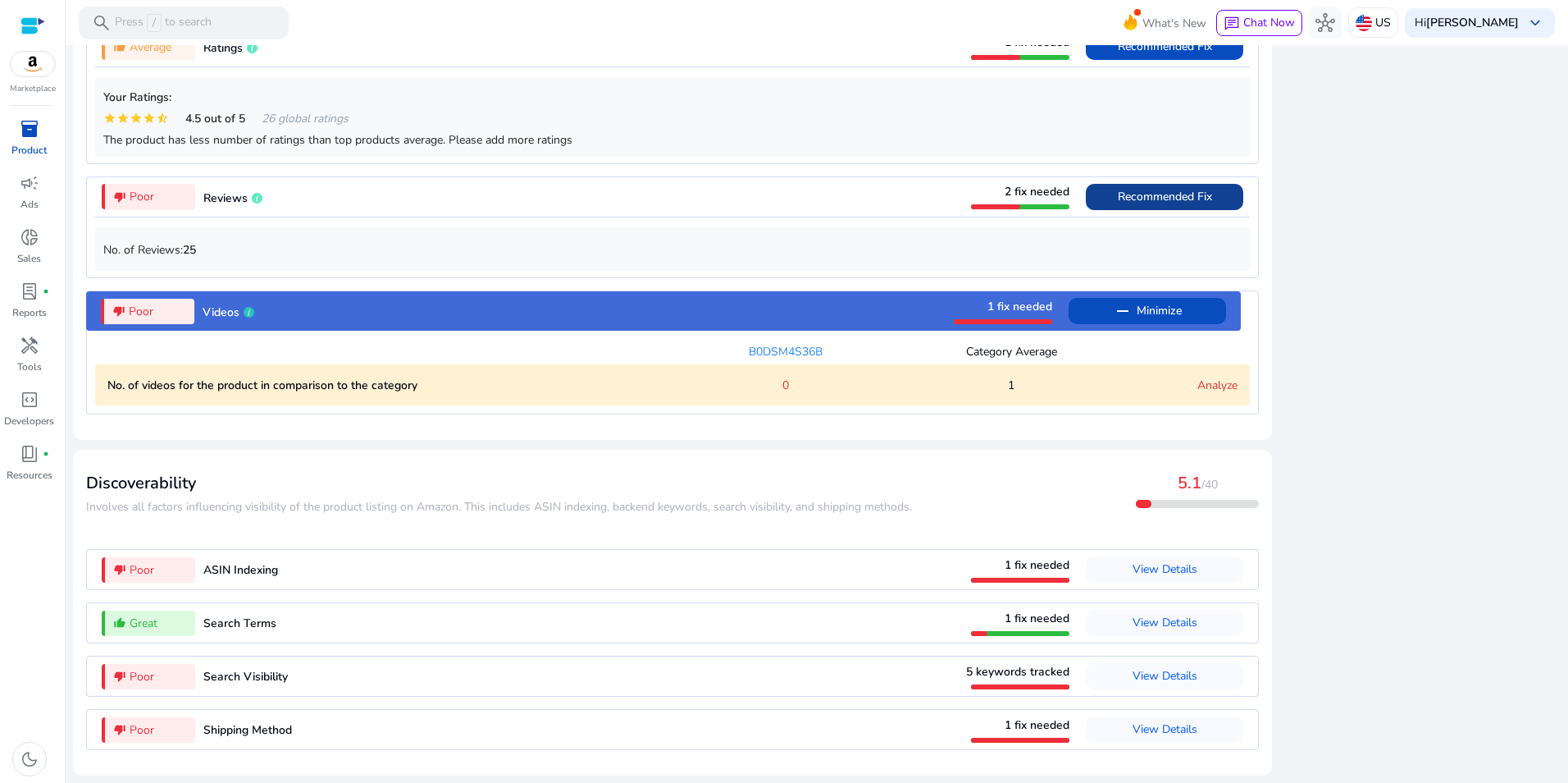
click at [1222, 373] on "No. of videos for the product in comparison to the category 0 1 Analyze" at bounding box center [672, 384] width 1155 height 41
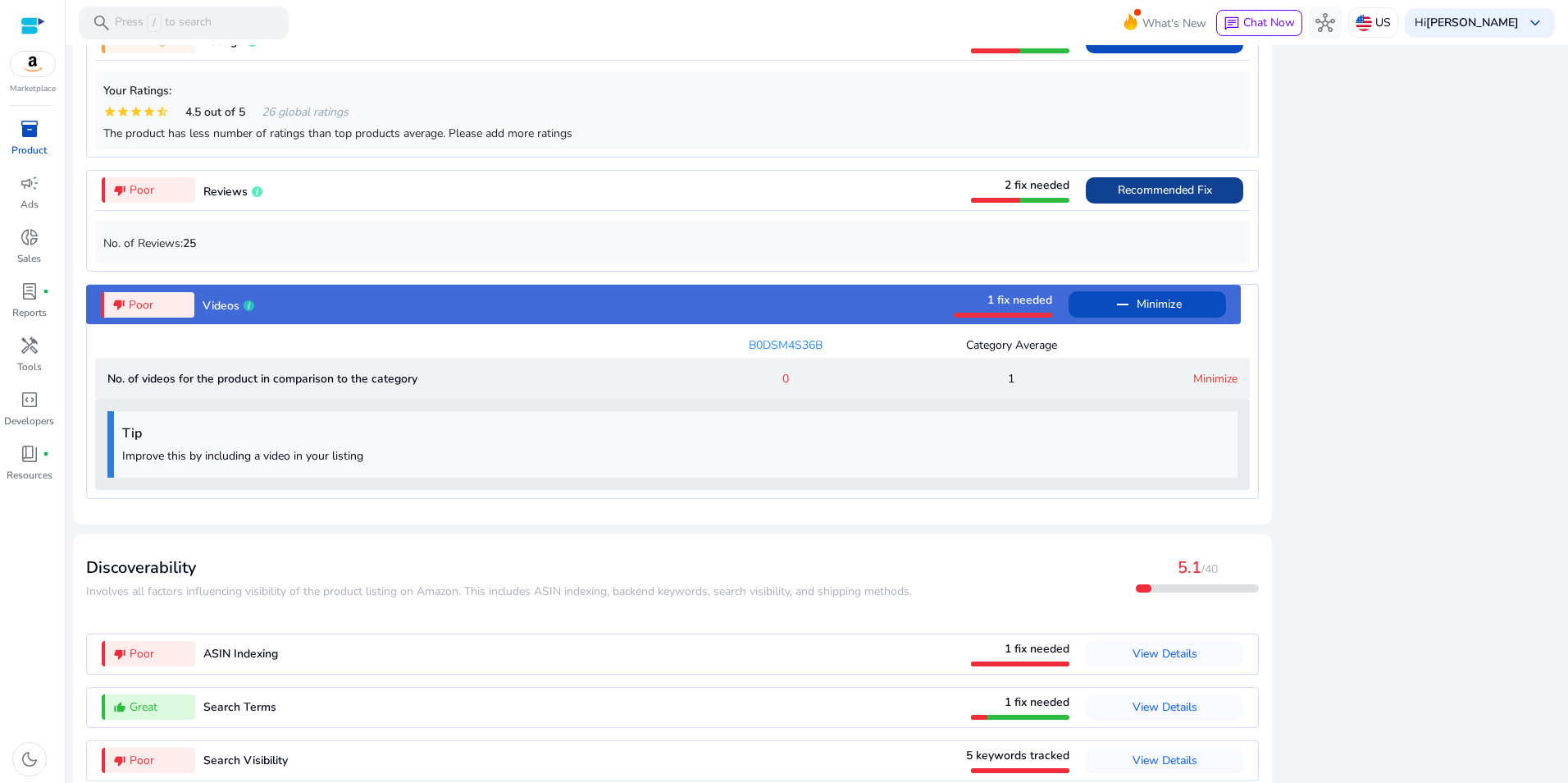
scroll to position [1463, 0]
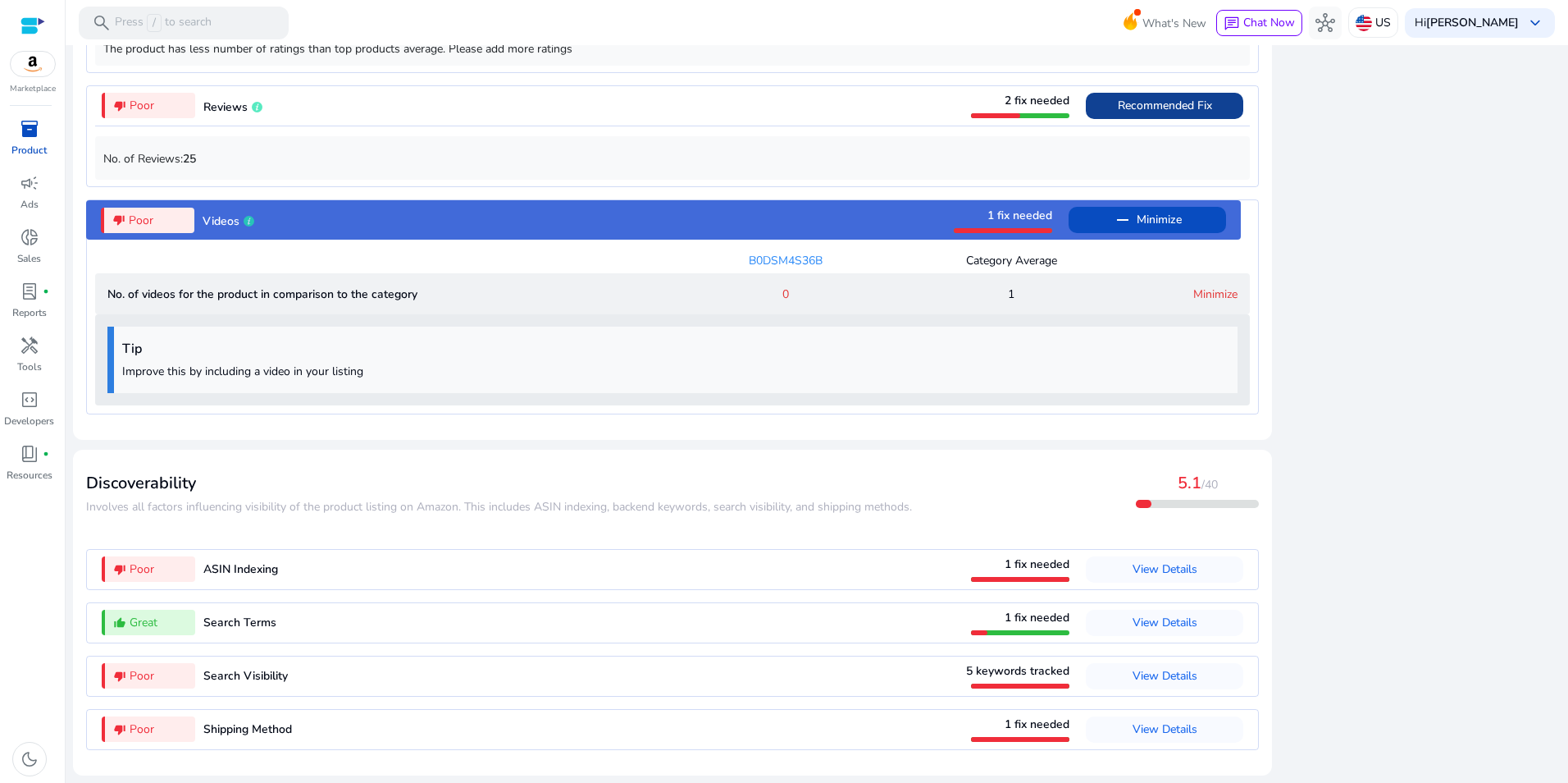
click at [37, 134] on span "inventory_2" at bounding box center [29, 128] width 20 height 20
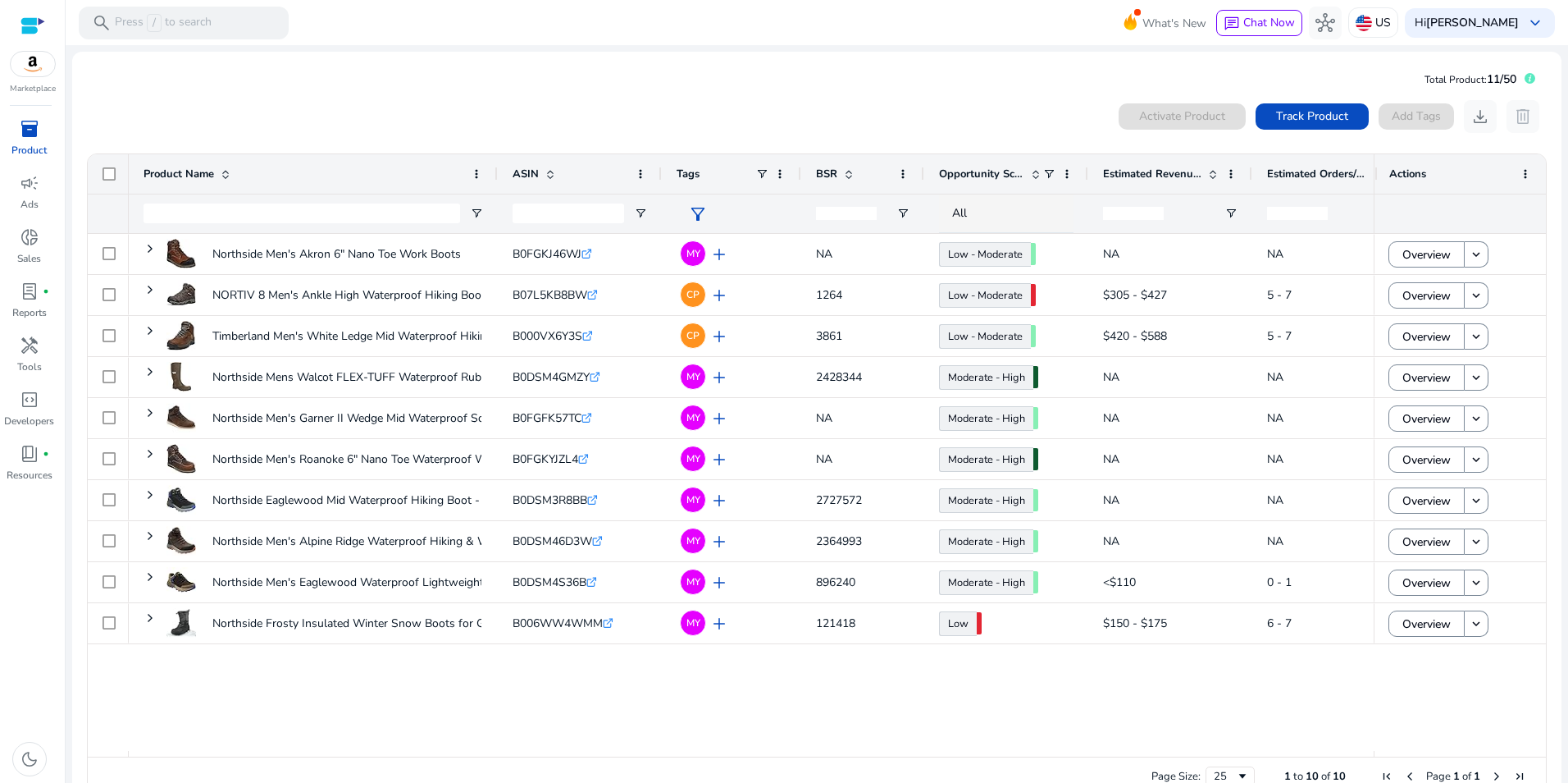
click at [510, 102] on div "0 products selected Activate Product Track Product Add Tags download delete" at bounding box center [817, 116] width 1461 height 33
click at [17, 183] on div "campaign" at bounding box center [29, 183] width 46 height 26
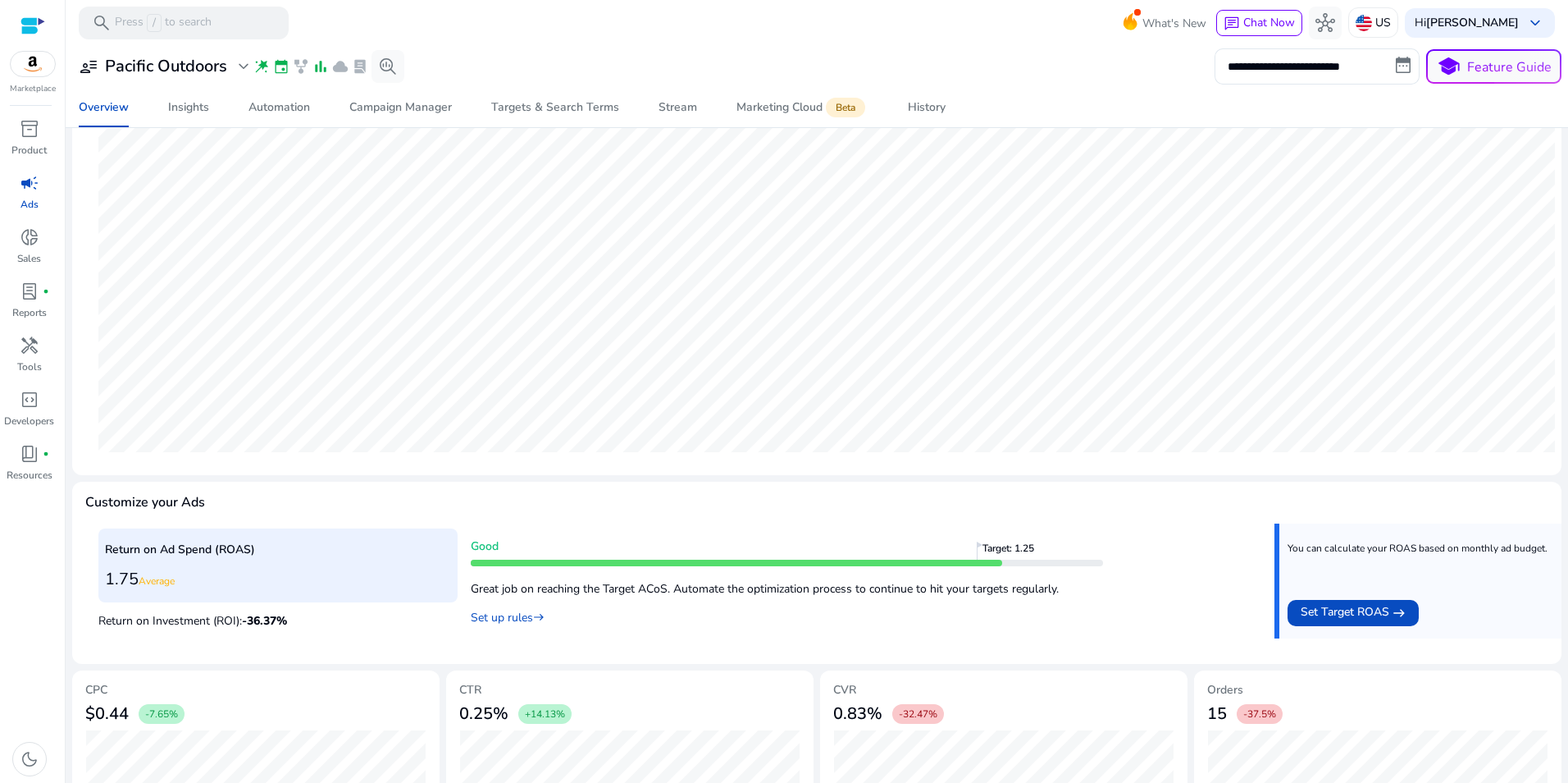
scroll to position [366, 0]
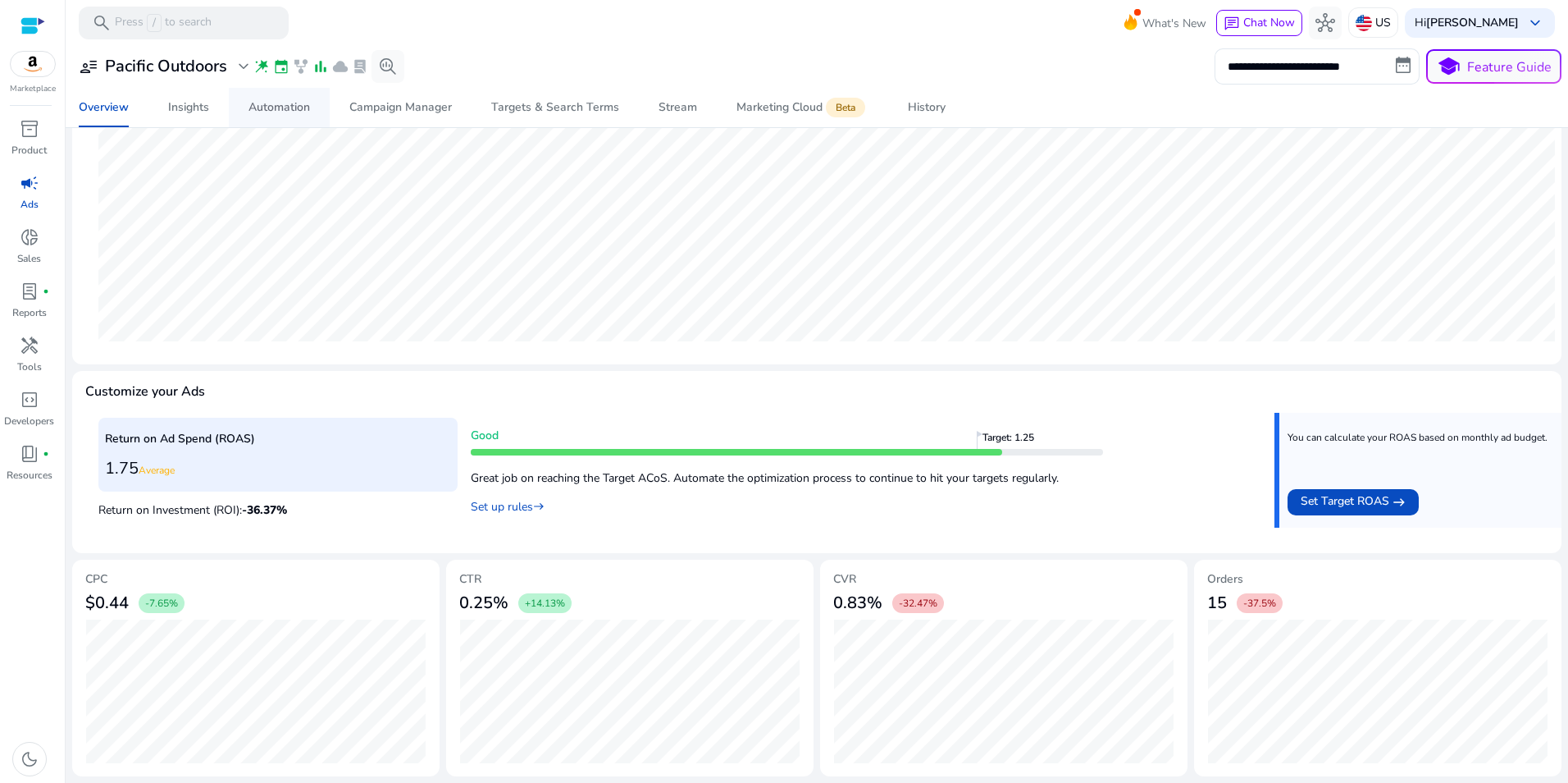
click at [274, 102] on div "Automation" at bounding box center [278, 108] width 61 height 11
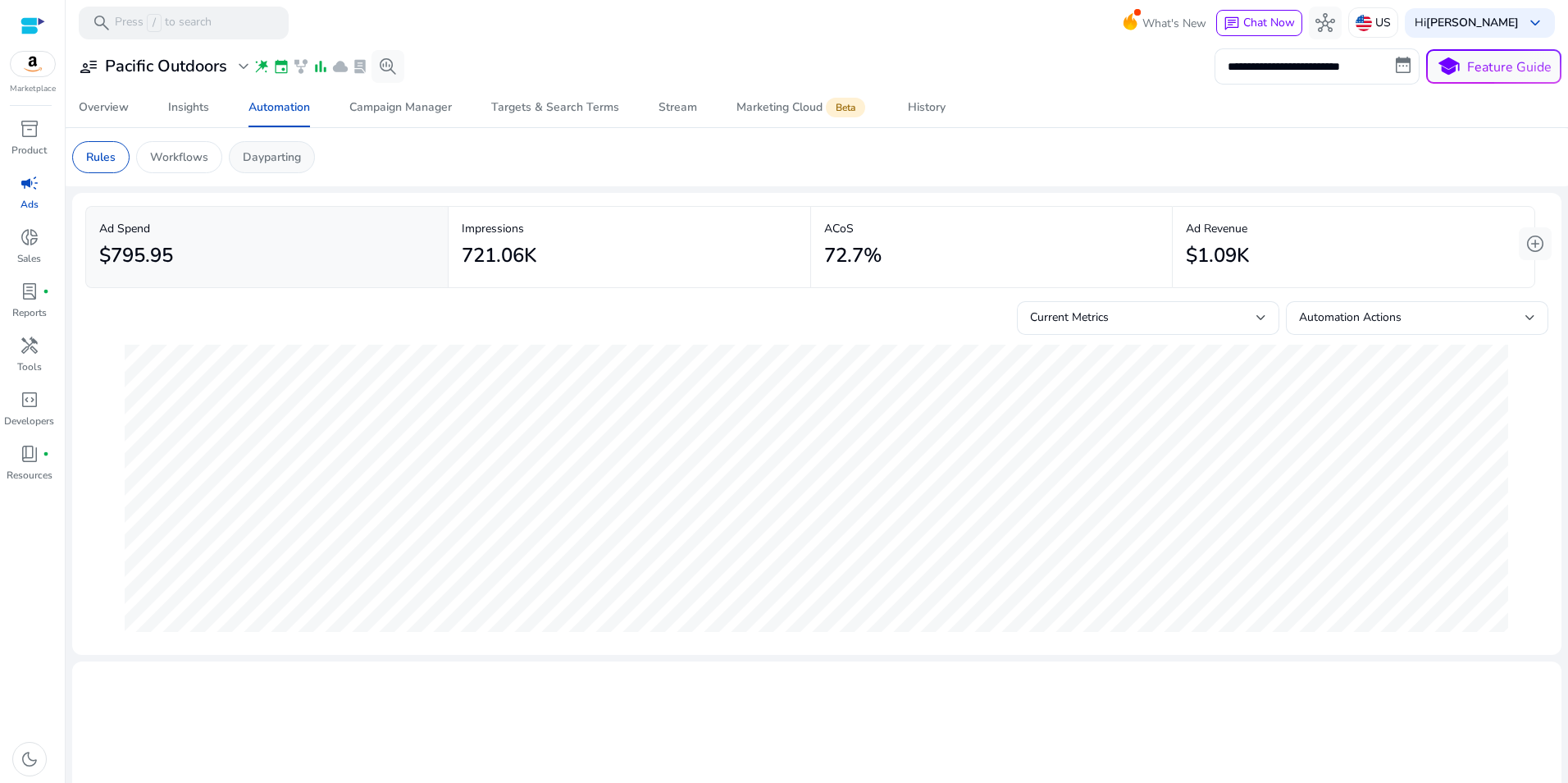
click at [280, 158] on p "Dayparting" at bounding box center [272, 157] width 59 height 17
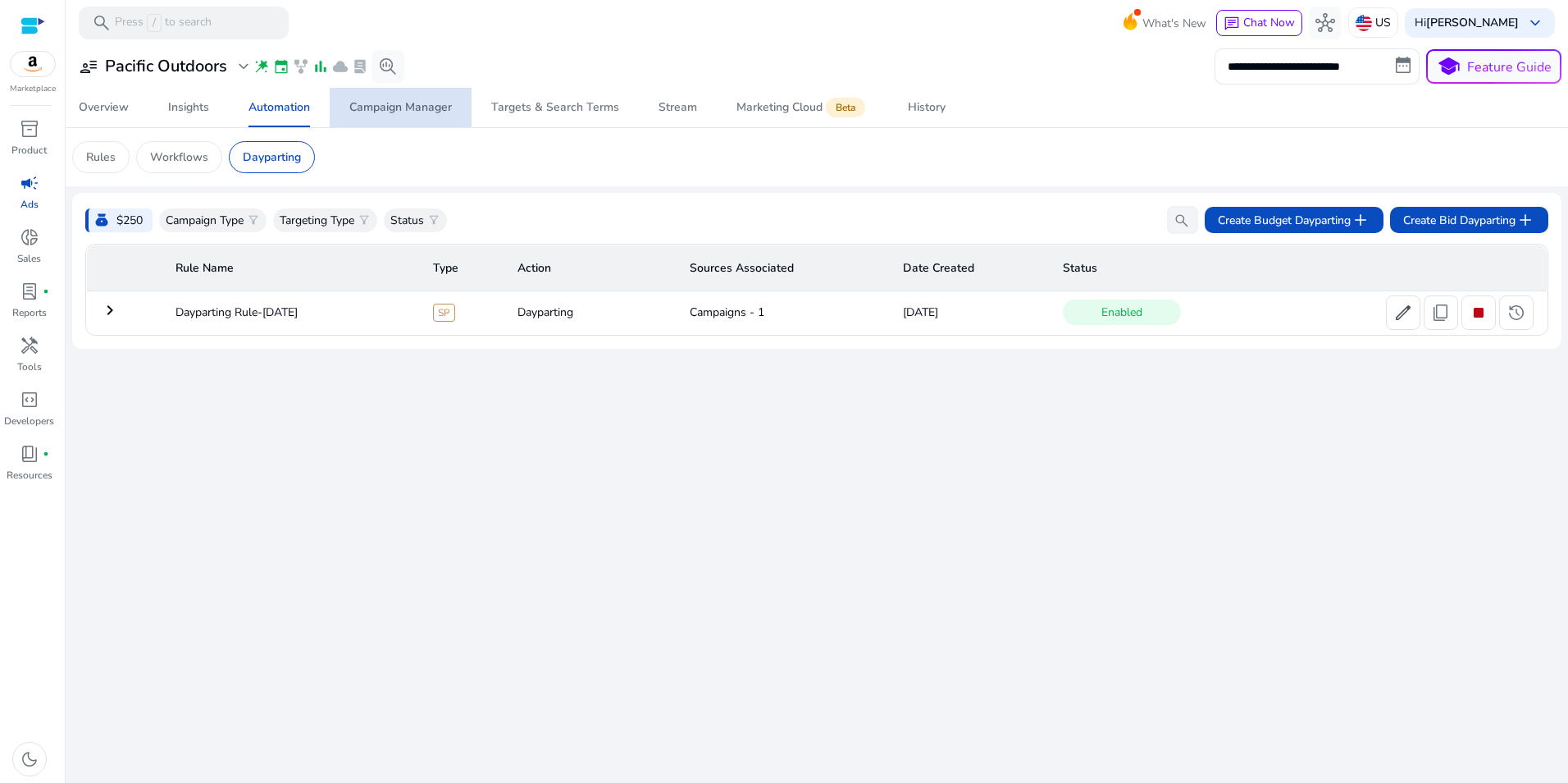
click at [390, 115] on span "Campaign Manager" at bounding box center [400, 108] width 103 height 40
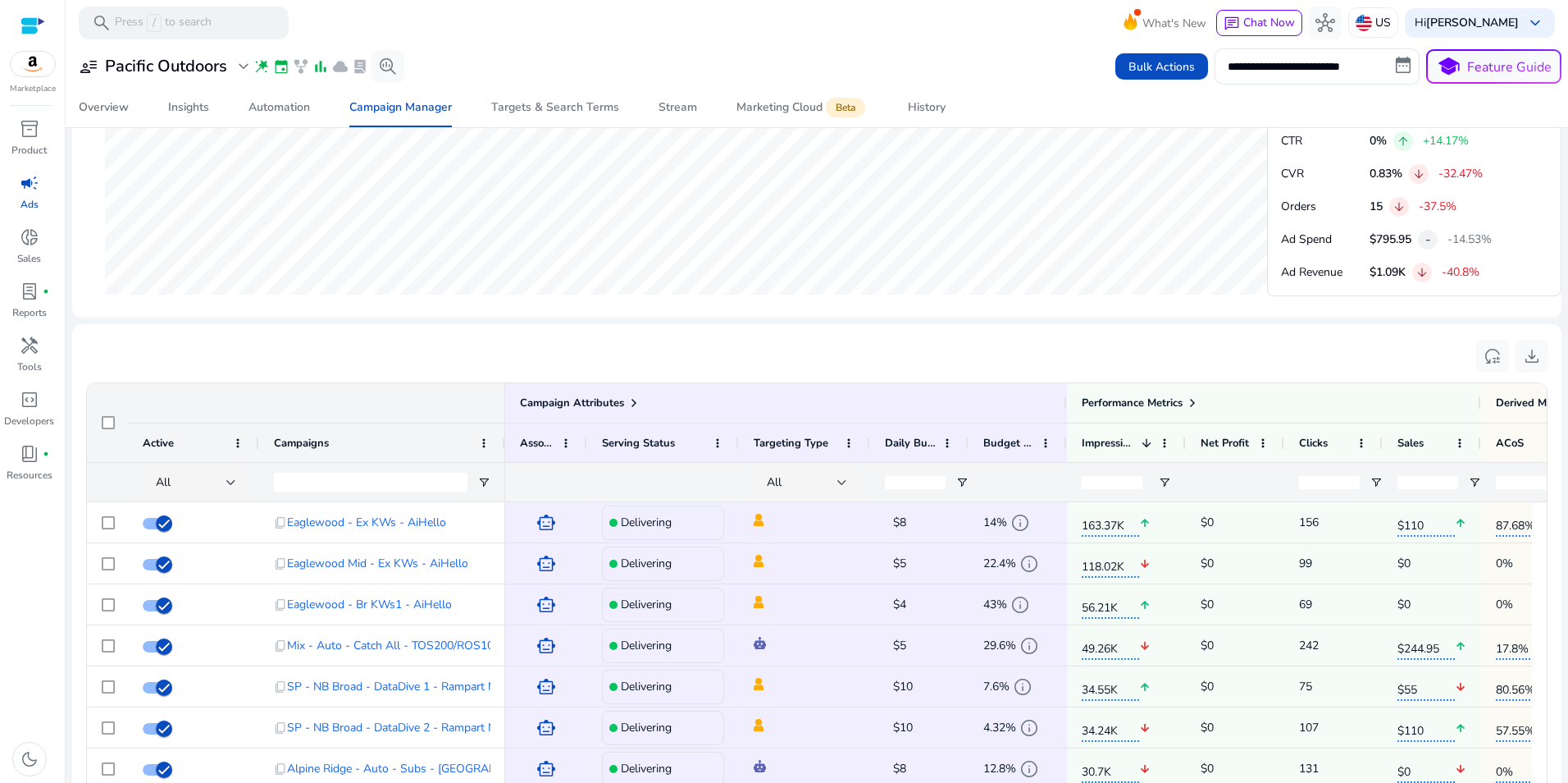
scroll to position [848, 0]
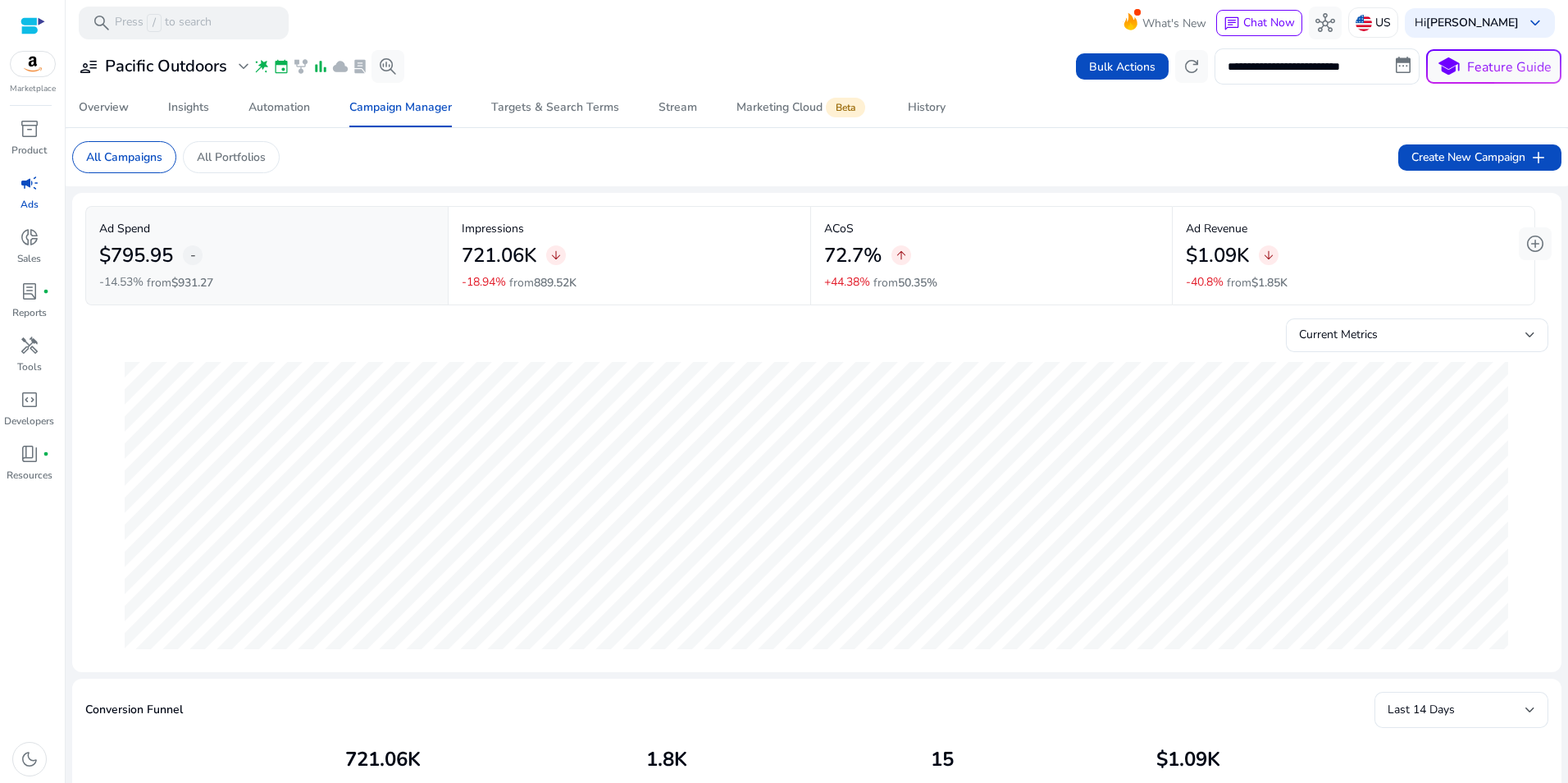
scroll to position [848, 0]
